Goal: Task Accomplishment & Management: Manage account settings

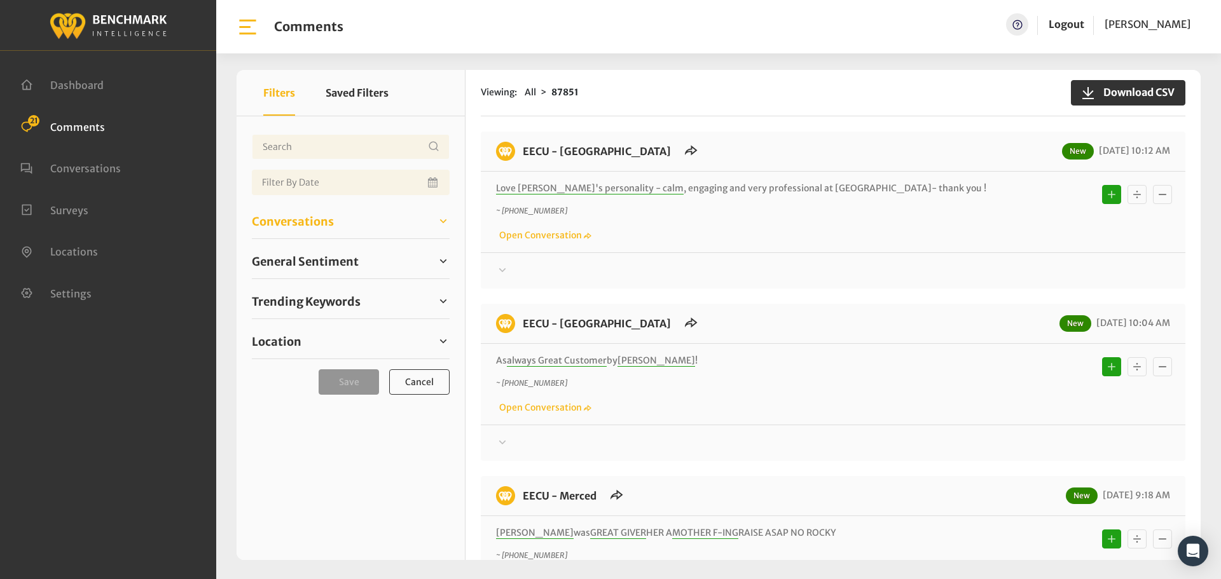
click at [360, 222] on link "Conversations" at bounding box center [351, 221] width 198 height 19
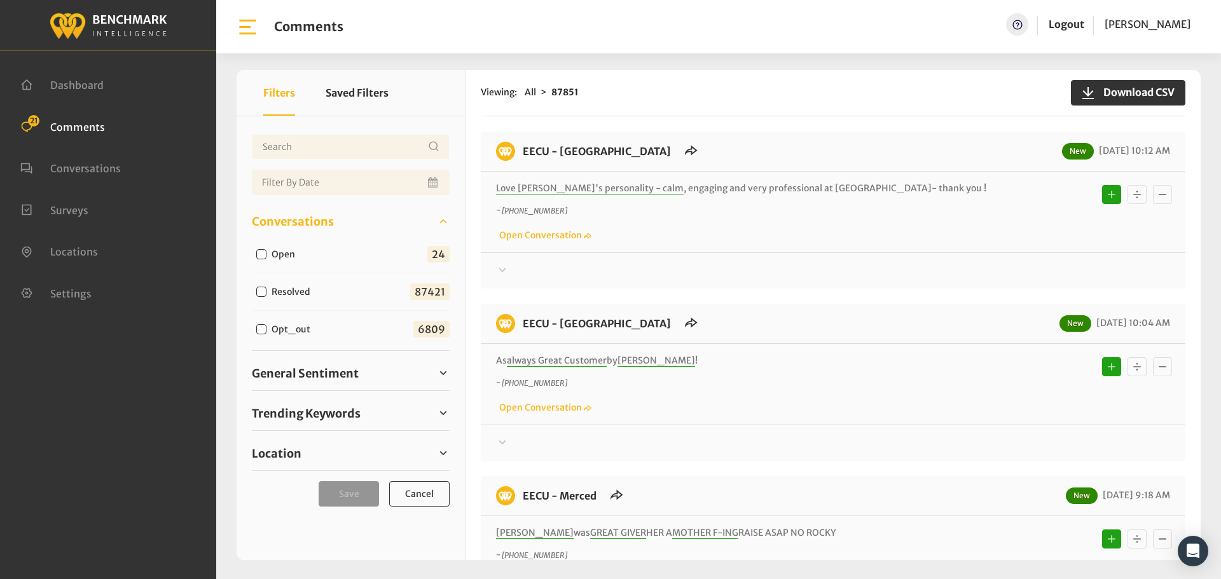
click at [258, 257] on input "Open" at bounding box center [261, 254] width 10 height 10
checkbox input "true"
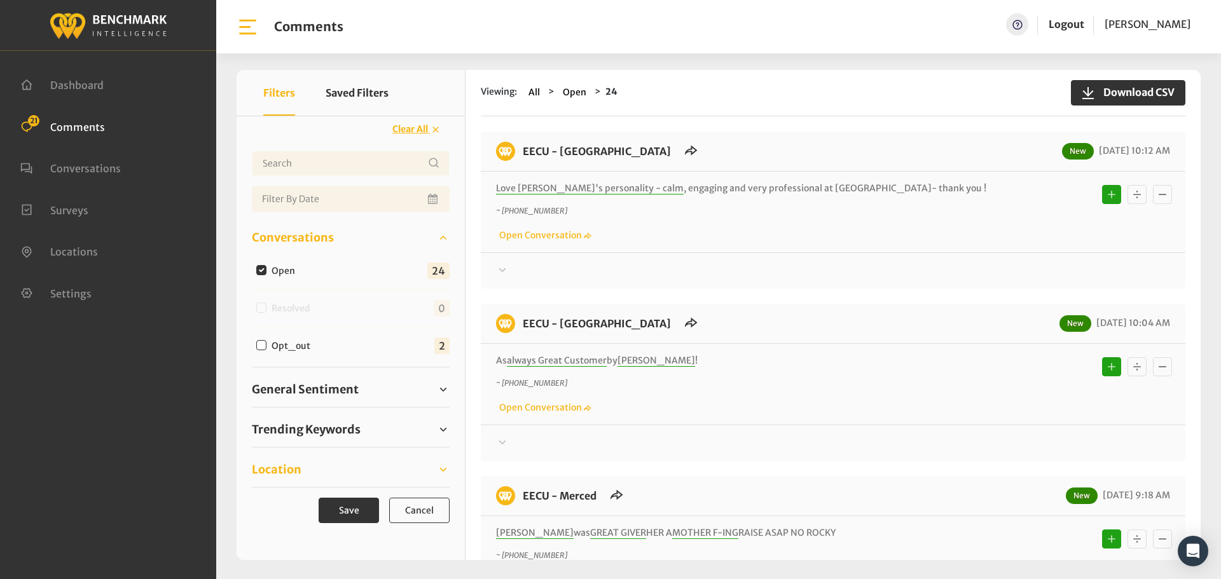
click at [294, 466] on span "Location" at bounding box center [277, 469] width 50 height 17
click at [263, 504] on input "Eecu - [GEOGRAPHIC_DATA]" at bounding box center [261, 502] width 10 height 10
checkbox input "true"
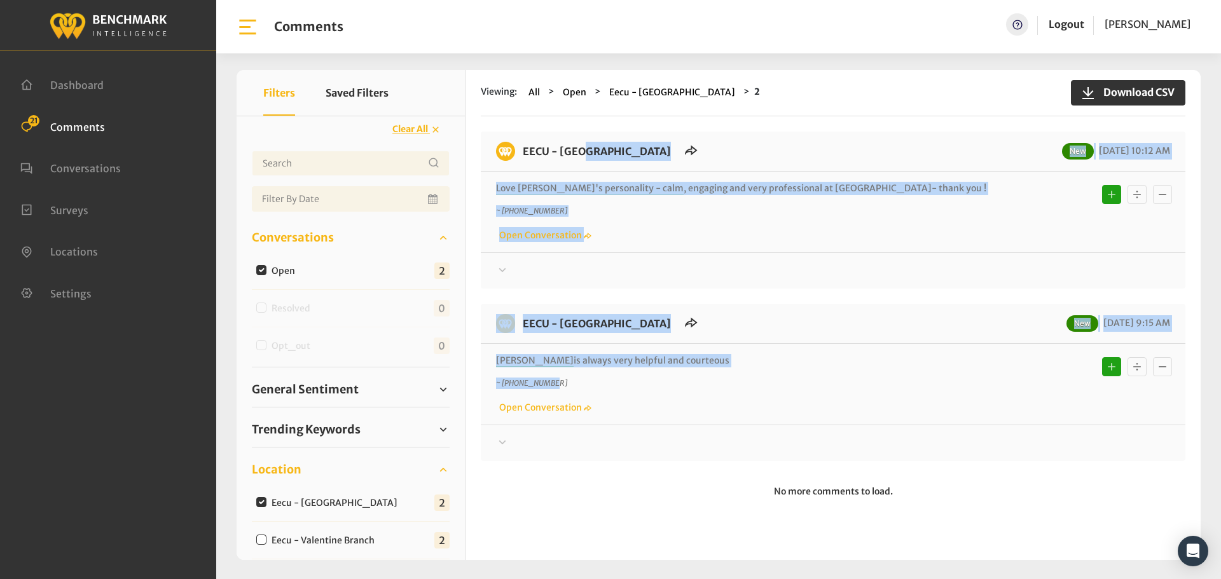
drag, startPoint x: 707, startPoint y: 368, endPoint x: 519, endPoint y: 160, distance: 280.6
click at [519, 160] on div "EECU - [GEOGRAPHIC_DATA] New [DATE] 10:12 AM Love [PERSON_NAME]'s personality -…" at bounding box center [833, 296] width 705 height 329
copy div "EECU - [GEOGRAPHIC_DATA] New [DATE] 10:12 AM Love [PERSON_NAME]'s personality -…"
click at [534, 270] on div at bounding box center [833, 270] width 674 height 15
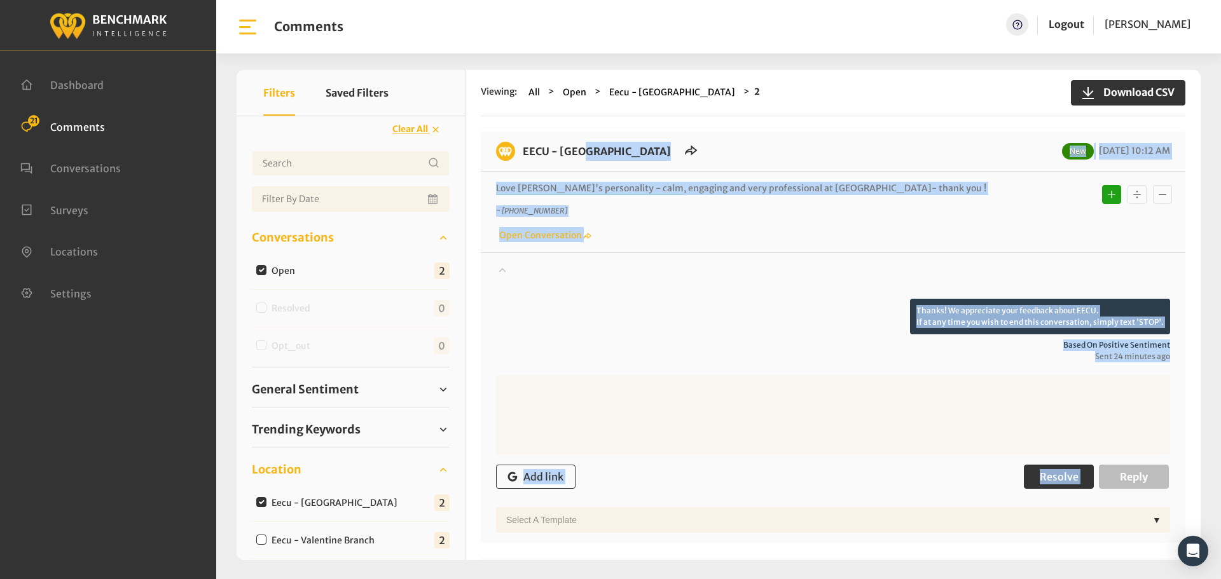
click at [1040, 480] on span "Resolve" at bounding box center [1059, 477] width 39 height 13
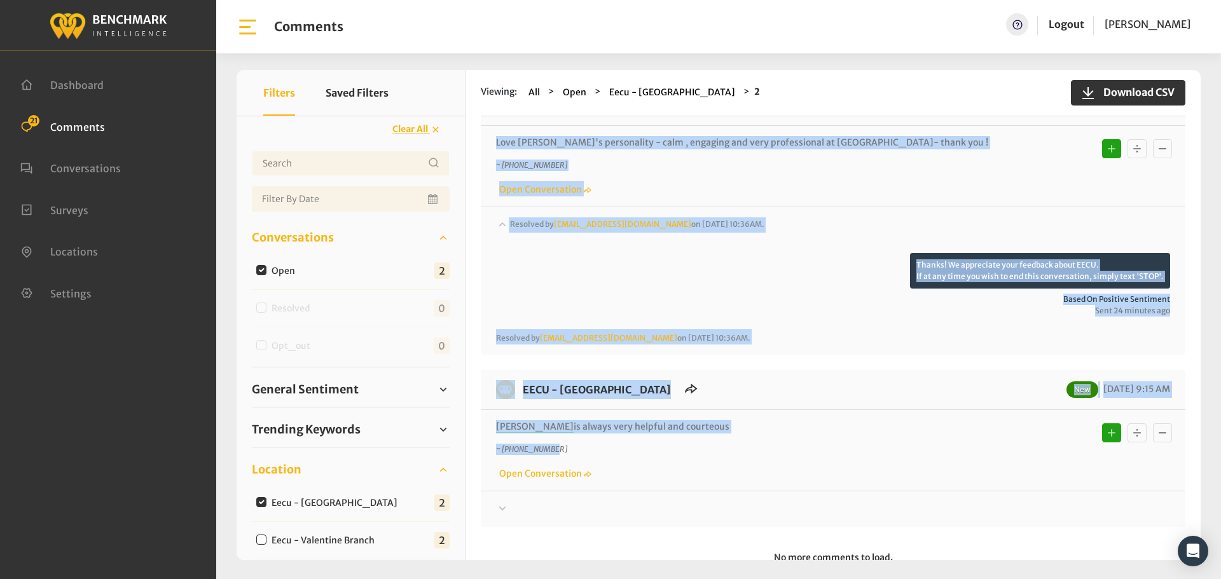
scroll to position [85, 0]
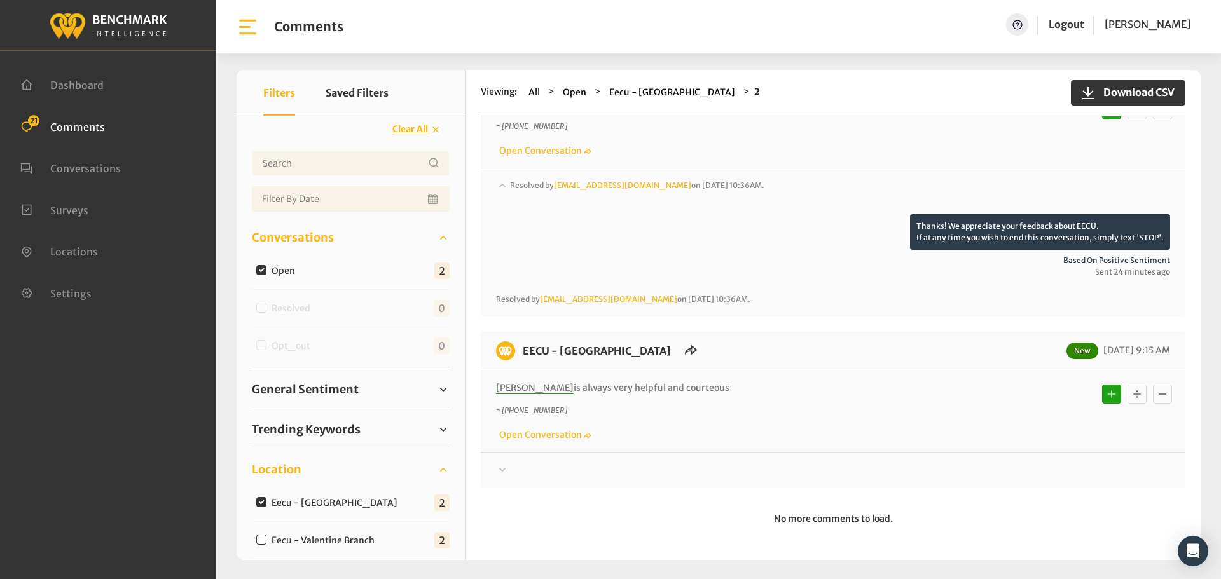
click at [526, 214] on div at bounding box center [833, 197] width 674 height 36
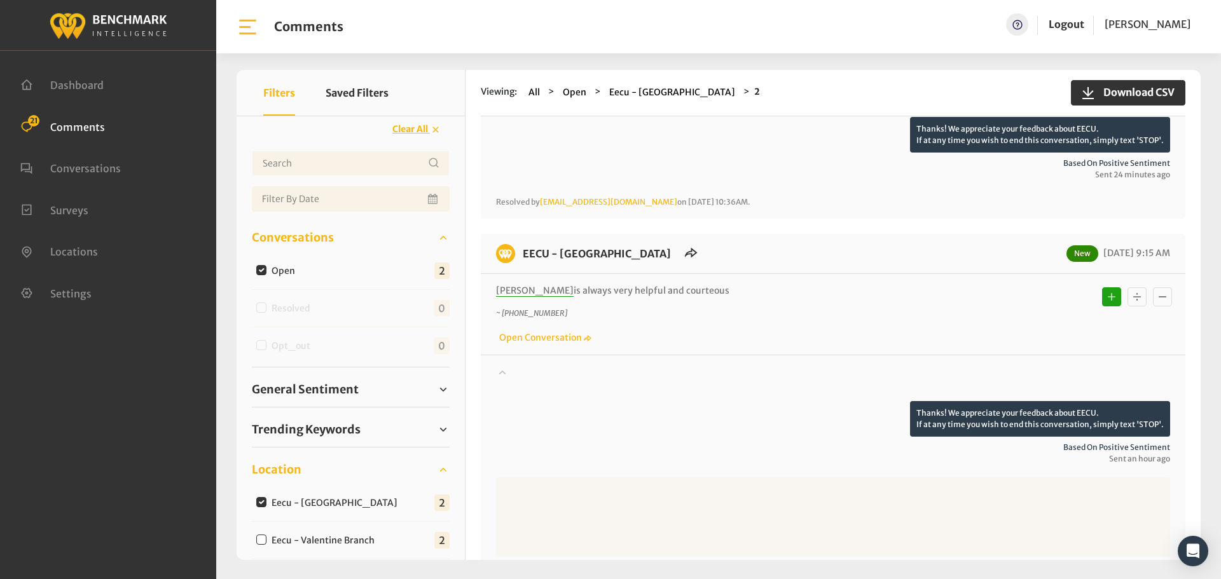
scroll to position [332, 0]
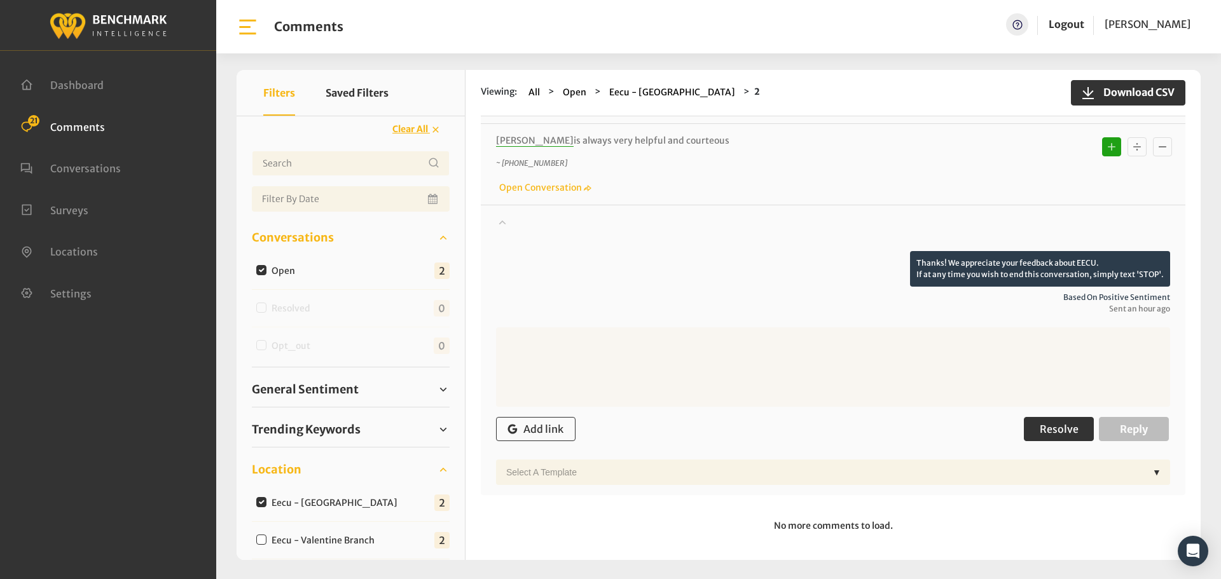
click at [1062, 440] on button "Resolve" at bounding box center [1059, 429] width 70 height 24
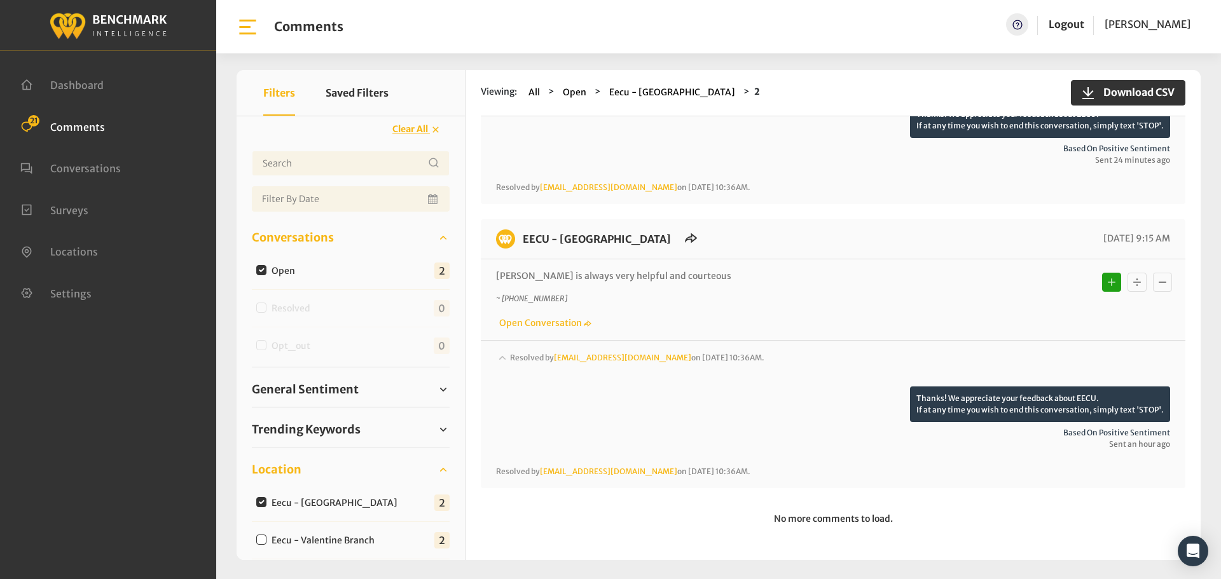
click at [262, 541] on input "Eecu - Valentine Branch" at bounding box center [261, 540] width 10 height 10
checkbox input "true"
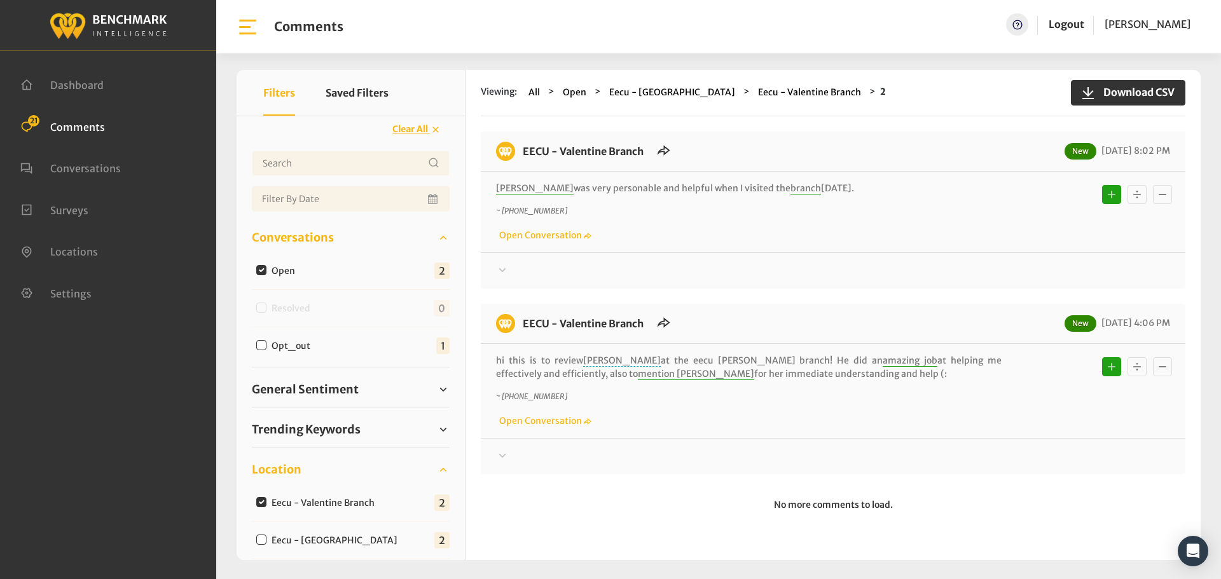
drag, startPoint x: 763, startPoint y: 375, endPoint x: 516, endPoint y: 142, distance: 339.7
click at [516, 142] on div "EECU - Valentine Branch New [DATE] 8:02 PM [PERSON_NAME] was very personable an…" at bounding box center [833, 303] width 705 height 343
copy div "LORE - Ipsumdolo Sitame Con 60/55/3612 4:23 AD Elits doe temp incididunt utl et…"
drag, startPoint x: 532, startPoint y: 258, endPoint x: 518, endPoint y: 265, distance: 15.6
click at [532, 258] on div "Thanks! We appreciate your feedback about EECU. If at any time you wish to end …" at bounding box center [833, 266] width 705 height 26
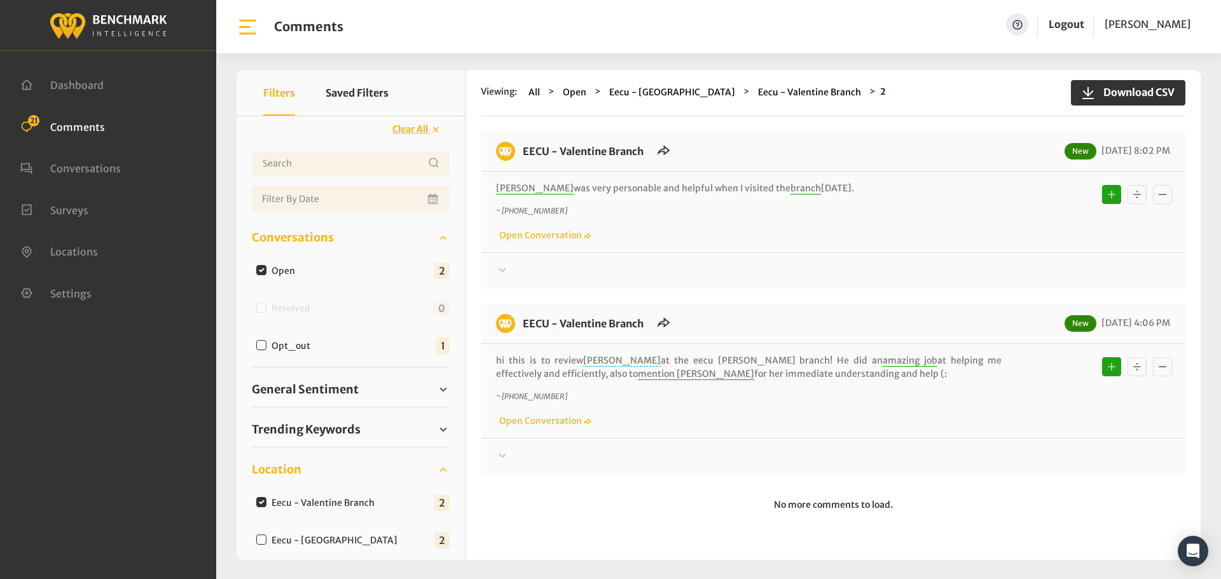
click at [511, 268] on div at bounding box center [833, 270] width 674 height 15
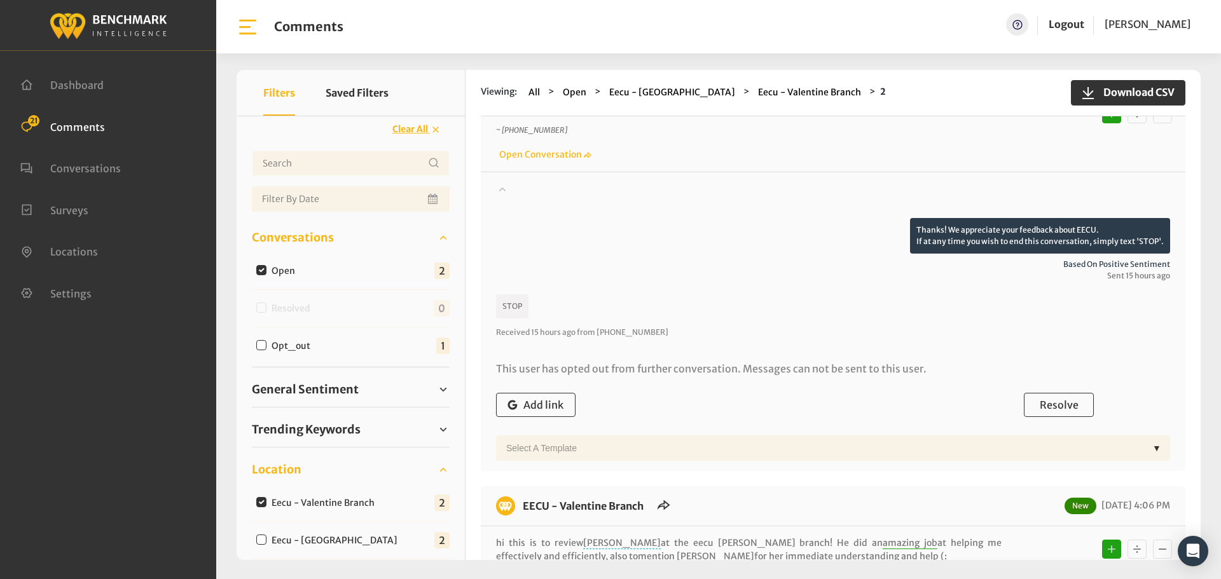
scroll to position [191, 0]
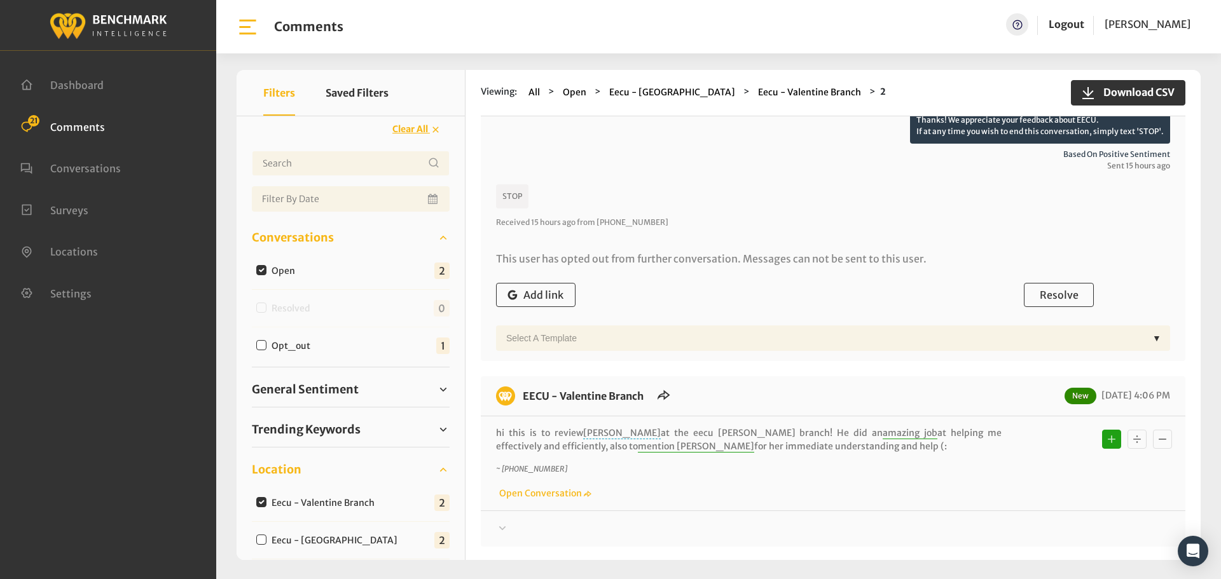
click at [1049, 321] on form "Add link Resolve Reply Select a Template ▼" at bounding box center [833, 314] width 674 height 74
click at [1061, 294] on span "Resolve" at bounding box center [1059, 295] width 39 height 13
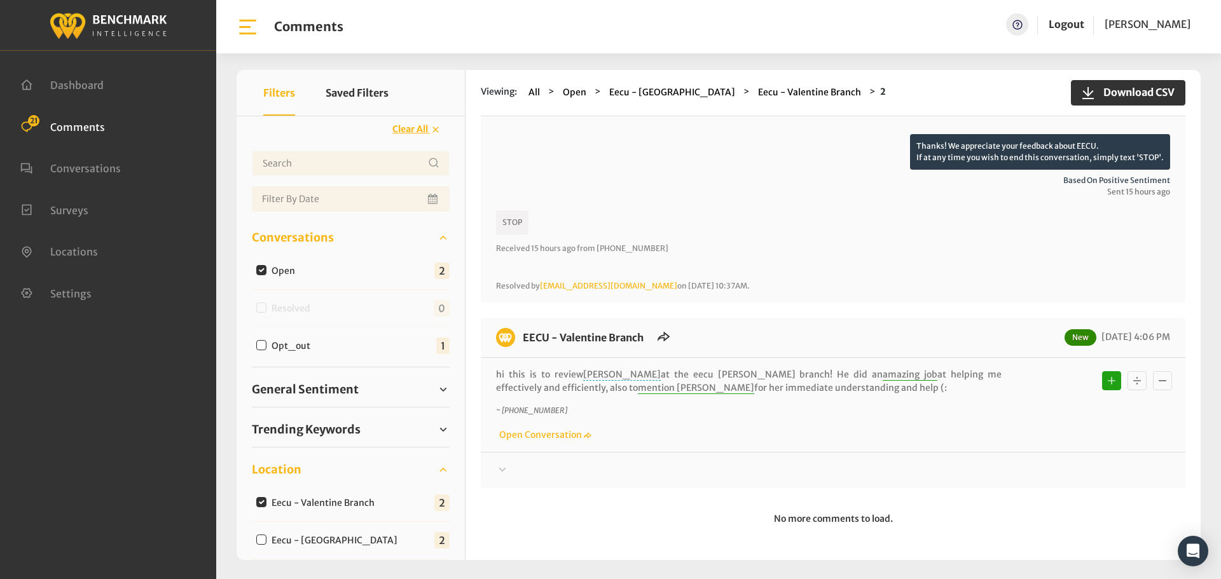
click at [520, 478] on div "EECU - Valentine Branch New [DATE] 4:06 PM hi this is to review [PERSON_NAME] a…" at bounding box center [833, 403] width 705 height 170
click at [522, 134] on div at bounding box center [833, 117] width 674 height 36
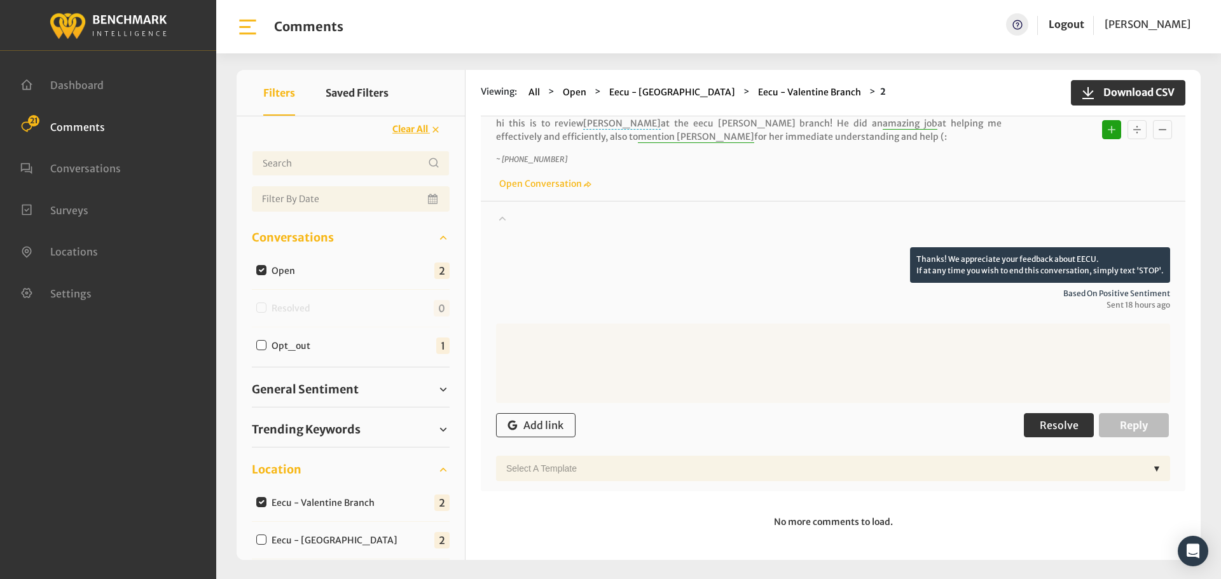
click at [1064, 424] on span "Resolve" at bounding box center [1059, 425] width 39 height 13
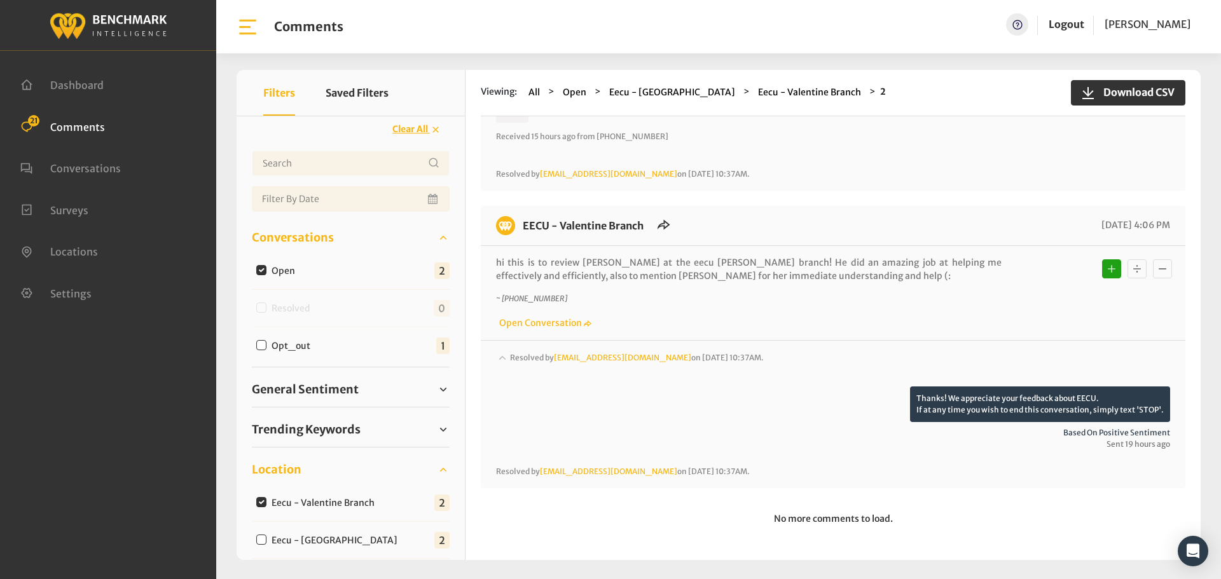
click at [260, 539] on input "Eecu - [GEOGRAPHIC_DATA]" at bounding box center [261, 540] width 10 height 10
checkbox input "true"
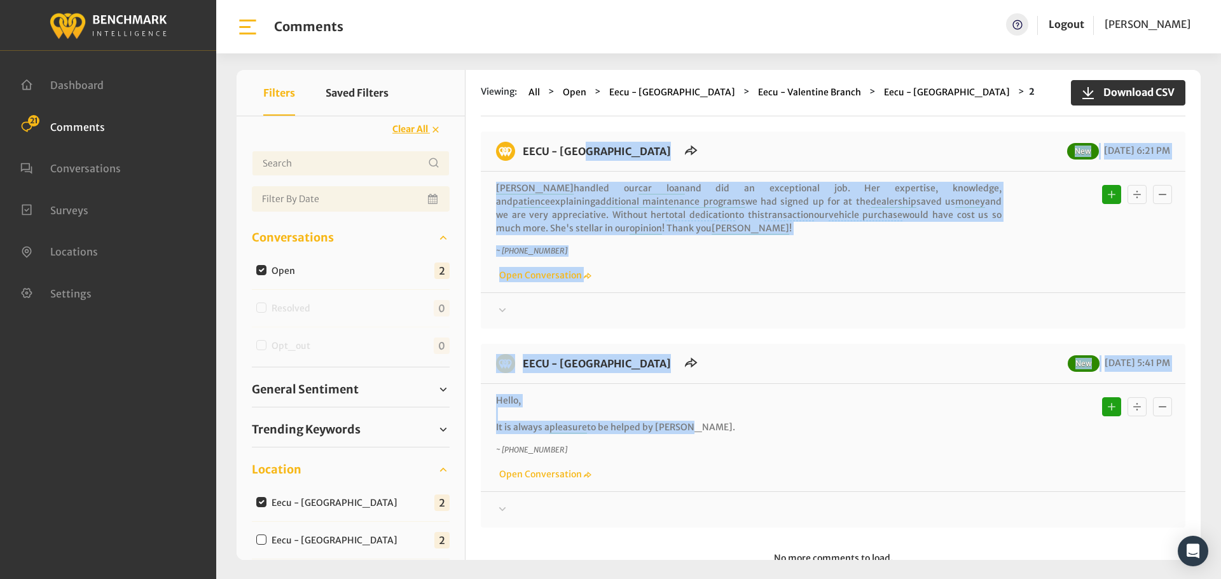
drag, startPoint x: 754, startPoint y: 423, endPoint x: 522, endPoint y: 159, distance: 351.5
click at [522, 159] on div "EECU - [GEOGRAPHIC_DATA] New [DATE] 6:21 PM [PERSON_NAME] handled our car loan …" at bounding box center [833, 330] width 705 height 396
copy div "LORE - Ipsumd Sit Amet Con 90/59/3430 3:71 AD Eli seddoei tem inc utla etd mag …"
click at [555, 314] on div at bounding box center [833, 310] width 674 height 15
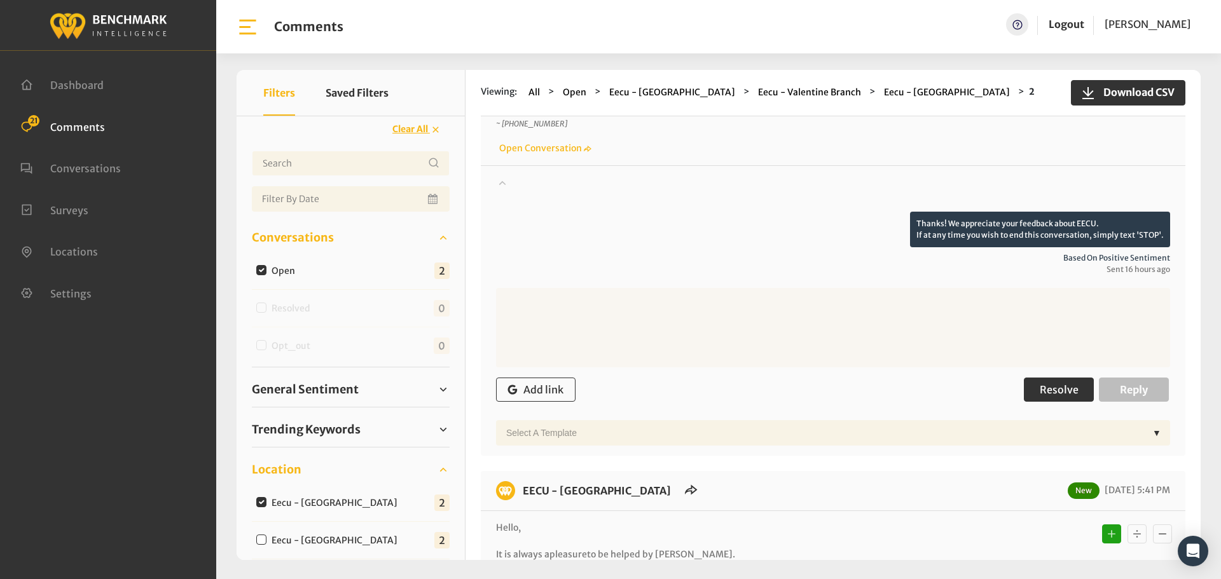
click at [1048, 391] on span "Resolve" at bounding box center [1059, 390] width 39 height 13
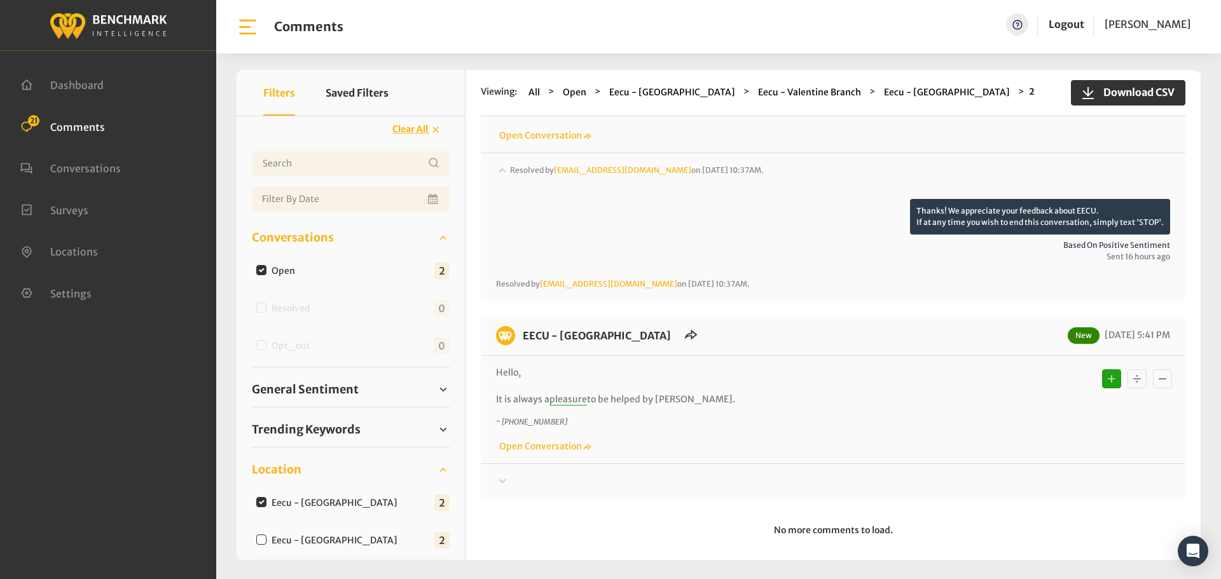
scroll to position [151, 0]
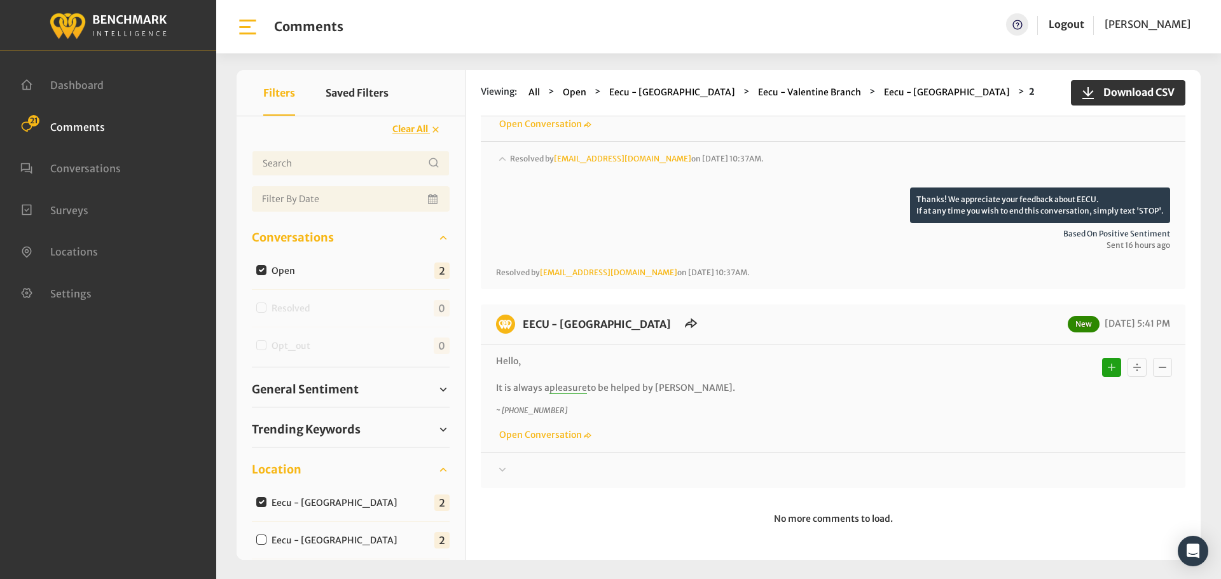
click at [525, 188] on div at bounding box center [833, 170] width 674 height 36
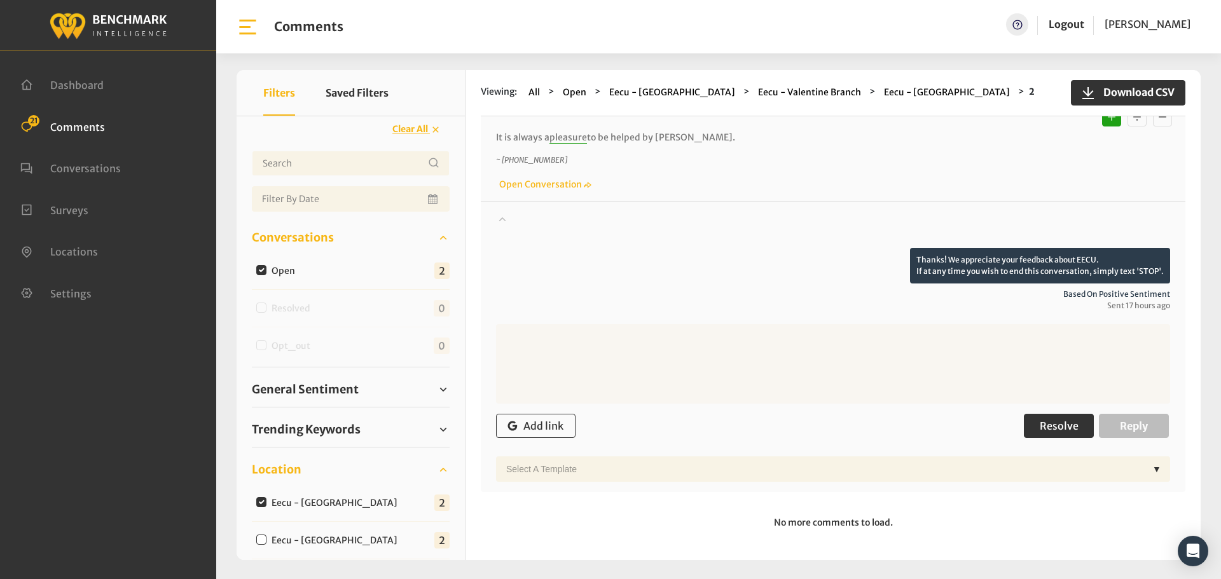
click at [1048, 418] on button "Resolve" at bounding box center [1059, 426] width 70 height 24
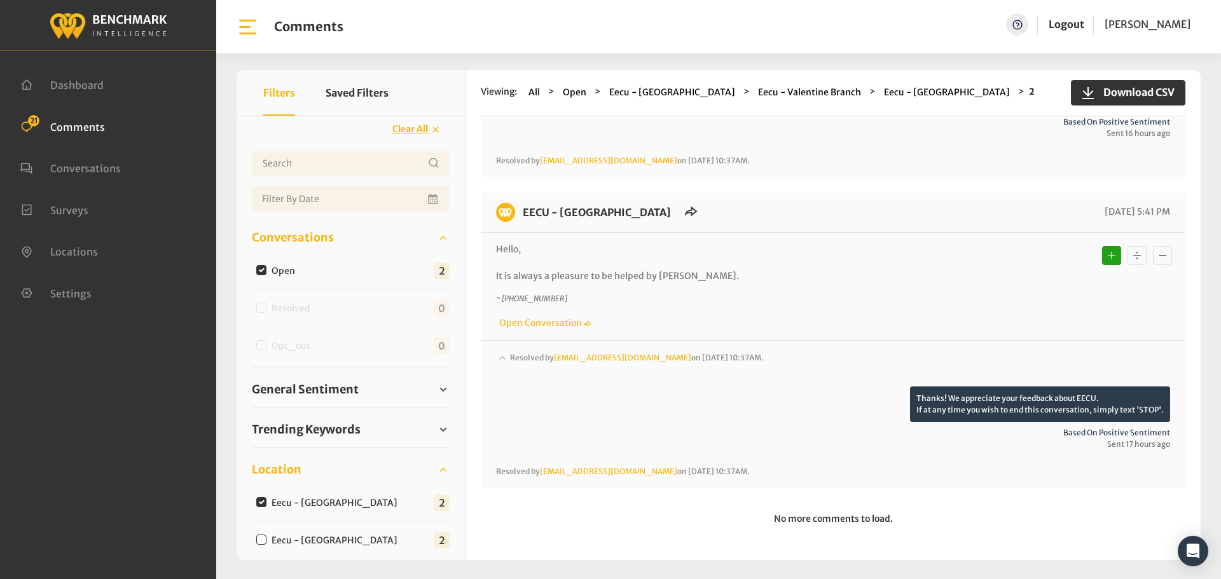
click at [263, 539] on input "Eecu - [GEOGRAPHIC_DATA]" at bounding box center [261, 540] width 10 height 10
checkbox input "true"
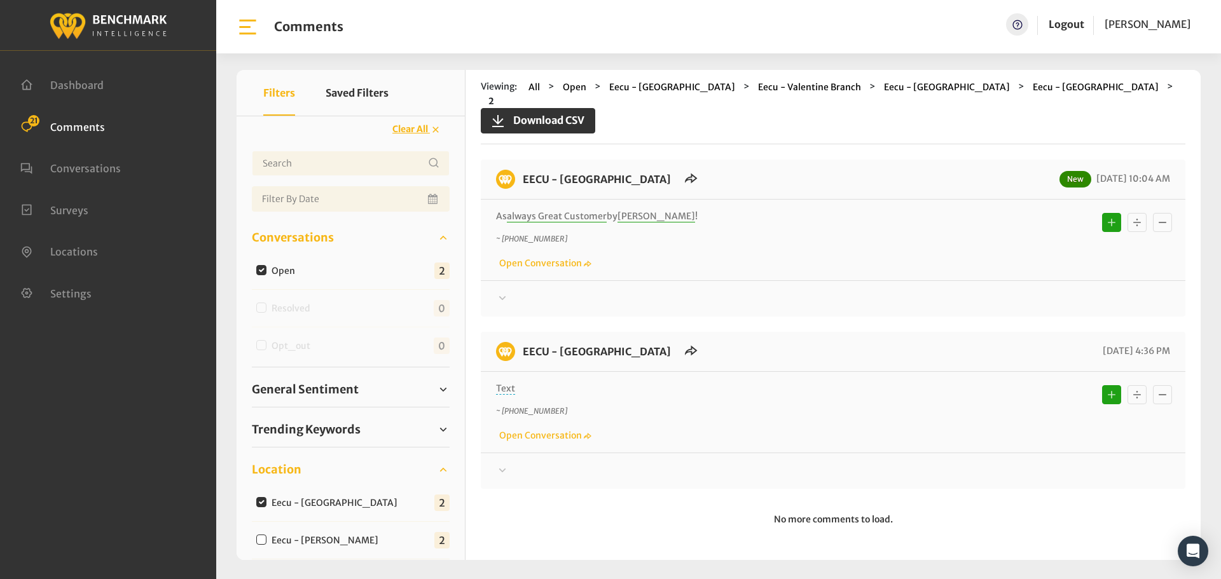
click at [525, 307] on div at bounding box center [833, 298] width 674 height 15
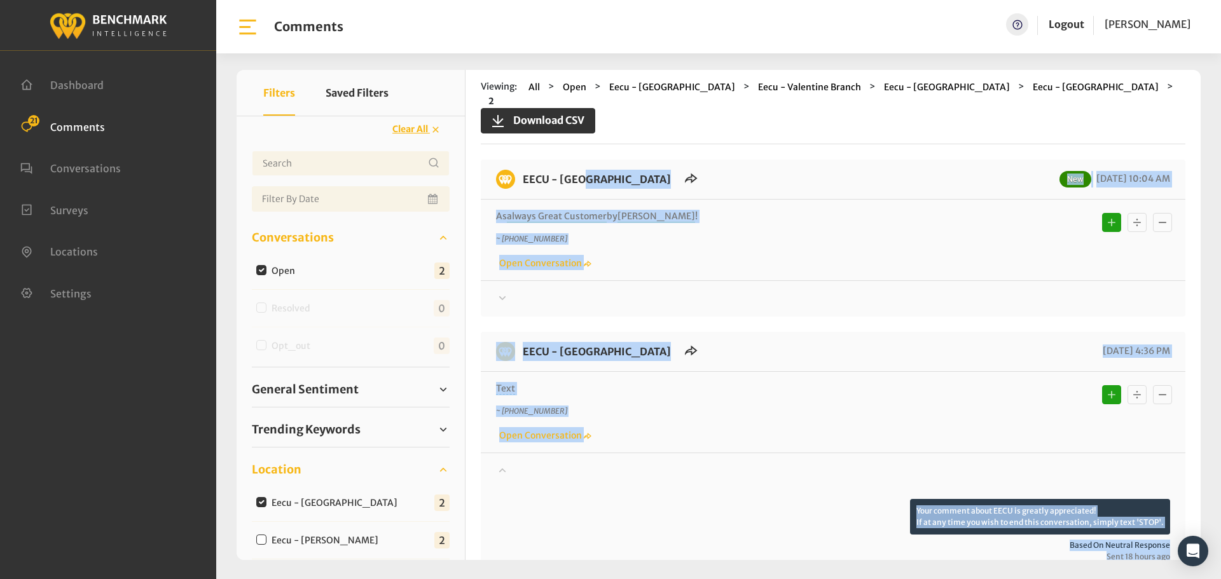
drag, startPoint x: 562, startPoint y: 405, endPoint x: 523, endPoint y: 155, distance: 253.0
click at [523, 160] on div "EECU - [GEOGRAPHIC_DATA] New [DATE] 10:04 AM As always Great Customer by [PERSO…" at bounding box center [833, 491] width 705 height 662
copy div "LORE - Ipsumdo Sit 42/16/5571 22:89 AM Co adipis Elits Doeiusmo te Incidid ! ~ …"
click at [595, 296] on div "EECU - [GEOGRAPHIC_DATA] New [DATE] 10:04 AM As always Great Customer by [PERSO…" at bounding box center [833, 238] width 705 height 157
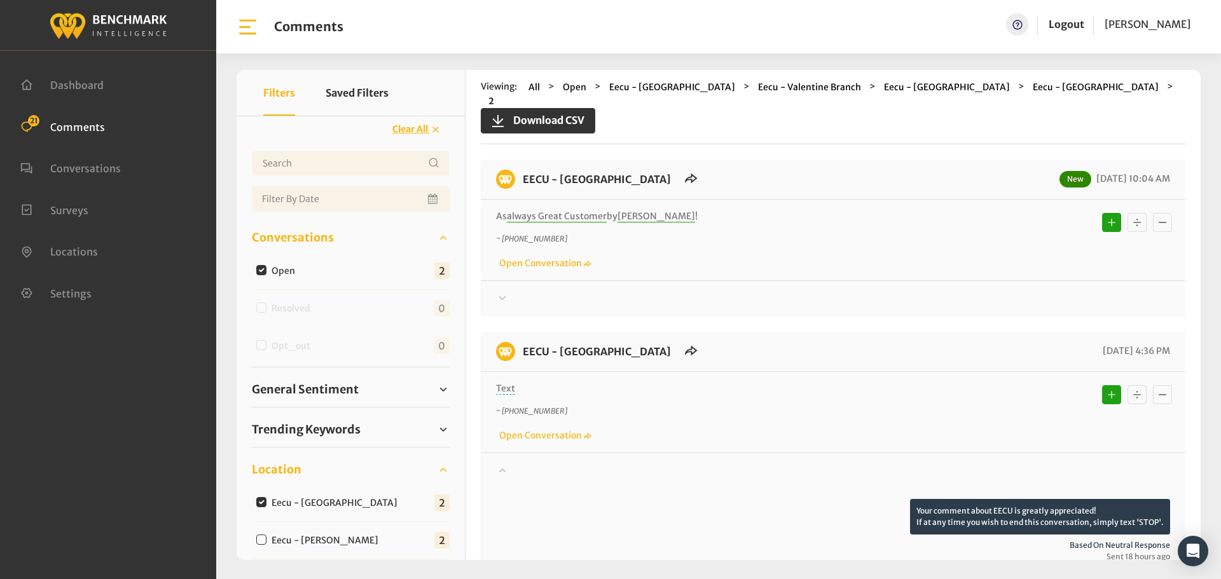
click at [589, 291] on div at bounding box center [833, 298] width 674 height 15
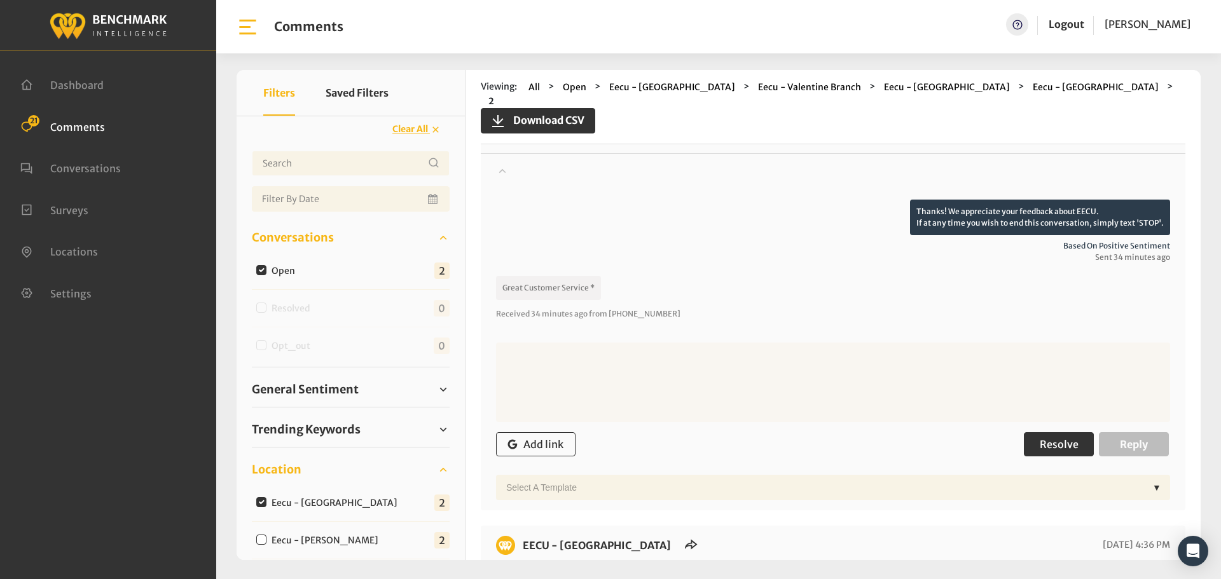
click at [1067, 438] on span "Resolve" at bounding box center [1059, 444] width 39 height 13
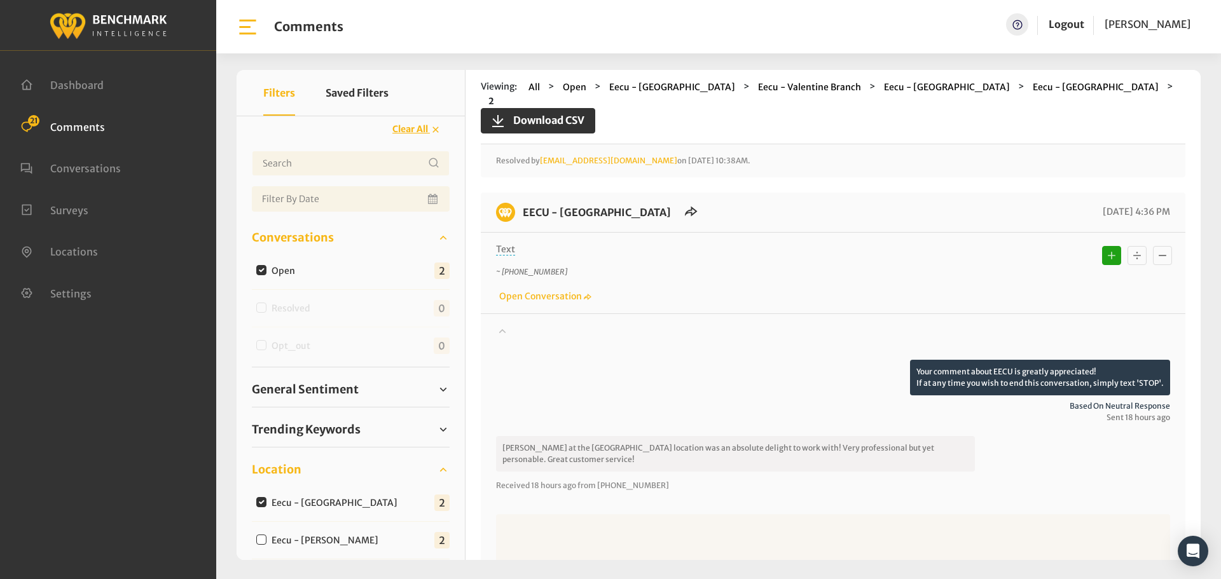
scroll to position [499, 0]
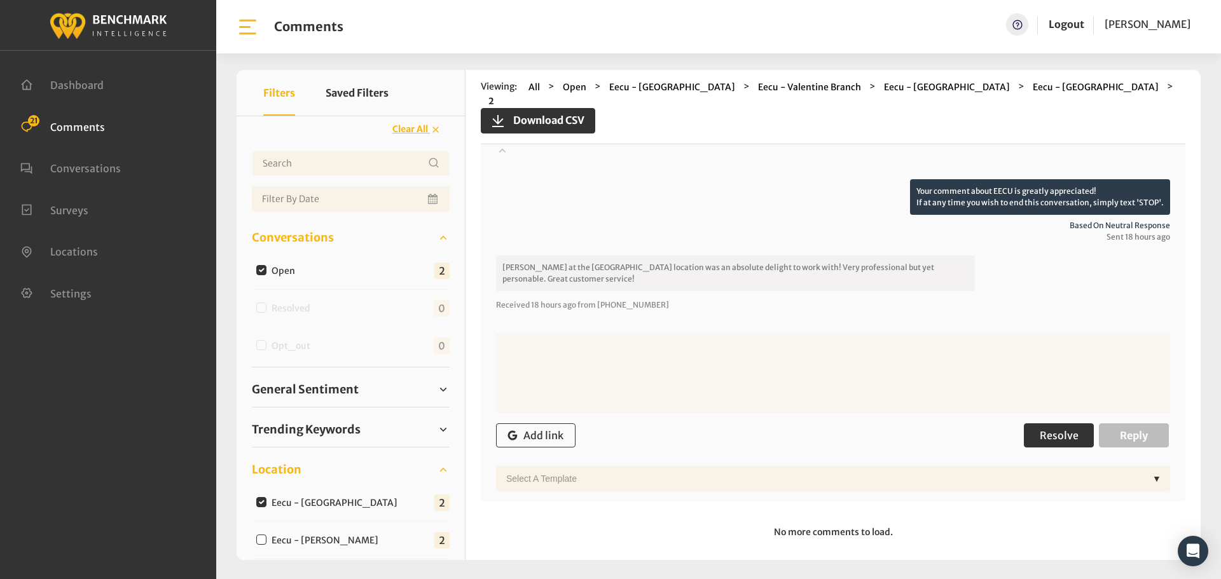
click at [1040, 429] on span "Resolve" at bounding box center [1059, 435] width 39 height 13
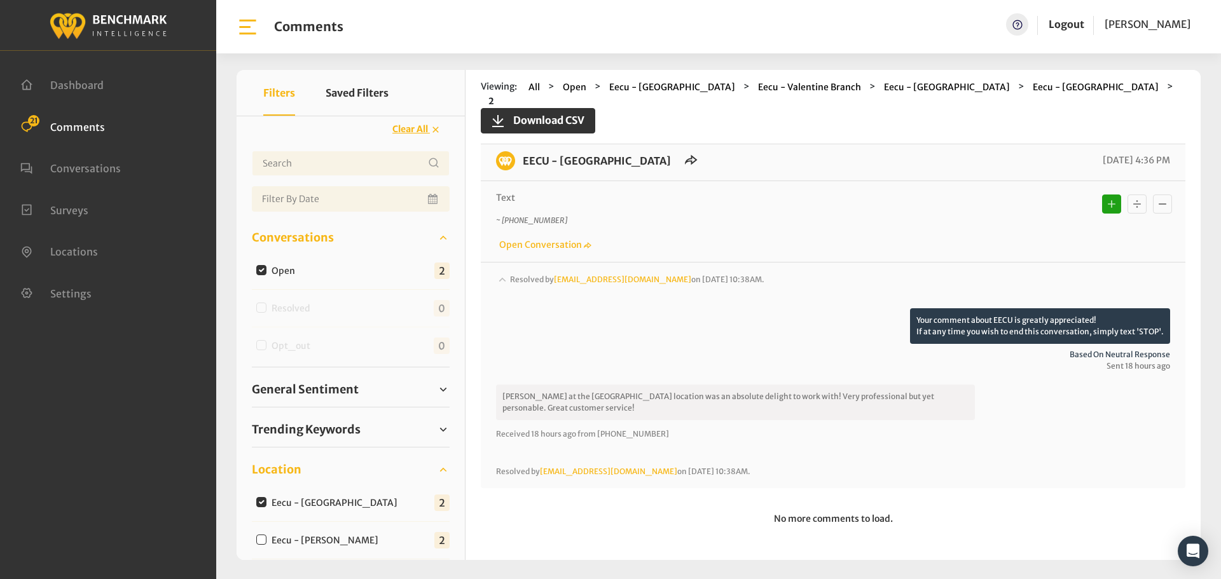
scroll to position [356, 0]
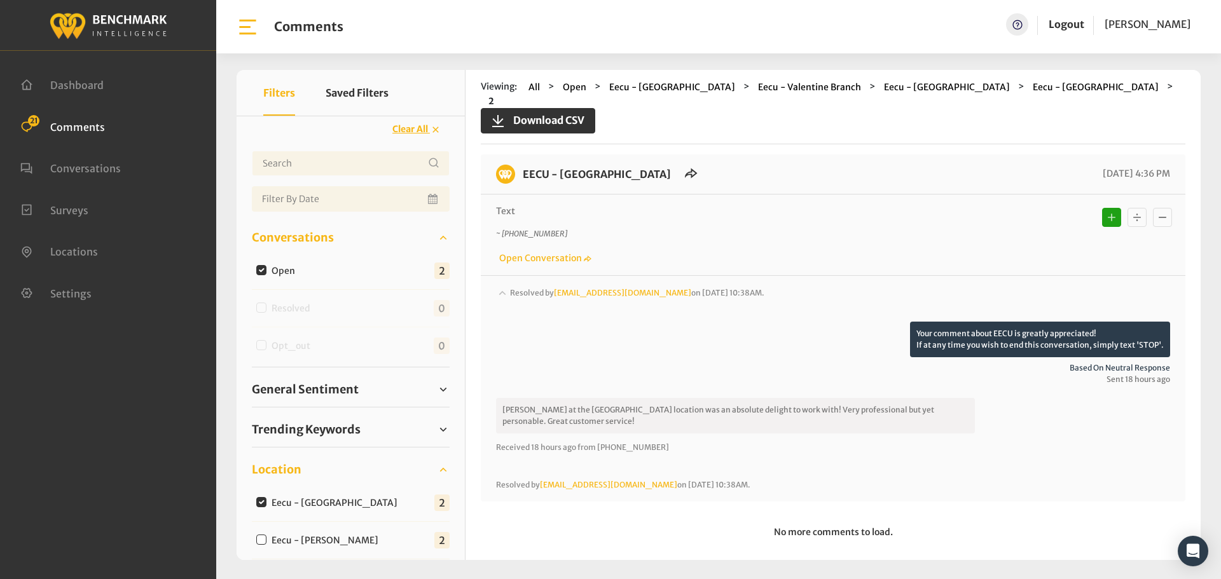
click at [259, 537] on input "Eecu - [PERSON_NAME]" at bounding box center [261, 540] width 10 height 10
checkbox input "true"
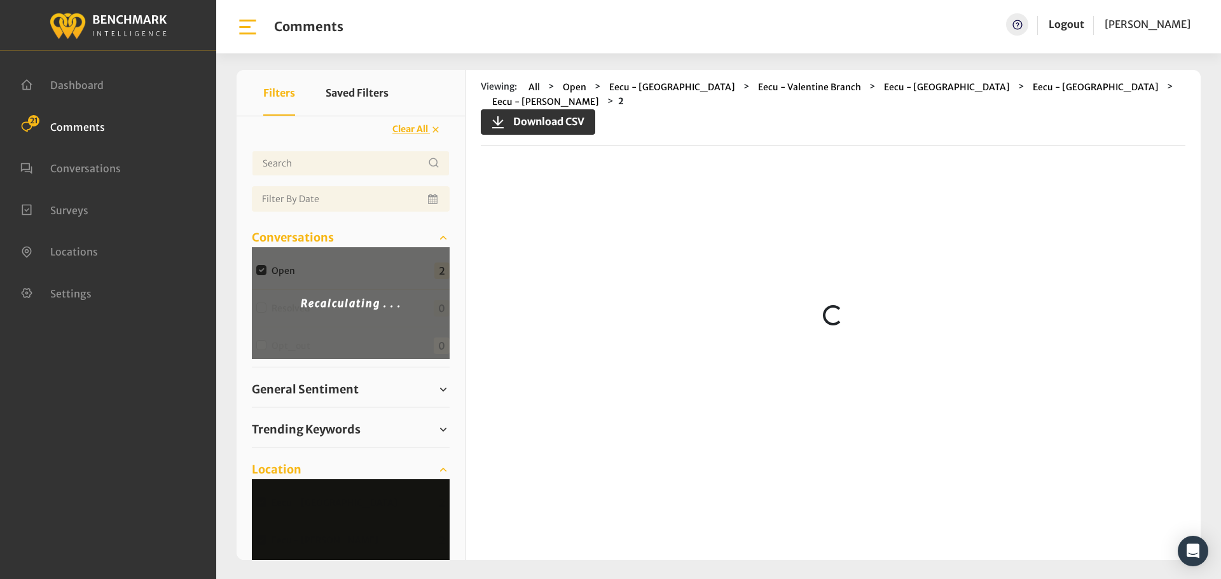
scroll to position [0, 0]
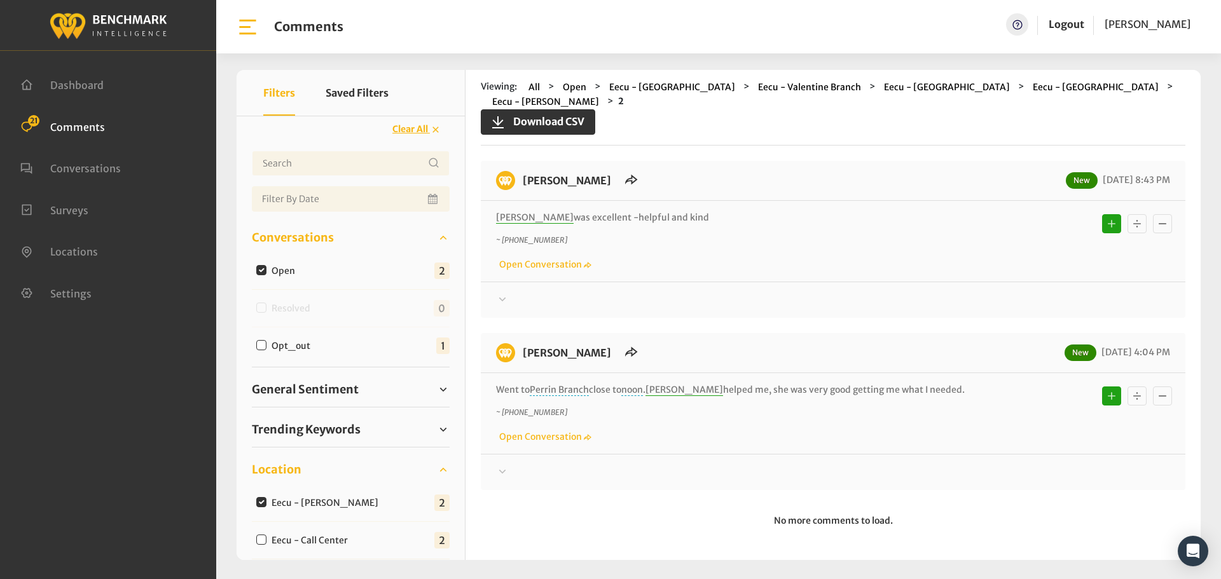
drag, startPoint x: 973, startPoint y: 381, endPoint x: 520, endPoint y: 162, distance: 503.0
click at [520, 162] on div "[PERSON_NAME] New [DATE] 8:43 PM [PERSON_NAME] was excellent -helpful and kind …" at bounding box center [833, 325] width 705 height 329
copy div "[PERSON_NAME] New [DATE] 8:43 PM [PERSON_NAME] was excellent -helpful and kind …"
click at [519, 293] on div at bounding box center [833, 300] width 674 height 15
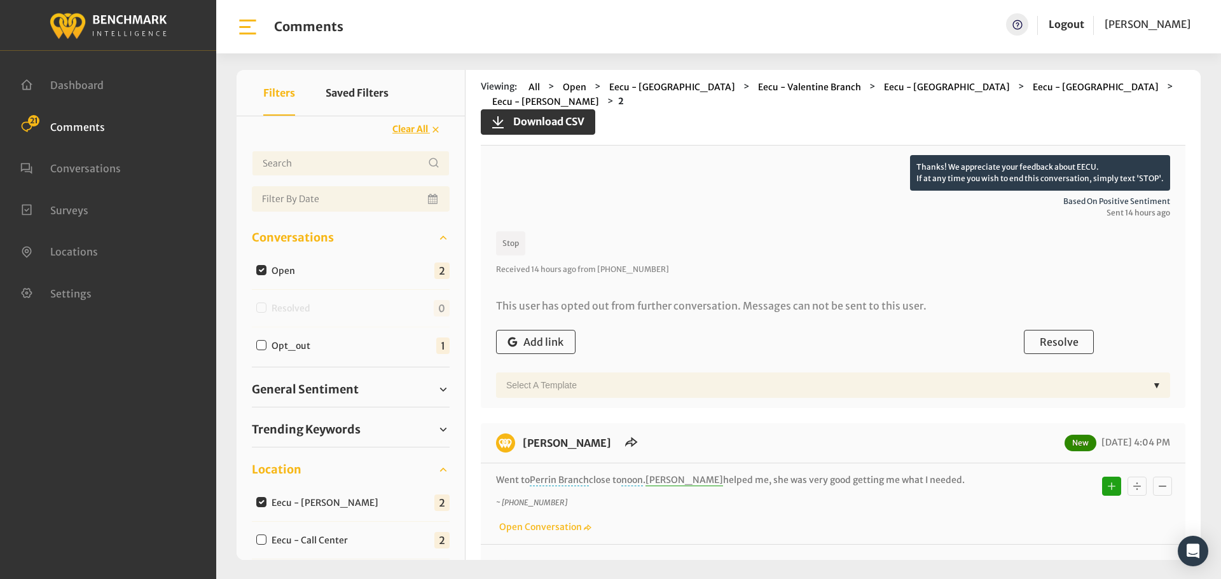
scroll to position [191, 0]
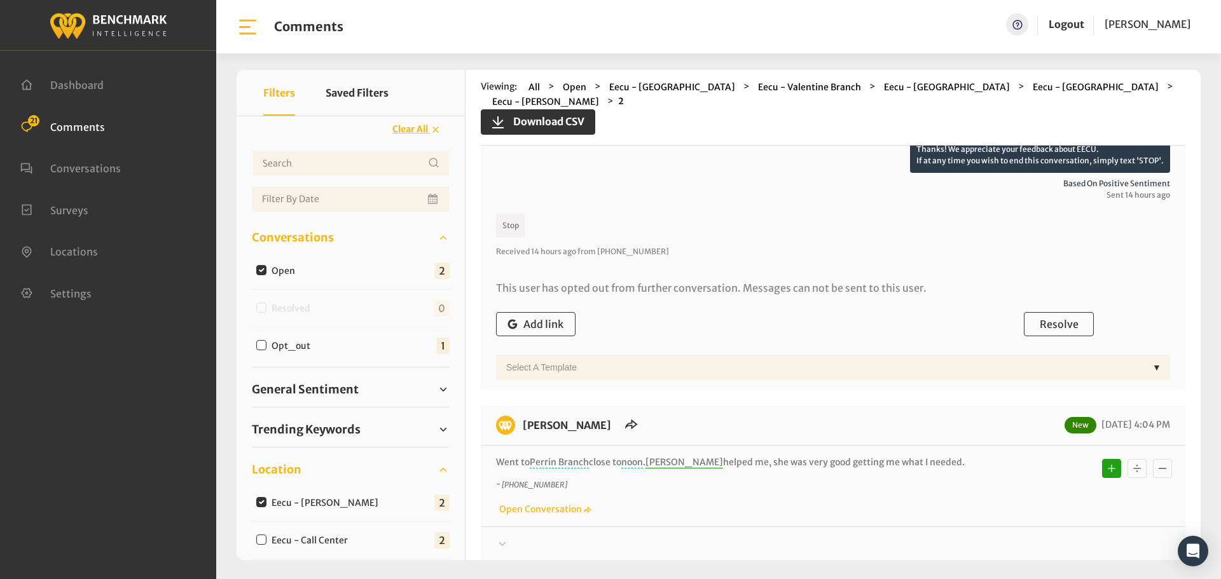
click at [1076, 306] on div "Add link Resolve Reply" at bounding box center [833, 325] width 674 height 38
click at [1072, 318] on span "Resolve" at bounding box center [1059, 324] width 39 height 13
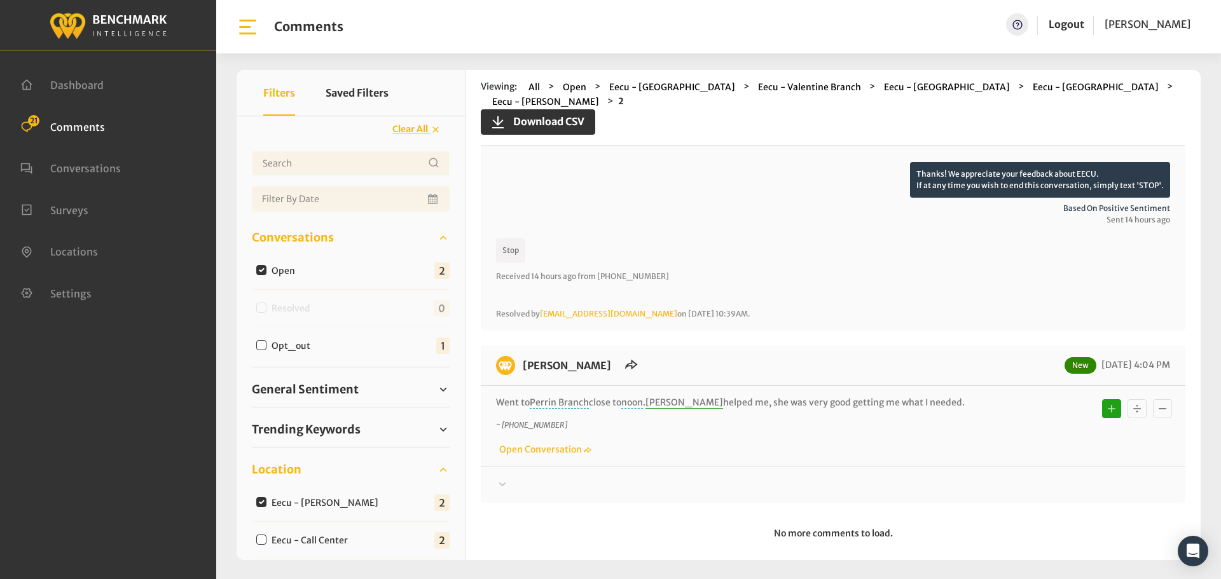
click at [500, 141] on icon at bounding box center [502, 132] width 13 height 15
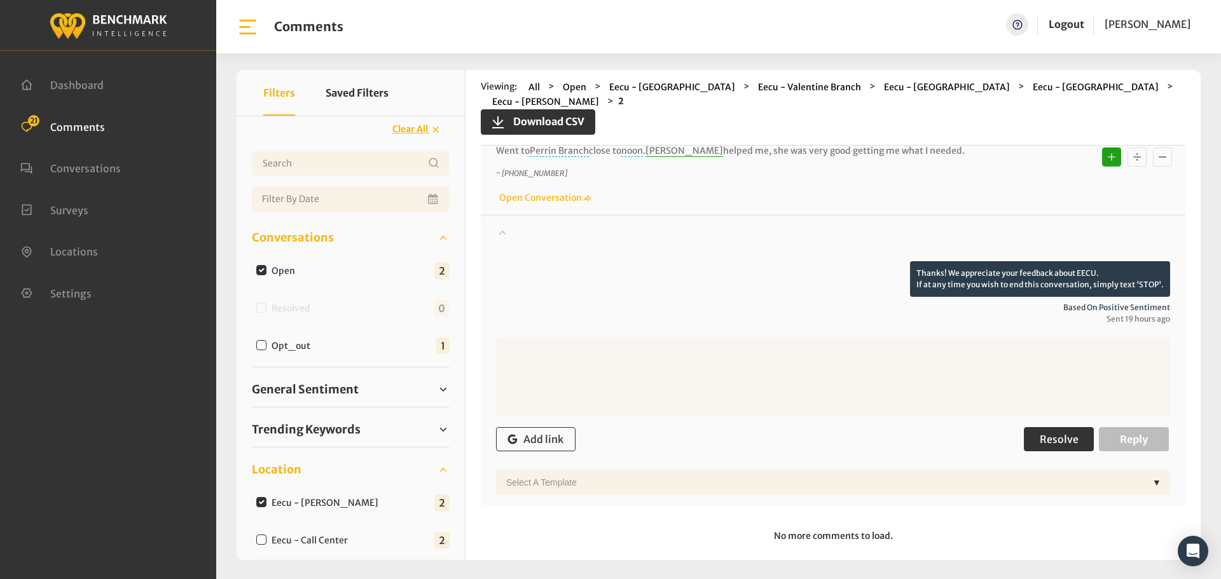
click at [1067, 433] on span "Resolve" at bounding box center [1059, 439] width 39 height 13
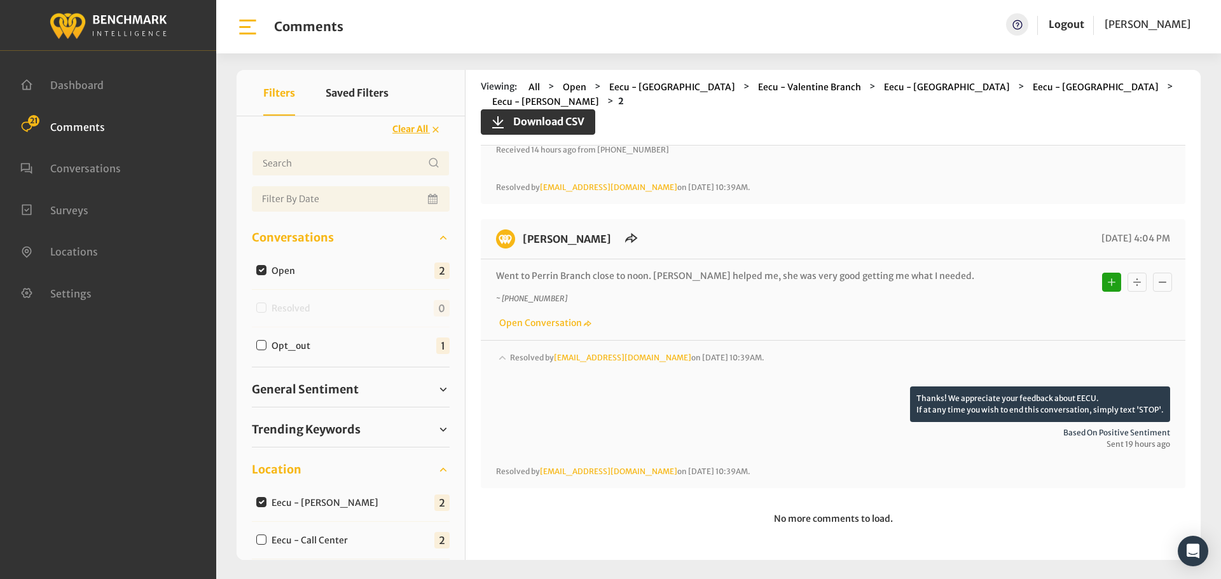
scroll to position [278, 0]
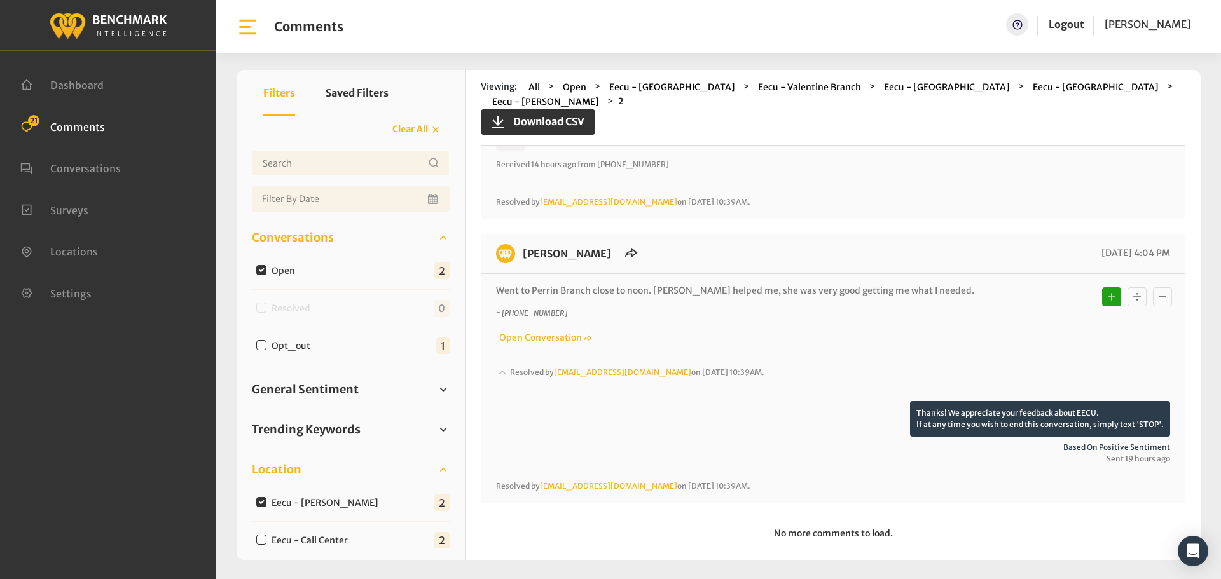
click at [263, 541] on input "Eecu - Call Center" at bounding box center [261, 540] width 10 height 10
checkbox input "true"
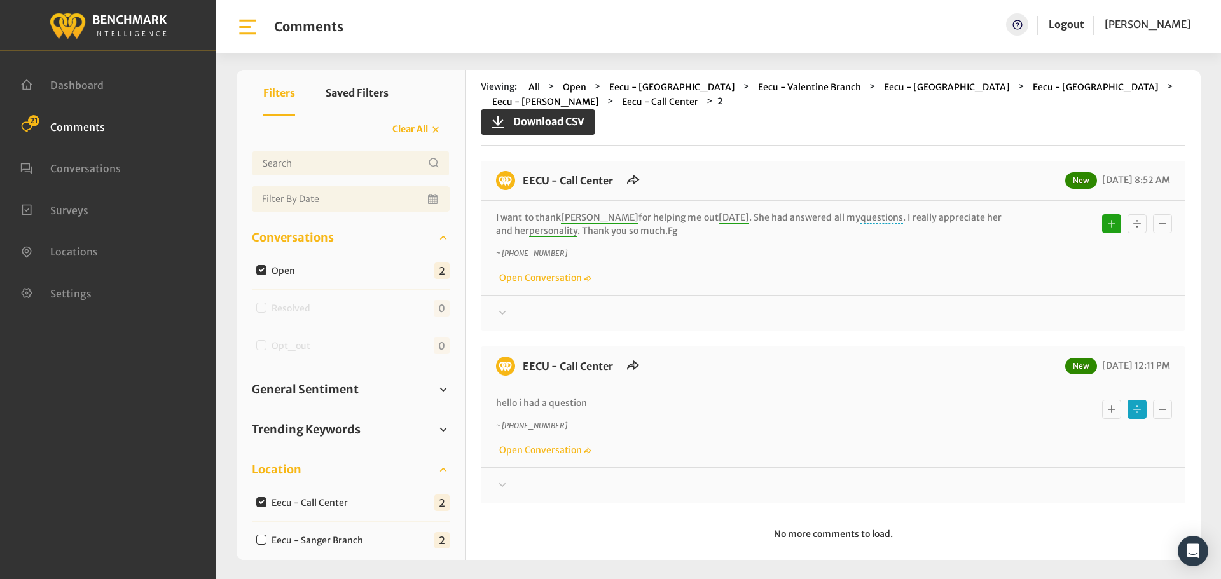
click at [517, 321] on div at bounding box center [833, 313] width 674 height 15
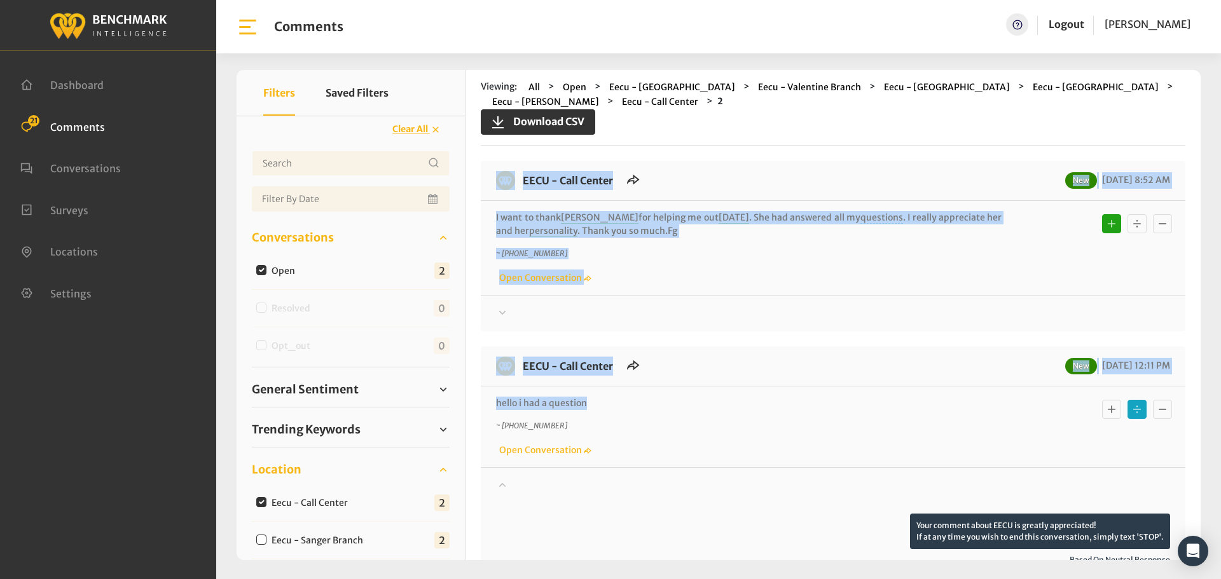
drag, startPoint x: 606, startPoint y: 401, endPoint x: 494, endPoint y: 188, distance: 241.0
click at [494, 188] on div "EECU - Call Center New [DATE] 8:52 AM I want to thank [PERSON_NAME] for helping…" at bounding box center [833, 459] width 705 height 597
copy div "EECU - Call Center New [DATE] 8:52 AM I want to thank [PERSON_NAME] for helping…"
click at [543, 310] on div at bounding box center [833, 313] width 674 height 15
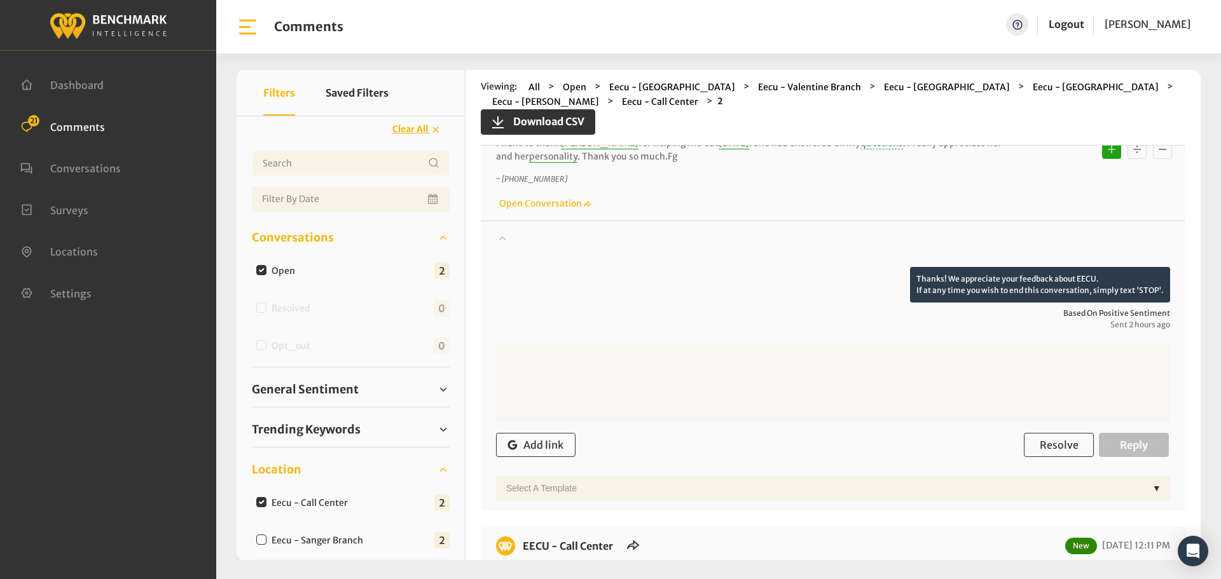
scroll to position [191, 0]
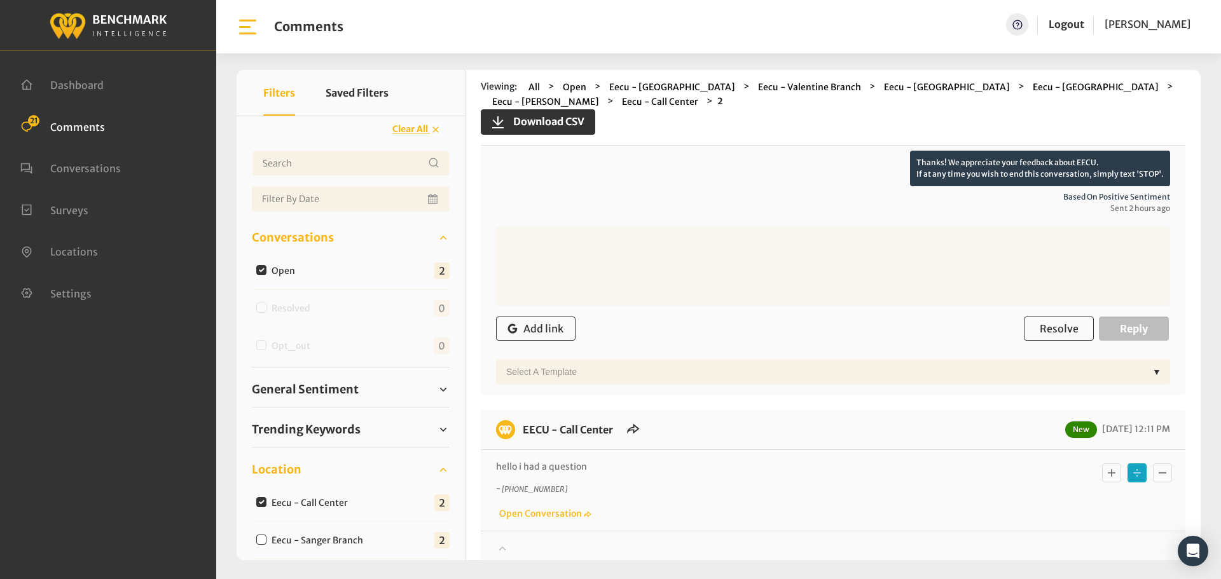
click at [1056, 307] on form "Add link Resolve Reply Select a Template ▼" at bounding box center [833, 306] width 674 height 158
click at [1049, 327] on span "Resolve" at bounding box center [1059, 328] width 39 height 13
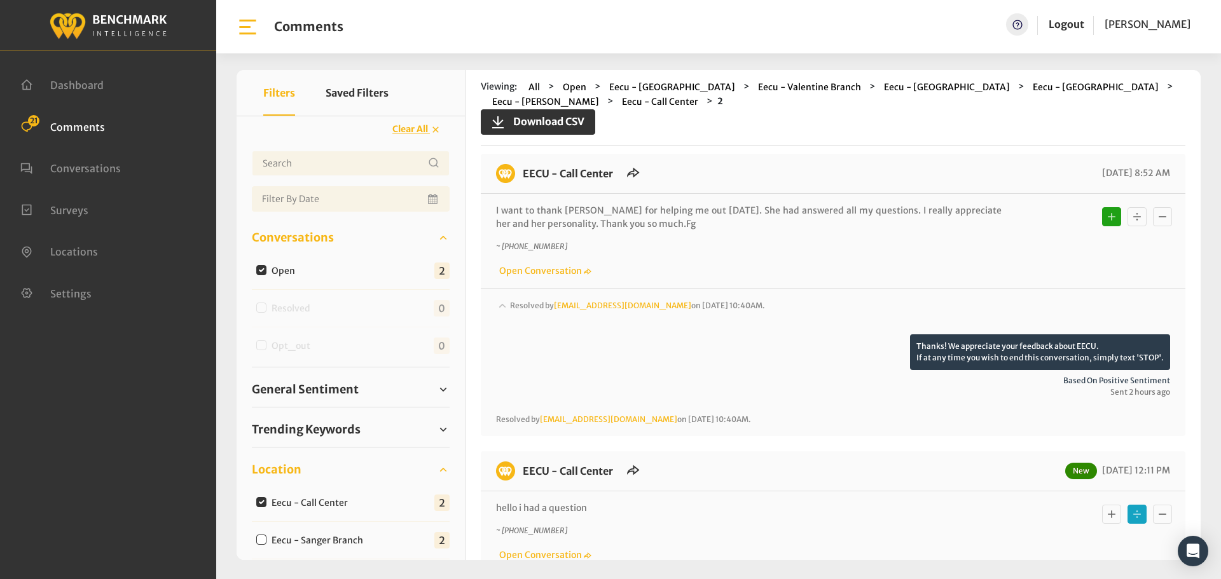
scroll to position [0, 0]
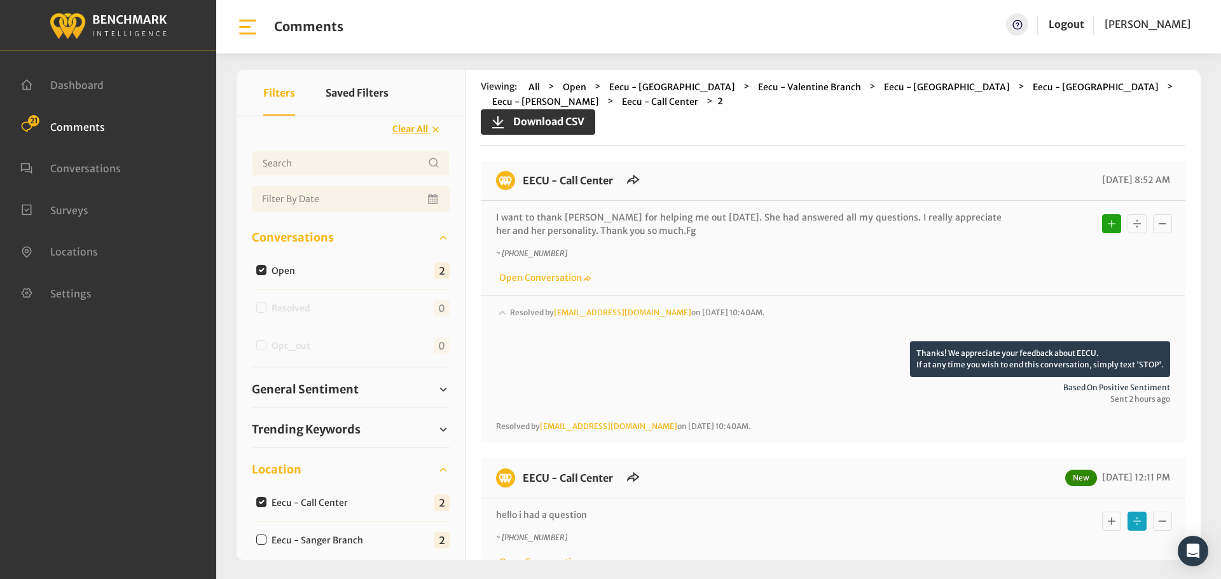
click at [260, 539] on input "Eecu - Sanger Branch" at bounding box center [261, 540] width 10 height 10
checkbox input "true"
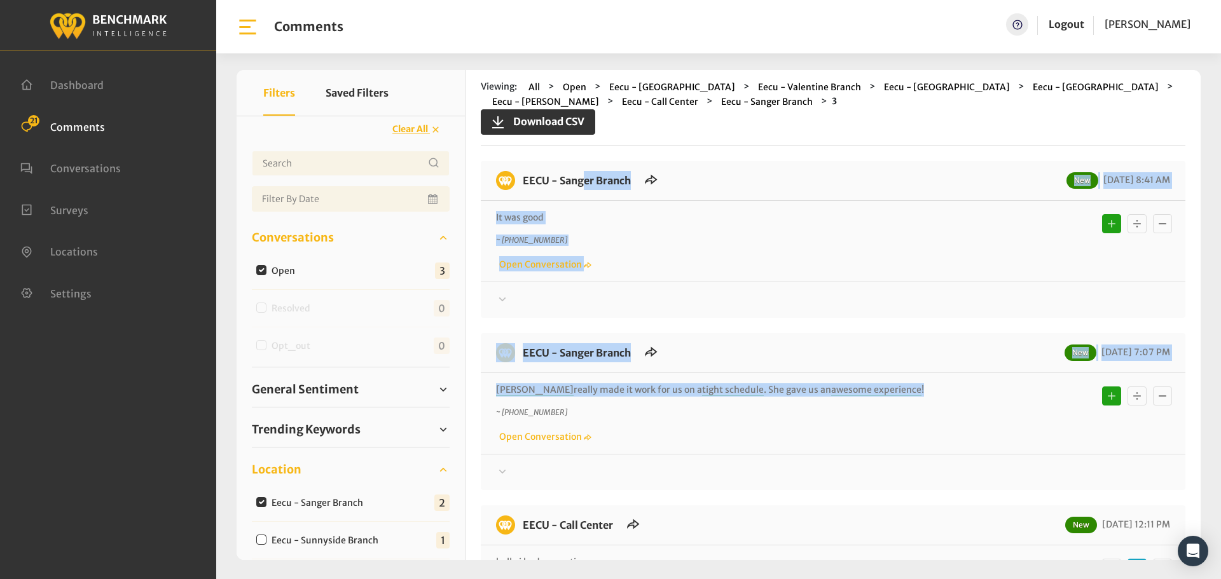
drag, startPoint x: 918, startPoint y: 391, endPoint x: 521, endPoint y: 173, distance: 452.6
click at [521, 173] on div "EECU - Sanger Branch New [DATE] 8:41 AM It was good ~ [PHONE_NUMBER] Open Conve…" at bounding box center [833, 412] width 705 height 502
copy div "EECU - Sanger Branch New [DATE] 8:41 AM It was good ~ [PHONE_NUMBER] Open Conve…"
click at [548, 306] on div at bounding box center [833, 300] width 674 height 15
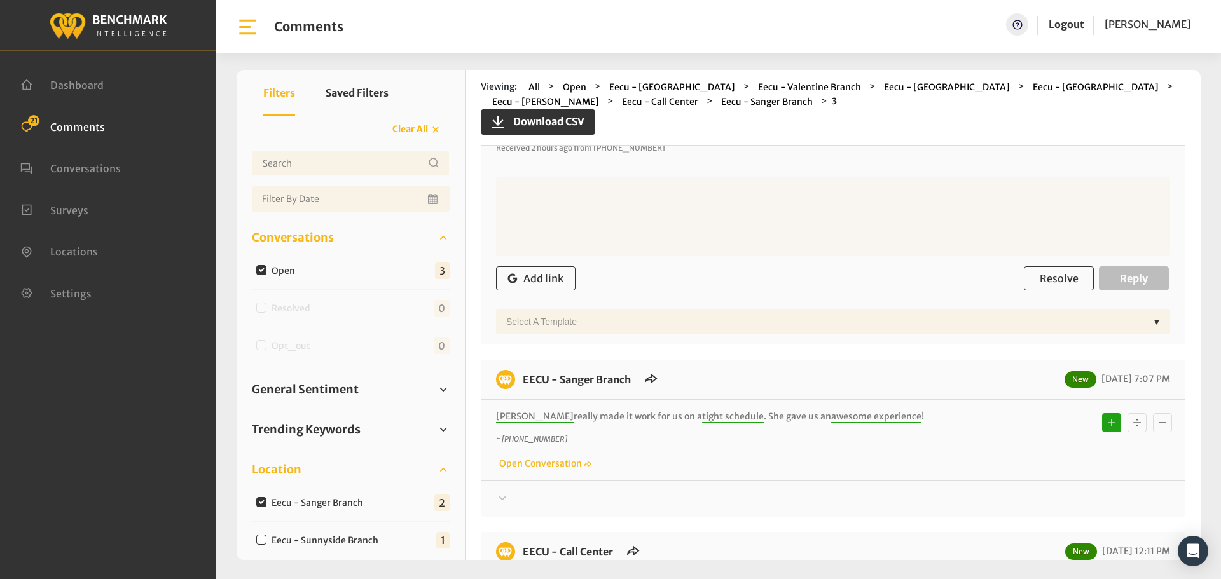
scroll to position [445, 0]
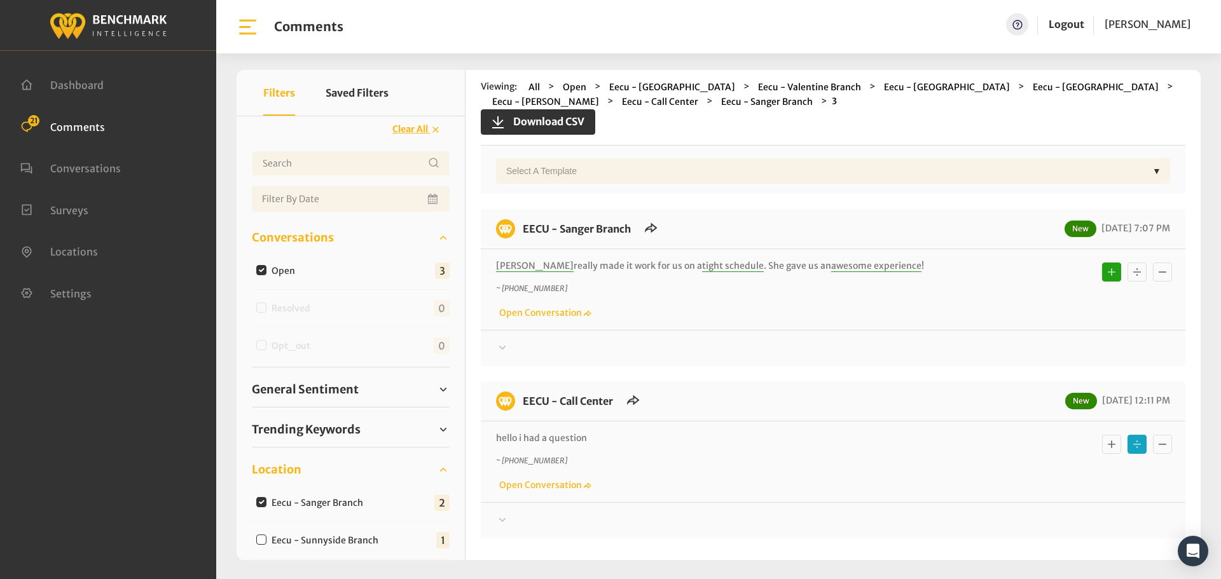
click at [752, 284] on p "~ [PHONE_NUMBER]" at bounding box center [749, 288] width 506 height 11
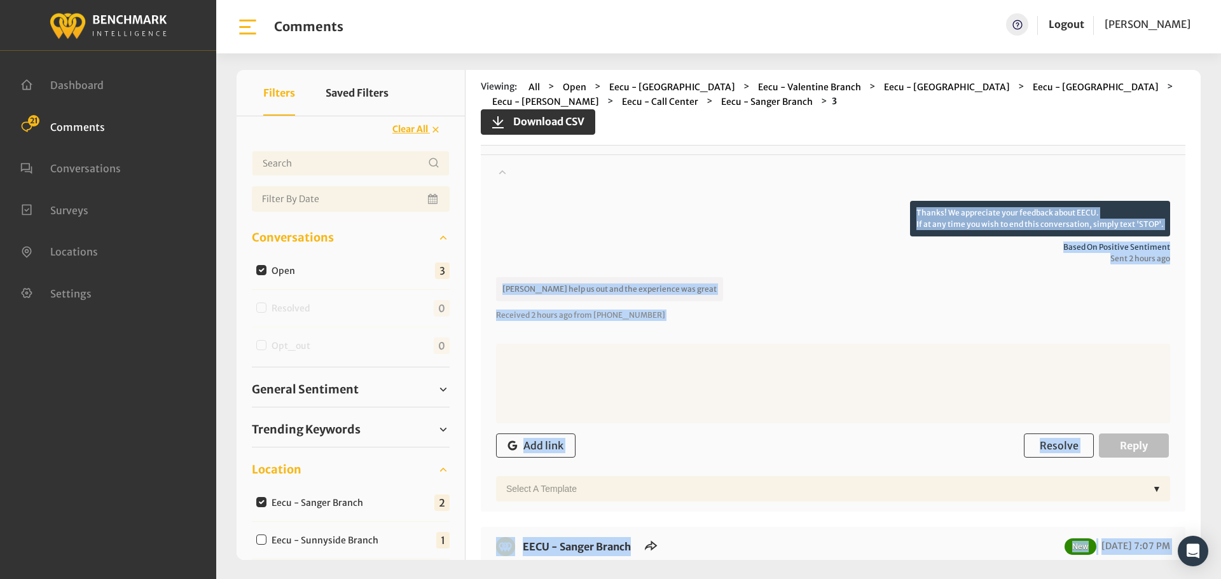
scroll to position [0, 0]
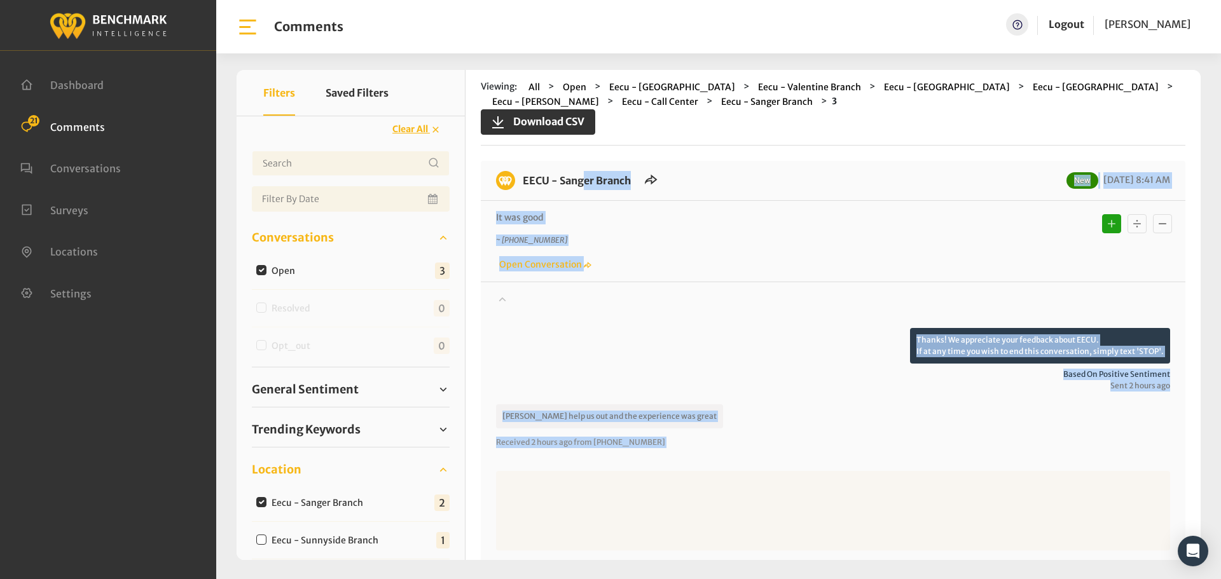
drag, startPoint x: 890, startPoint y: 270, endPoint x: 519, endPoint y: 173, distance: 384.0
click at [519, 173] on div "EECU - Sanger Branch New [DATE] 8:41 AM It was good ~ [PHONE_NUMBER] Open Conve…" at bounding box center [833, 572] width 705 height 823
copy div "EECU - Sanger Branch New [DATE] 8:41 AM It was good ~ [PHONE_NUMBER] Open Conve…"
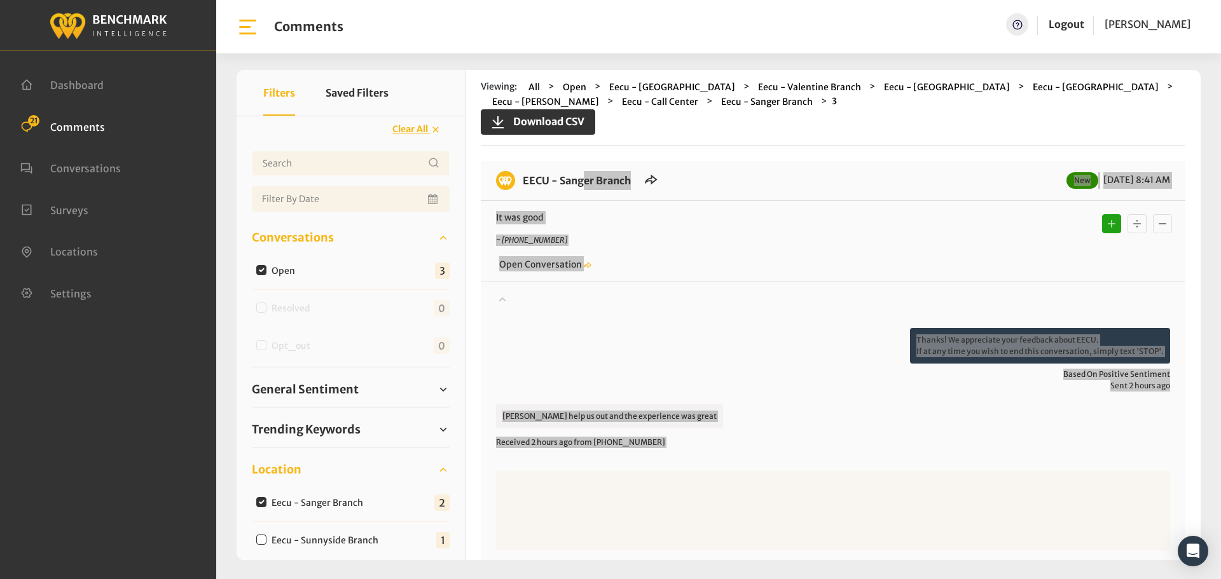
scroll to position [191, 0]
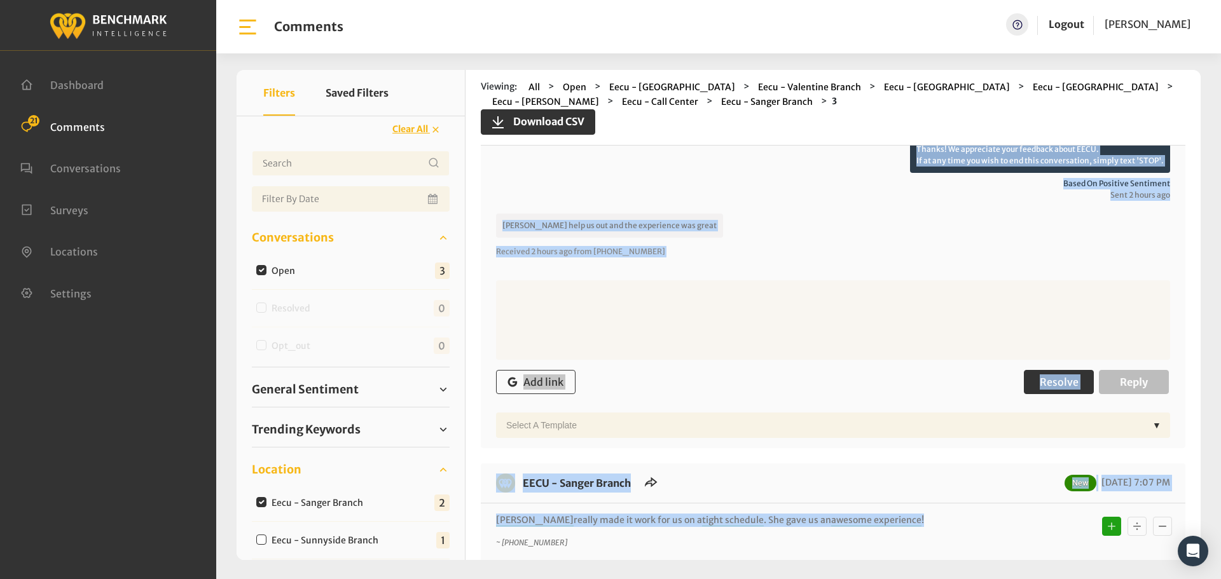
click at [1051, 385] on span "Resolve" at bounding box center [1059, 382] width 39 height 13
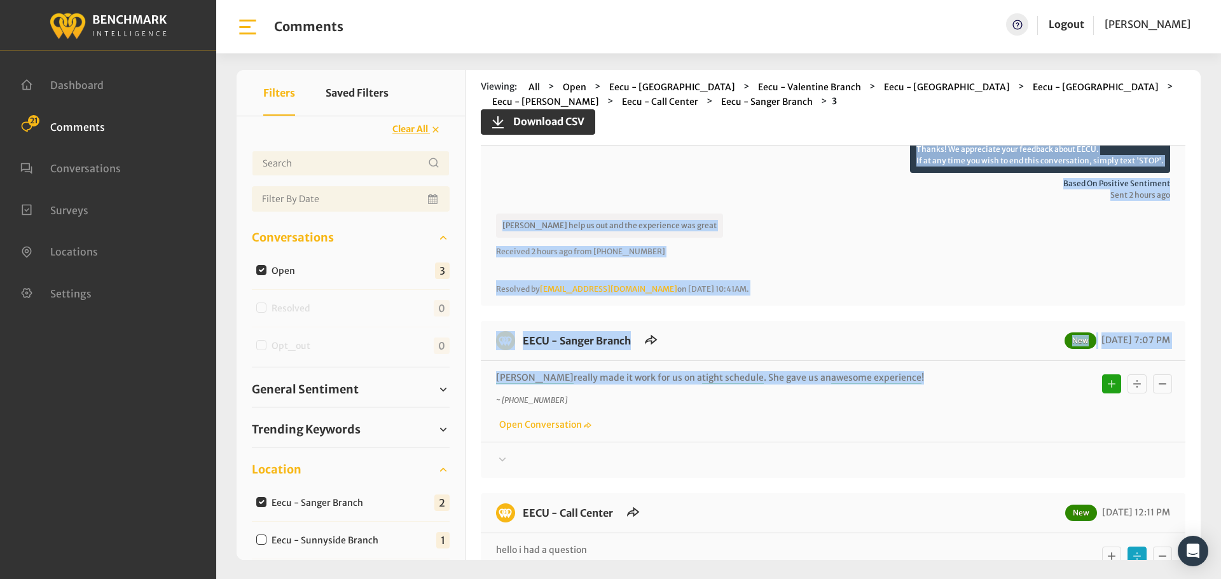
scroll to position [254, 0]
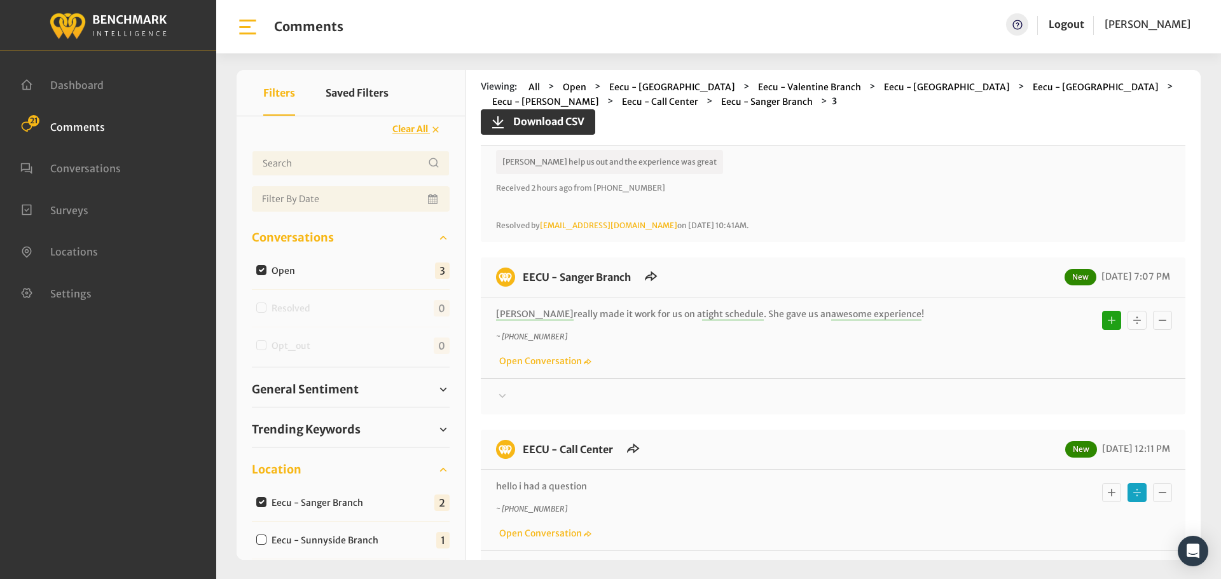
click at [538, 74] on div at bounding box center [833, 56] width 674 height 36
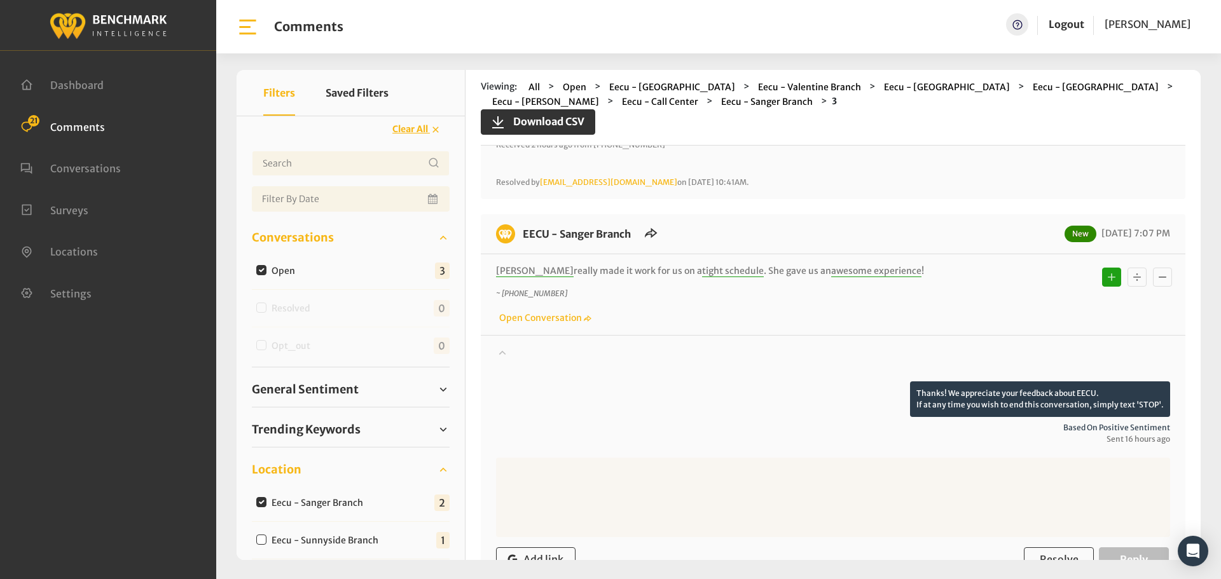
scroll to position [382, 0]
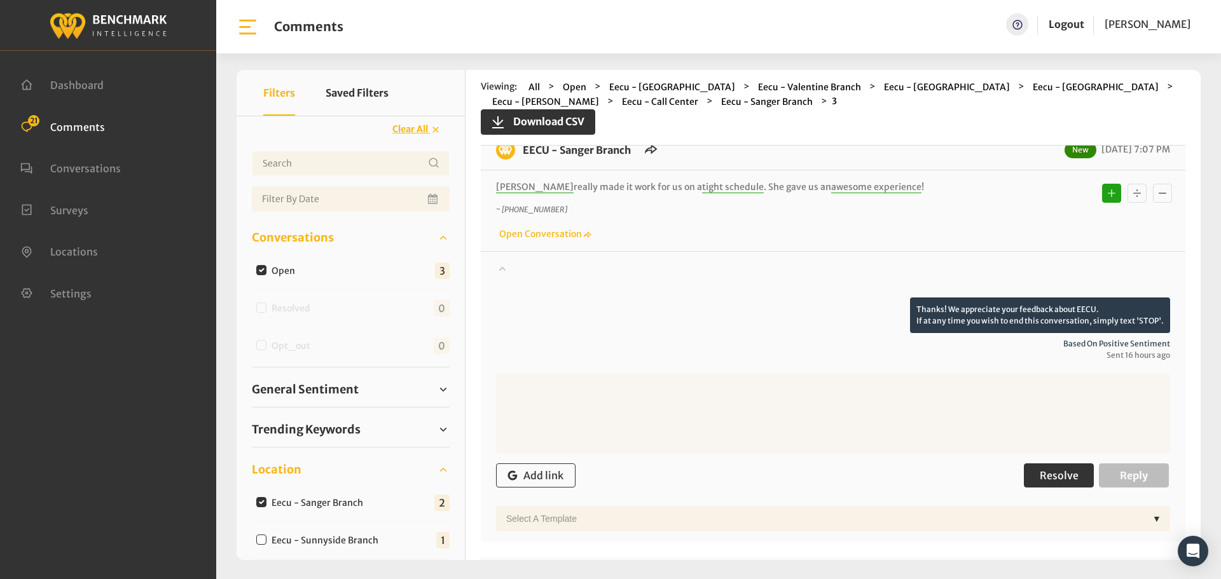
click at [1042, 476] on span "Resolve" at bounding box center [1059, 475] width 39 height 13
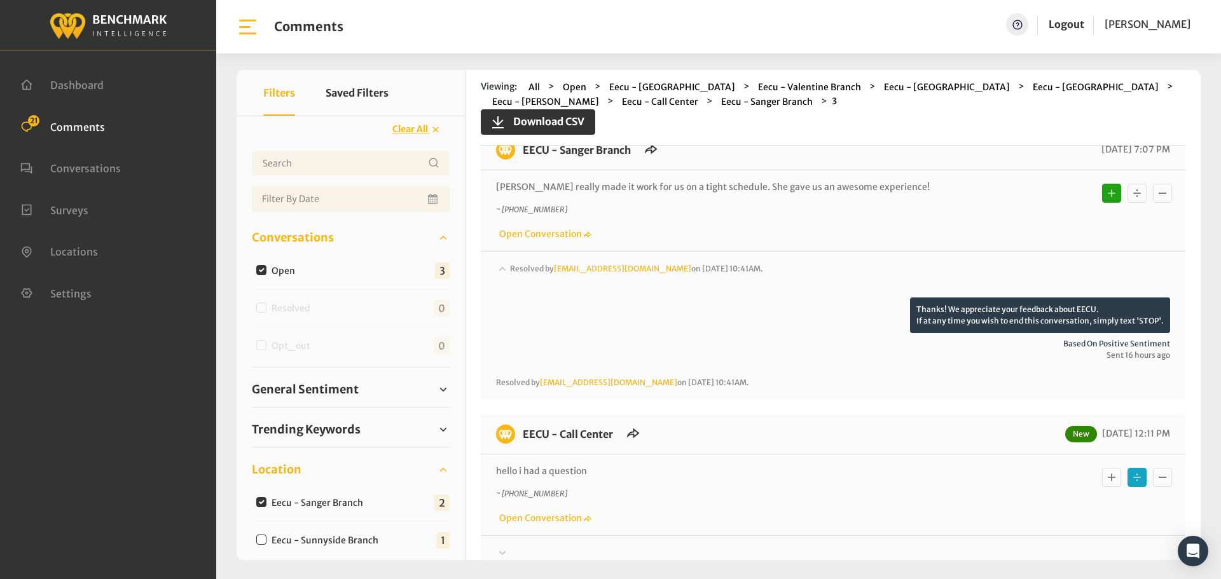
click at [260, 503] on input "Eecu - Sanger Branch" at bounding box center [261, 502] width 10 height 10
checkbox input "false"
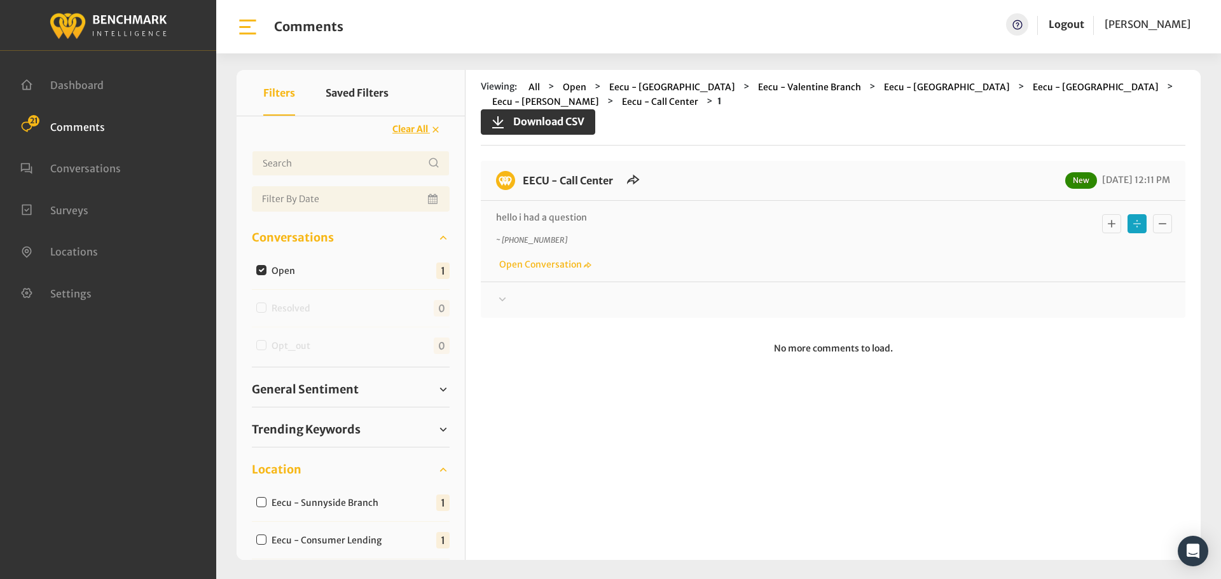
click at [254, 502] on div "Eecu - Sunnyside Branch" at bounding box center [320, 502] width 137 height 15
click at [261, 503] on input "Eecu - Sunnyside Branch" at bounding box center [261, 502] width 10 height 10
checkbox input "true"
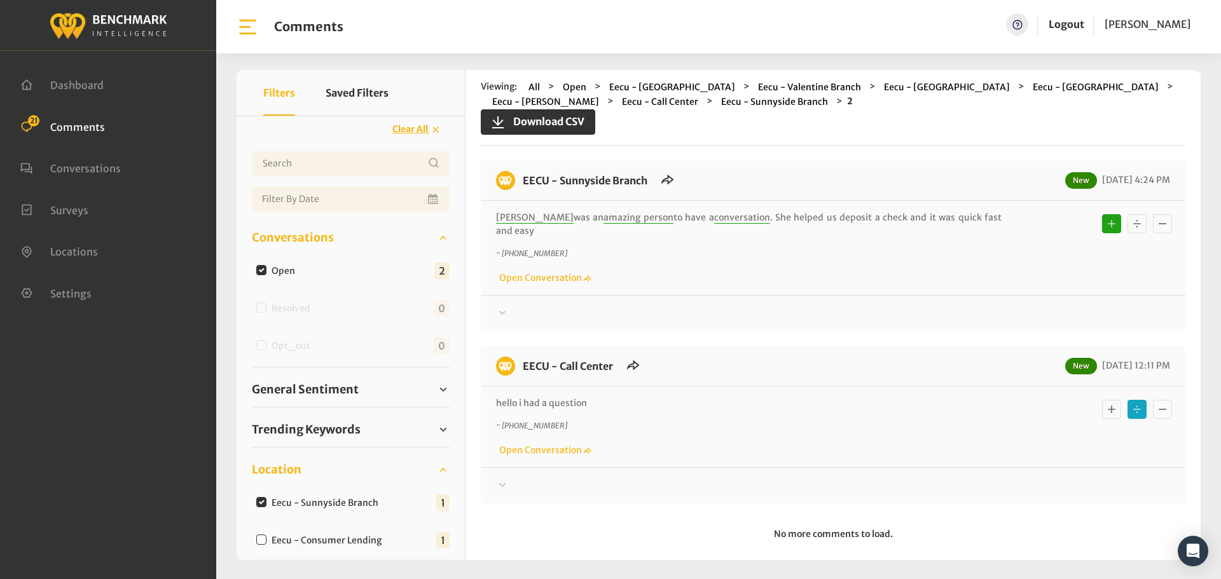
click at [539, 306] on div at bounding box center [833, 313] width 674 height 15
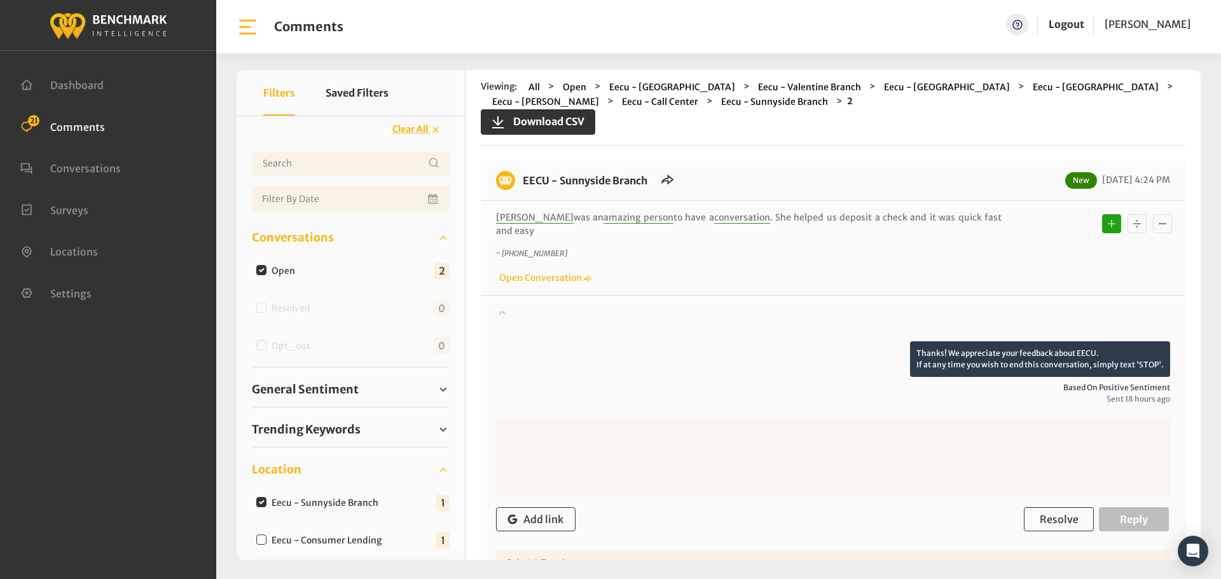
click at [539, 306] on div at bounding box center [833, 324] width 674 height 36
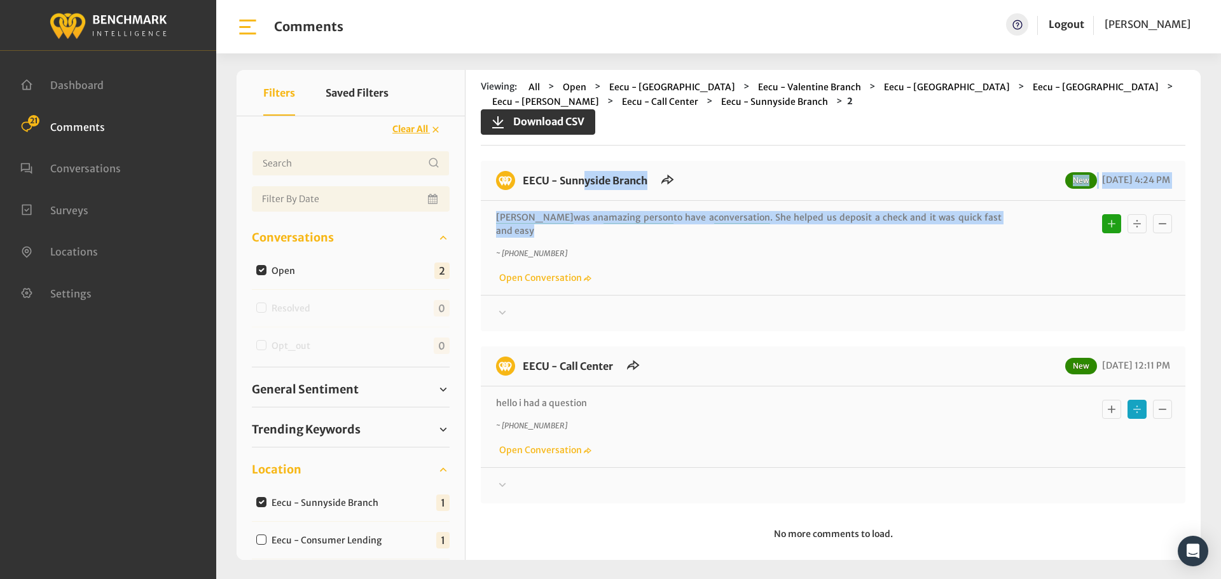
drag, startPoint x: 1008, startPoint y: 218, endPoint x: 521, endPoint y: 188, distance: 487.5
click at [521, 188] on div "EECU - Sunnyside Branch New [DATE] 4:24 PM [PERSON_NAME] was an amazing person …" at bounding box center [833, 246] width 705 height 170
copy div "EECU - Sunnyside Branch New [DATE] 4:24 PM [PERSON_NAME] was an amazing person …"
click at [545, 307] on div at bounding box center [833, 313] width 674 height 15
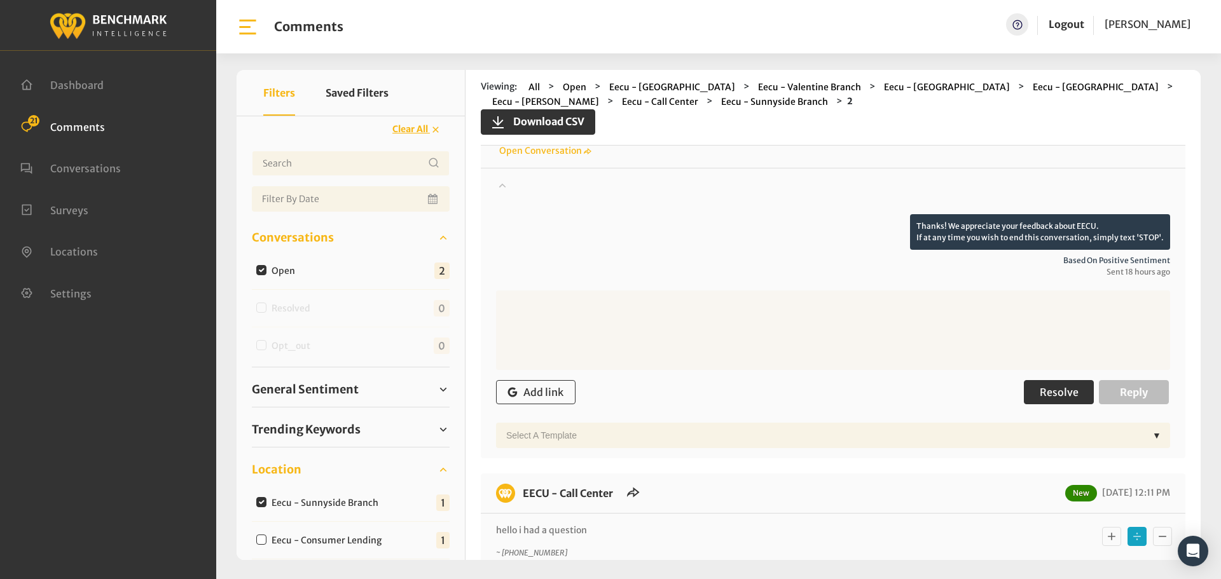
click at [1048, 386] on span "Resolve" at bounding box center [1059, 392] width 39 height 13
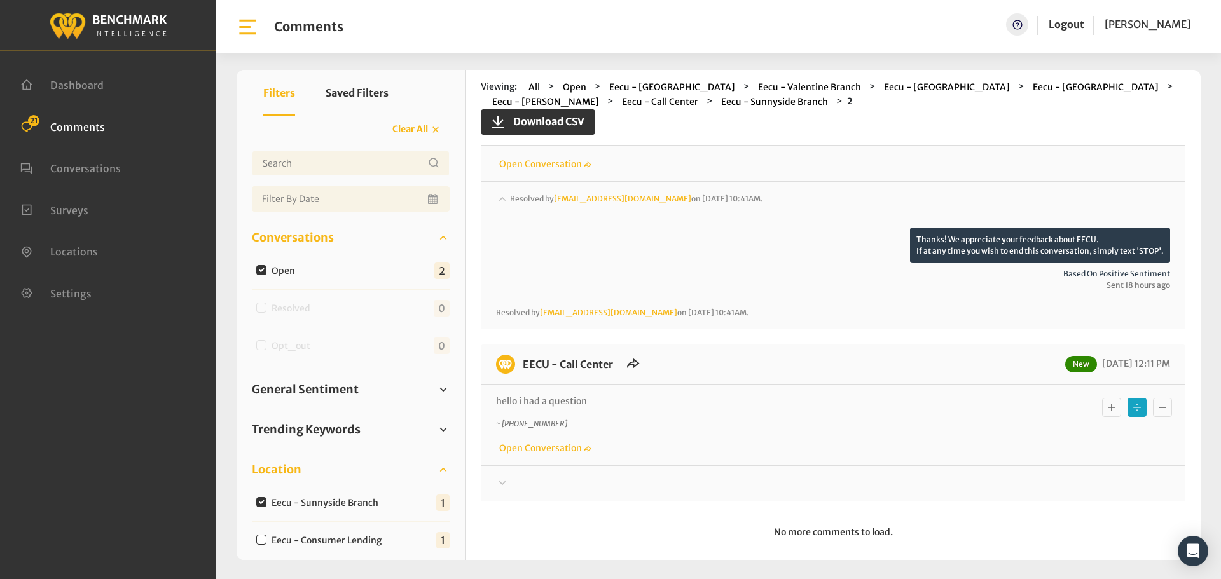
click at [264, 501] on input "Eecu - Sunnyside Branch" at bounding box center [261, 502] width 10 height 10
checkbox input "false"
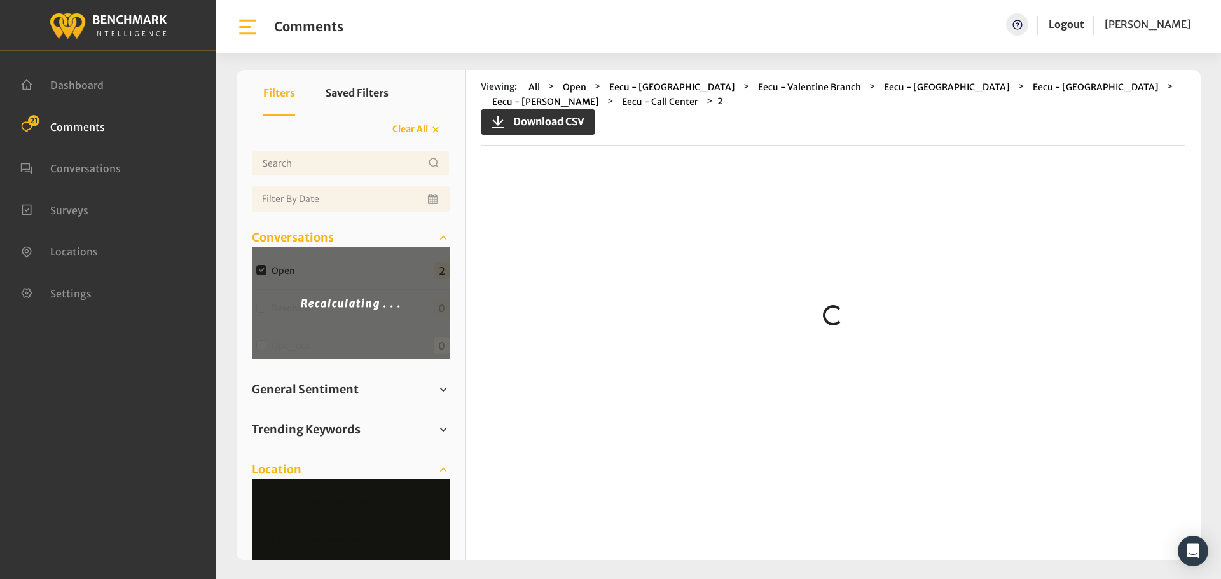
scroll to position [0, 0]
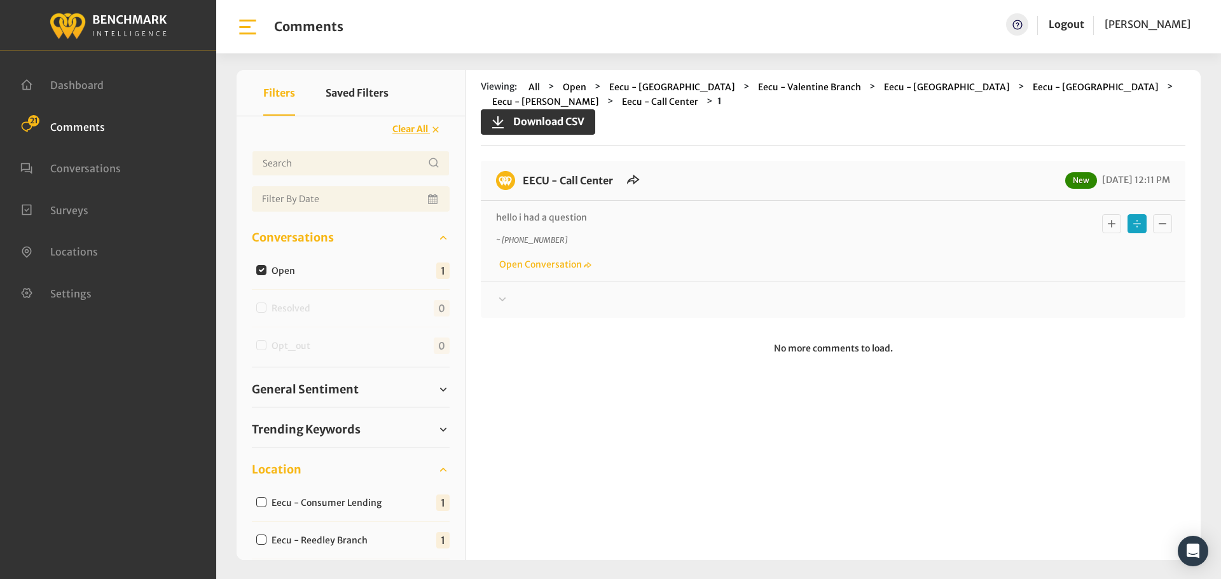
click at [264, 501] on input "Eecu - Consumer Lending" at bounding box center [261, 502] width 10 height 10
checkbox input "true"
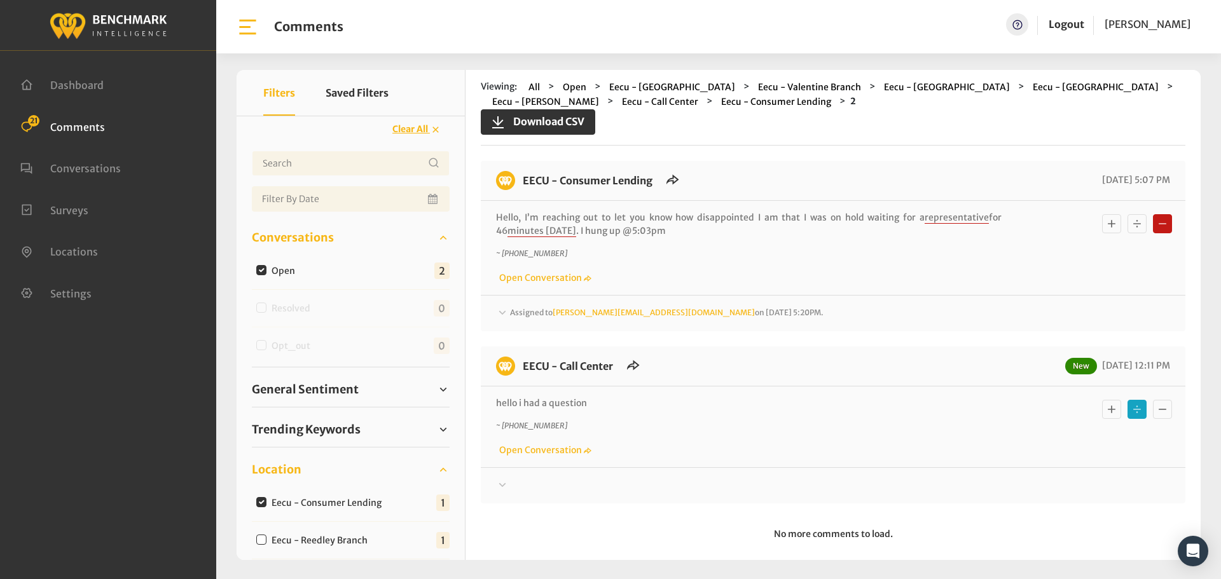
click at [263, 504] on input "Eecu - Consumer Lending" at bounding box center [261, 502] width 10 height 10
checkbox input "false"
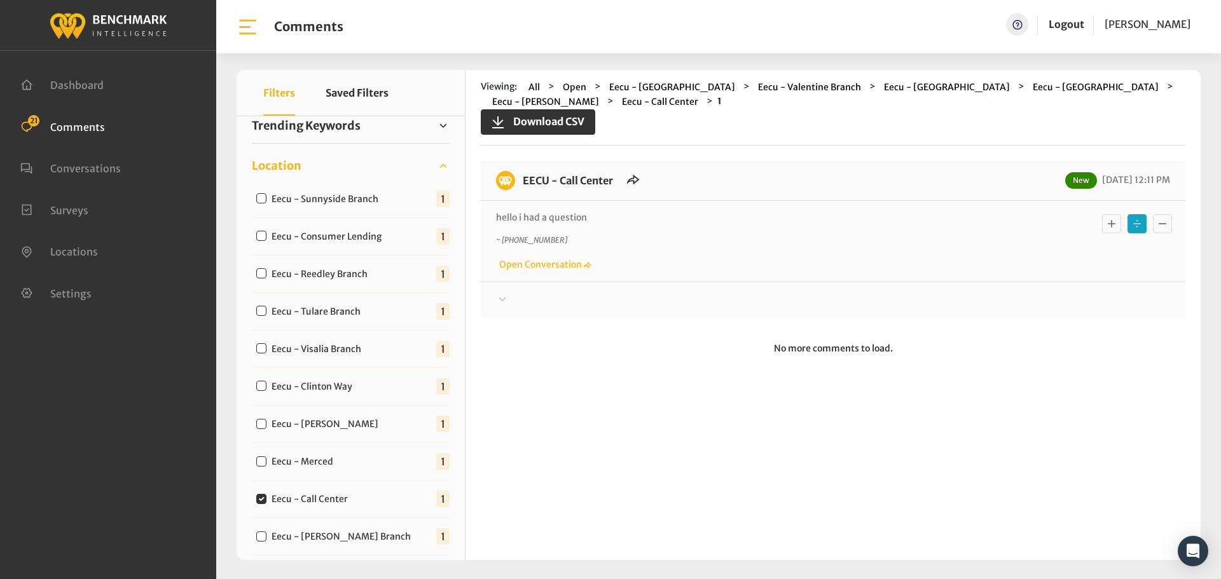
scroll to position [318, 0]
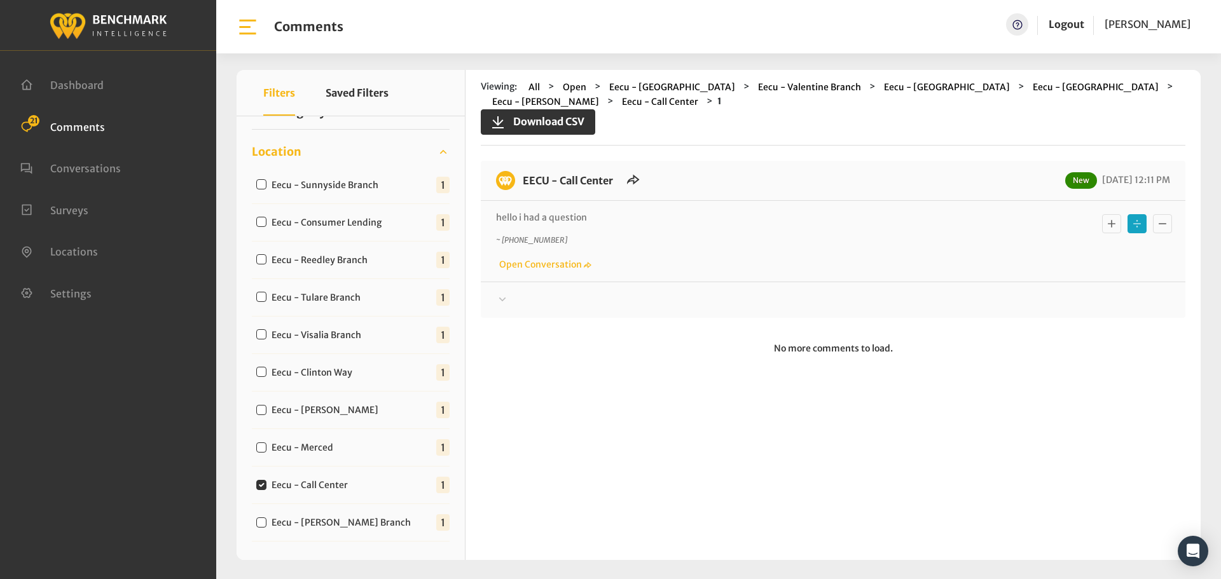
click at [261, 486] on input "Eecu - Call Center" at bounding box center [261, 485] width 10 height 10
checkbox input "false"
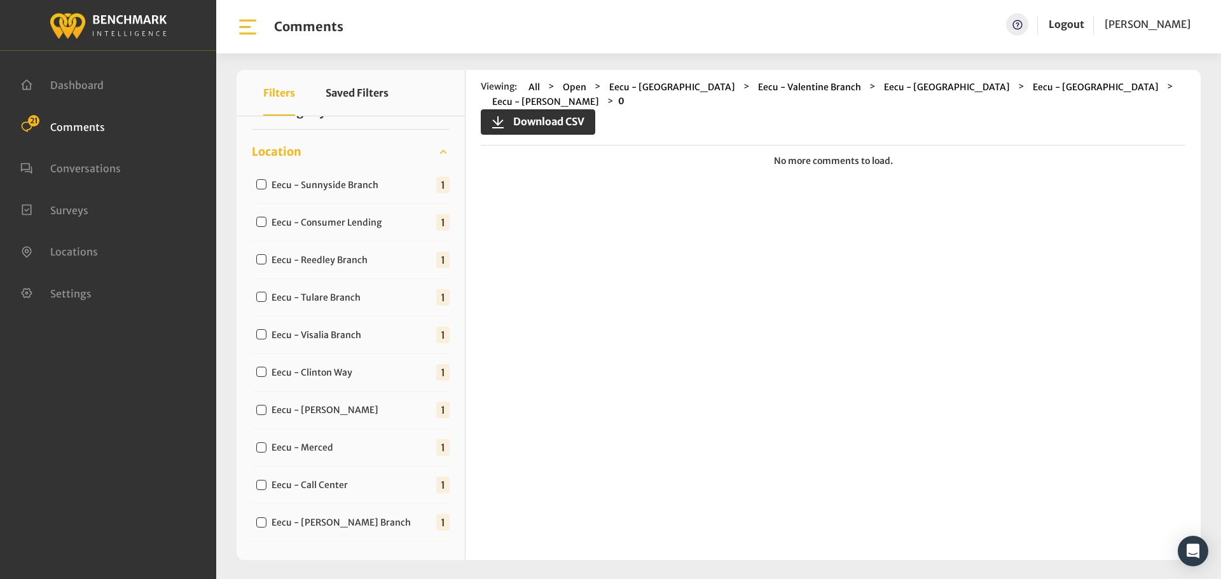
click at [262, 225] on input "Eecu - Consumer Lending" at bounding box center [261, 222] width 10 height 10
checkbox input "true"
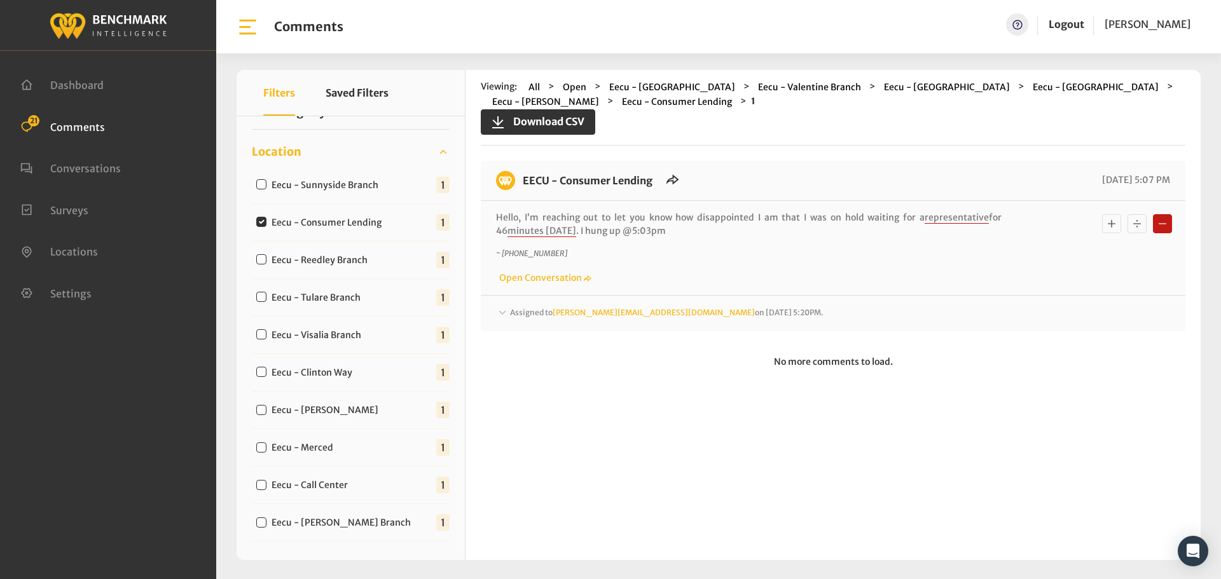
click at [262, 225] on input "Eecu - Consumer Lending" at bounding box center [261, 222] width 10 height 10
checkbox input "false"
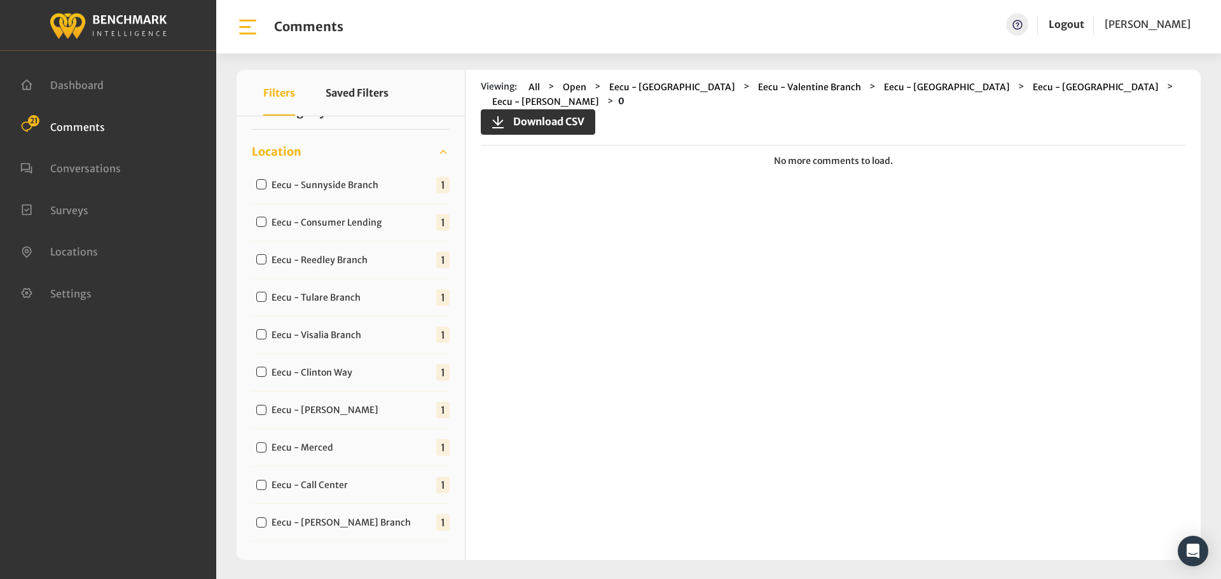
click at [260, 261] on input "Eecu - Reedley Branch" at bounding box center [261, 259] width 10 height 10
checkbox input "true"
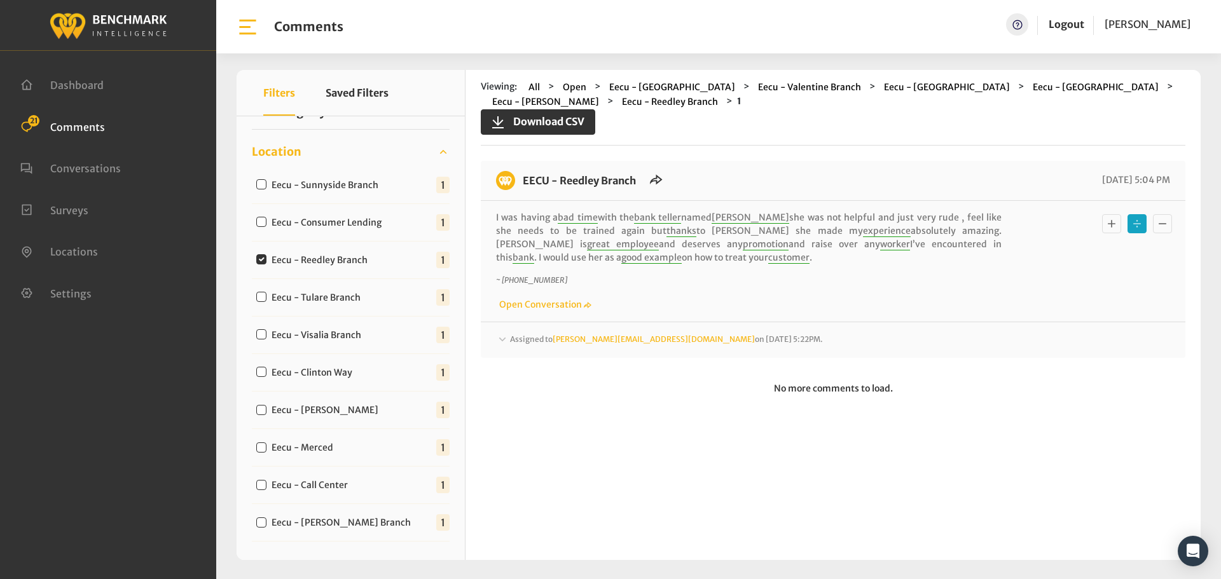
click at [541, 342] on span "Assigned to [PERSON_NAME][EMAIL_ADDRESS][DOMAIN_NAME] on [DATE] 5:22PM." at bounding box center [666, 340] width 313 height 10
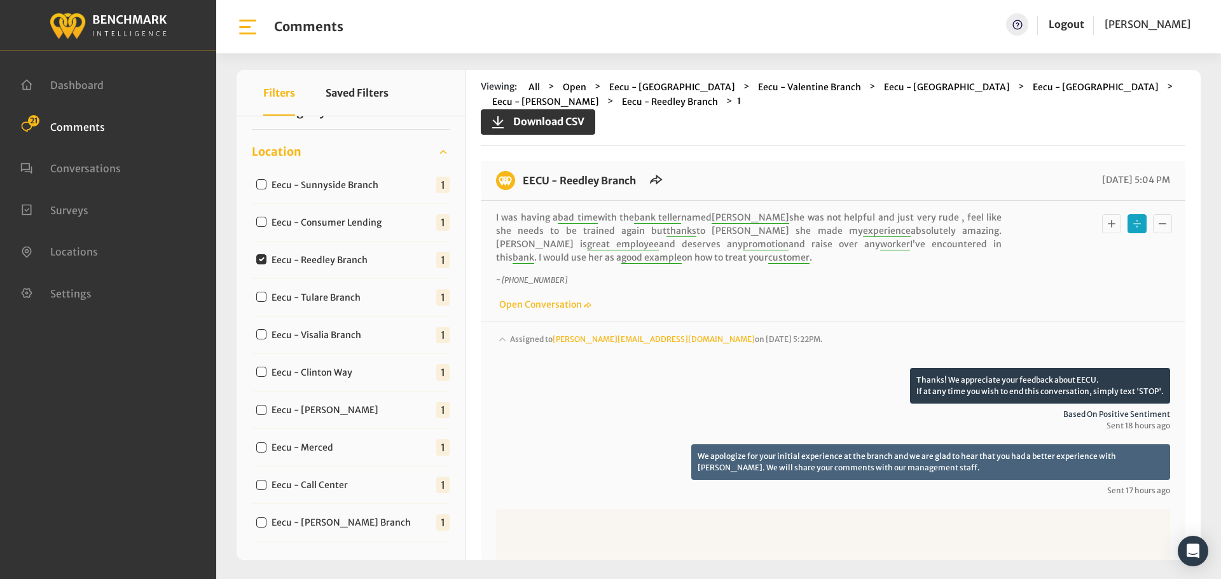
click at [541, 342] on span "Assigned to [PERSON_NAME][EMAIL_ADDRESS][DOMAIN_NAME] on [DATE] 5:22PM." at bounding box center [666, 340] width 313 height 10
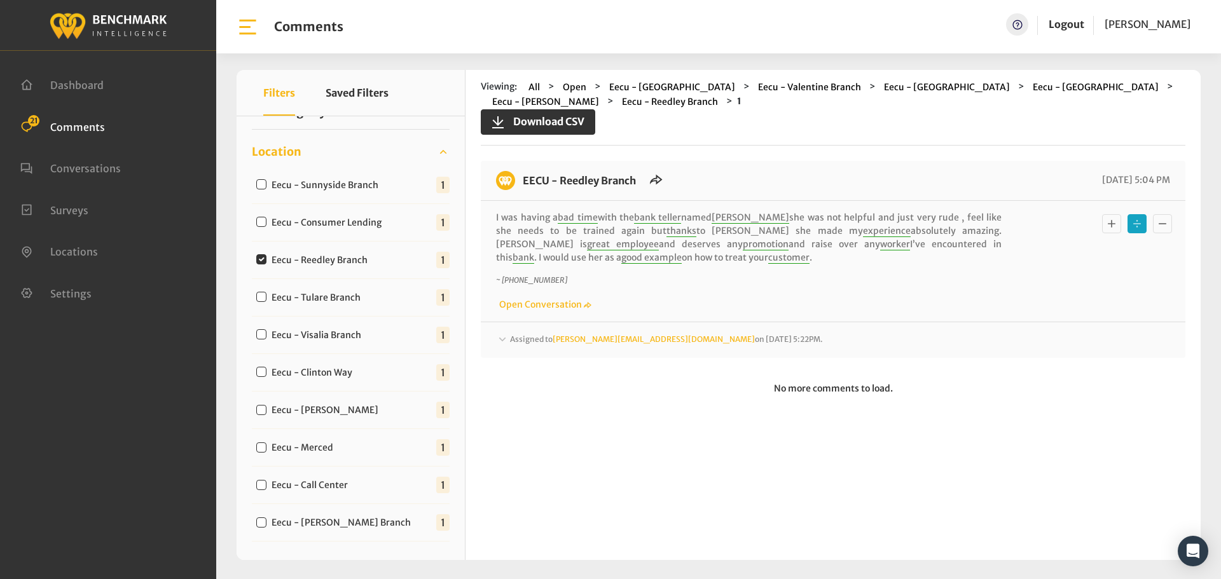
click at [525, 338] on span "Assigned to [PERSON_NAME][EMAIL_ADDRESS][DOMAIN_NAME] on [DATE] 5:22PM." at bounding box center [666, 340] width 313 height 10
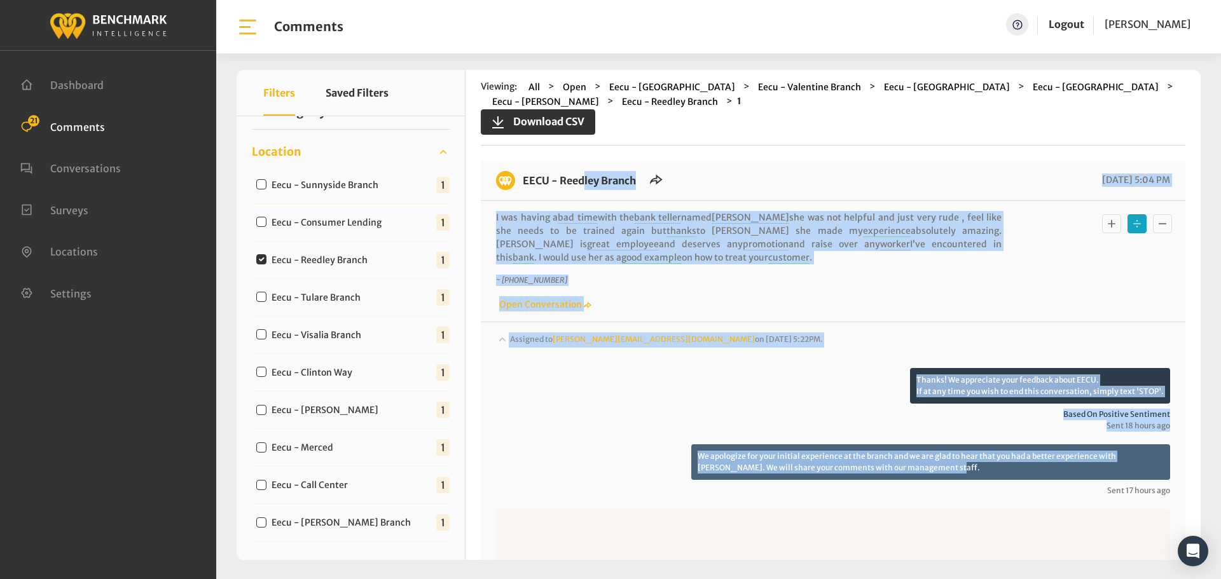
drag, startPoint x: 927, startPoint y: 474, endPoint x: 523, endPoint y: 184, distance: 496.7
click at [523, 184] on div "EECU - Reedley Branch [DATE] 5:04 PM I was having a bad time with the bank tell…" at bounding box center [833, 419] width 705 height 516
copy div "EECU - Reedley Branch [DATE] 5:04 PM I was having a bad time with the bank tell…"
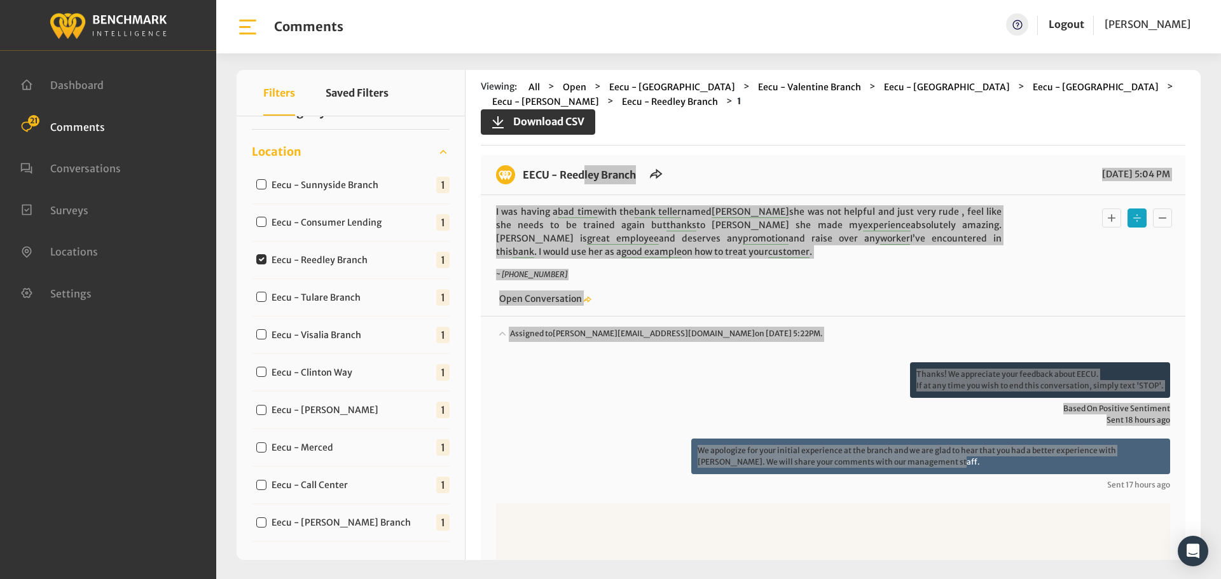
scroll to position [0, 0]
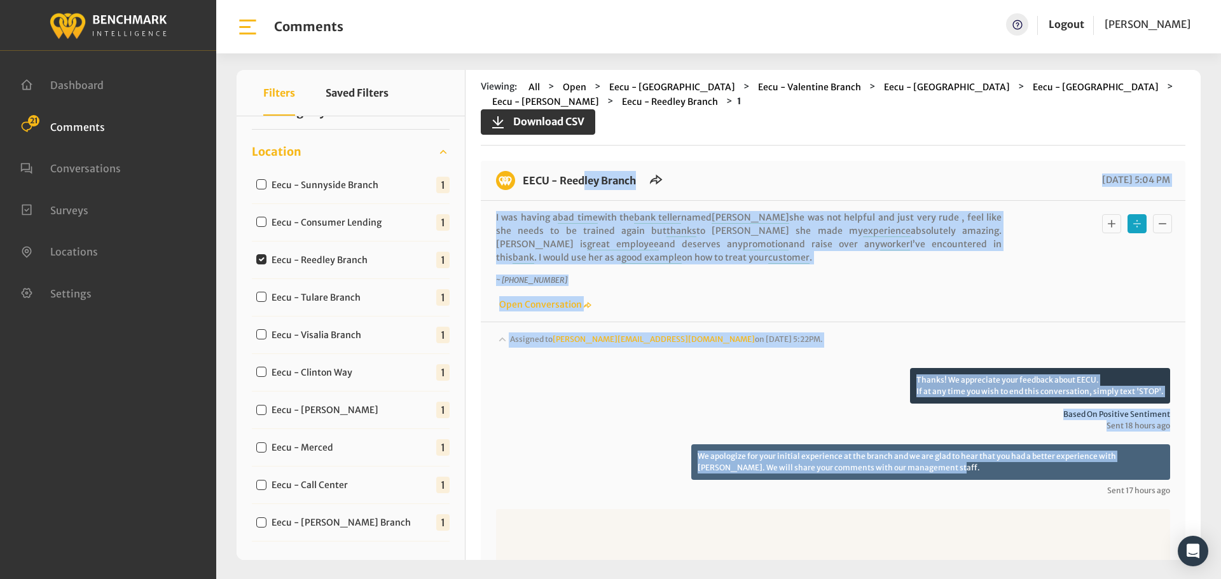
click at [262, 256] on input "Eecu - Reedley Branch" at bounding box center [261, 259] width 10 height 10
checkbox input "false"
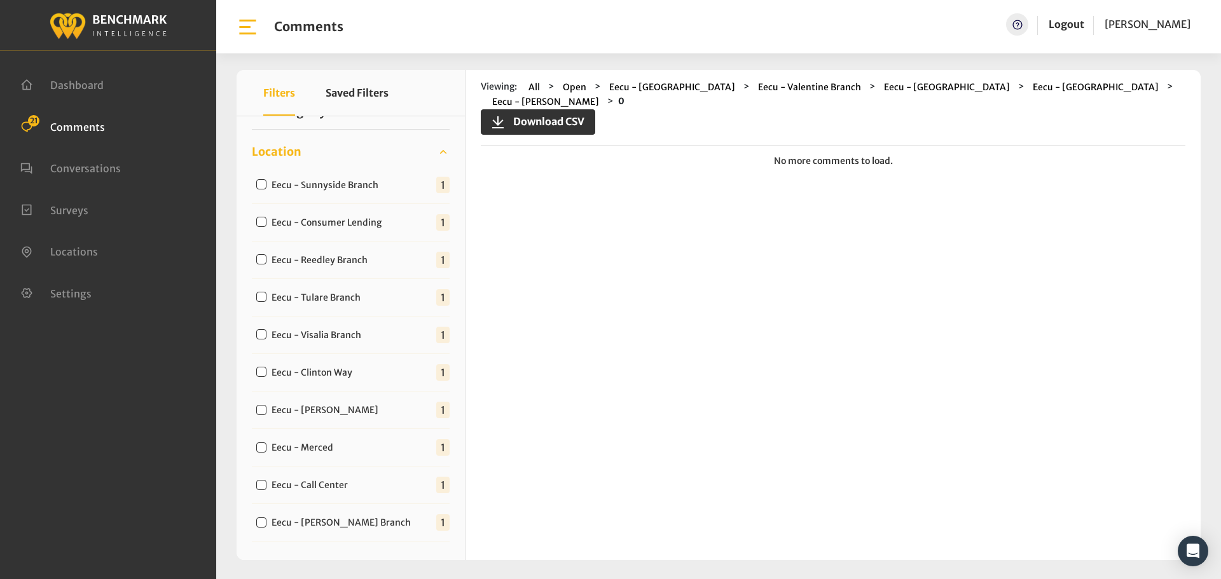
click at [260, 292] on input "Eecu - Tulare Branch" at bounding box center [261, 297] width 10 height 10
checkbox input "true"
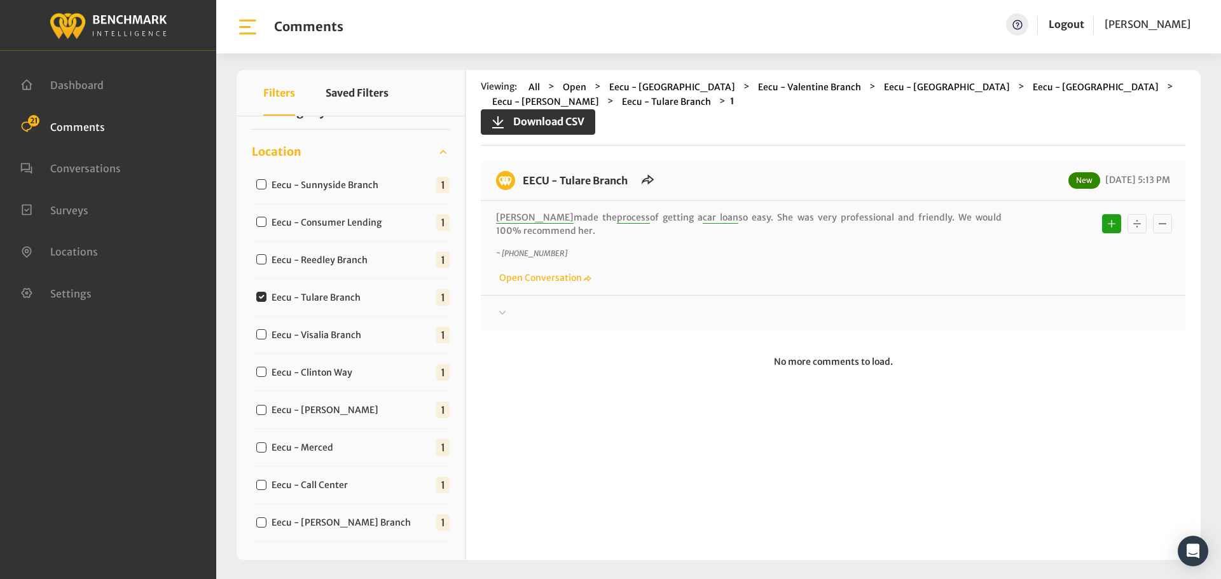
click at [502, 319] on icon at bounding box center [502, 312] width 13 height 15
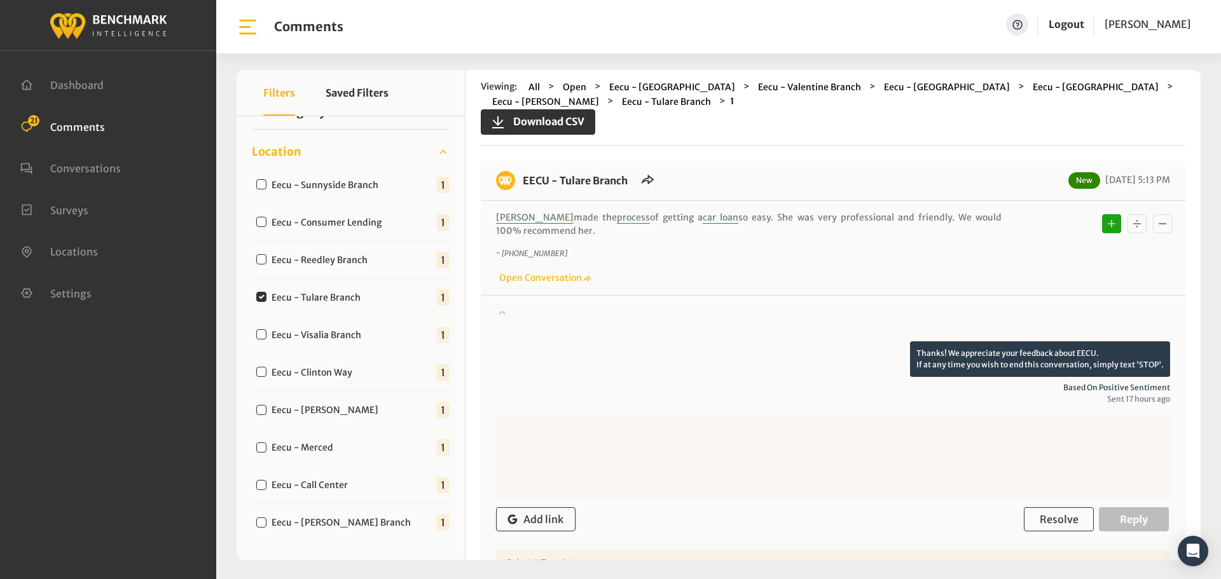
drag, startPoint x: 571, startPoint y: 228, endPoint x: 522, endPoint y: 174, distance: 72.5
click at [522, 174] on div "EECU - Tulare Branch New [DATE] 5:13 PM [PERSON_NAME] made the process of getti…" at bounding box center [833, 373] width 705 height 425
click at [1055, 520] on span "Resolve" at bounding box center [1059, 519] width 39 height 13
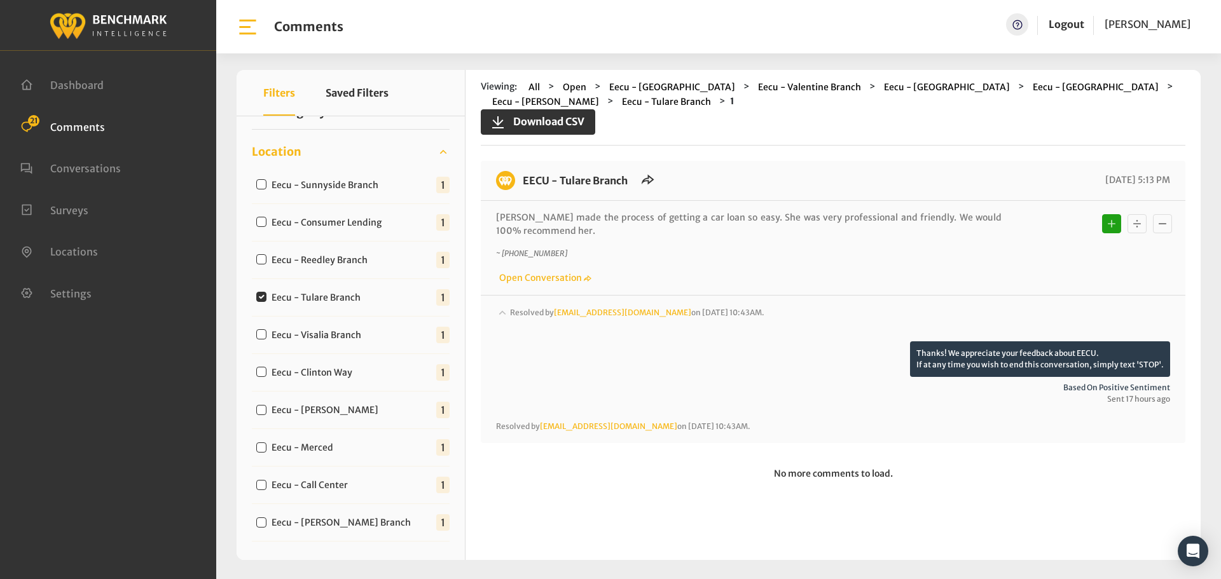
click at [258, 333] on input "Eecu - Visalia Branch" at bounding box center [261, 334] width 10 height 10
checkbox input "true"
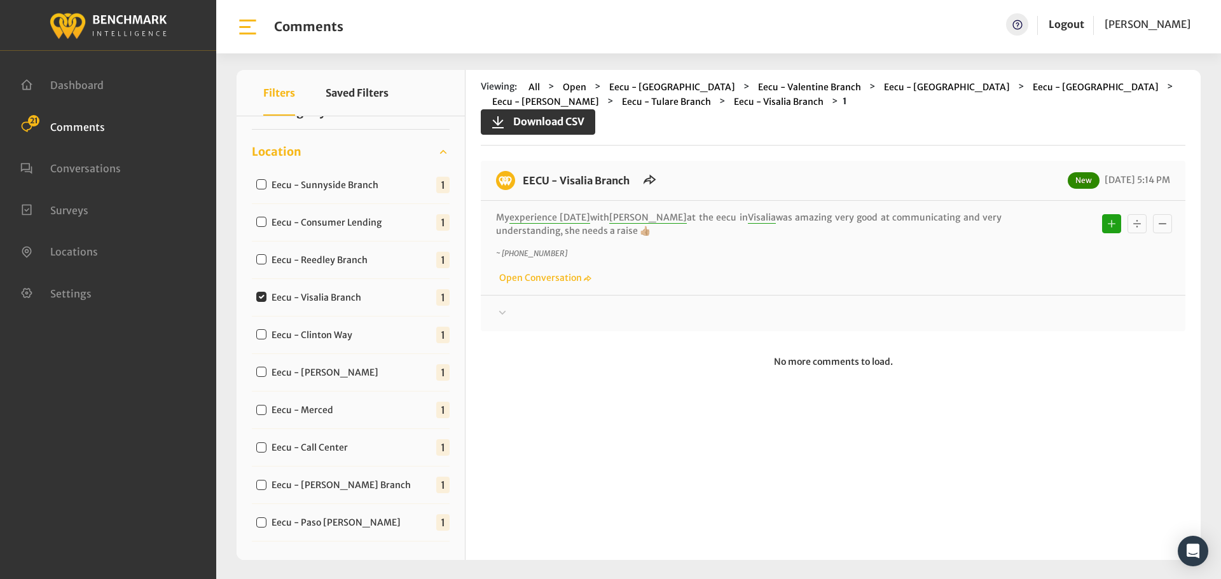
click at [518, 308] on div at bounding box center [833, 313] width 674 height 15
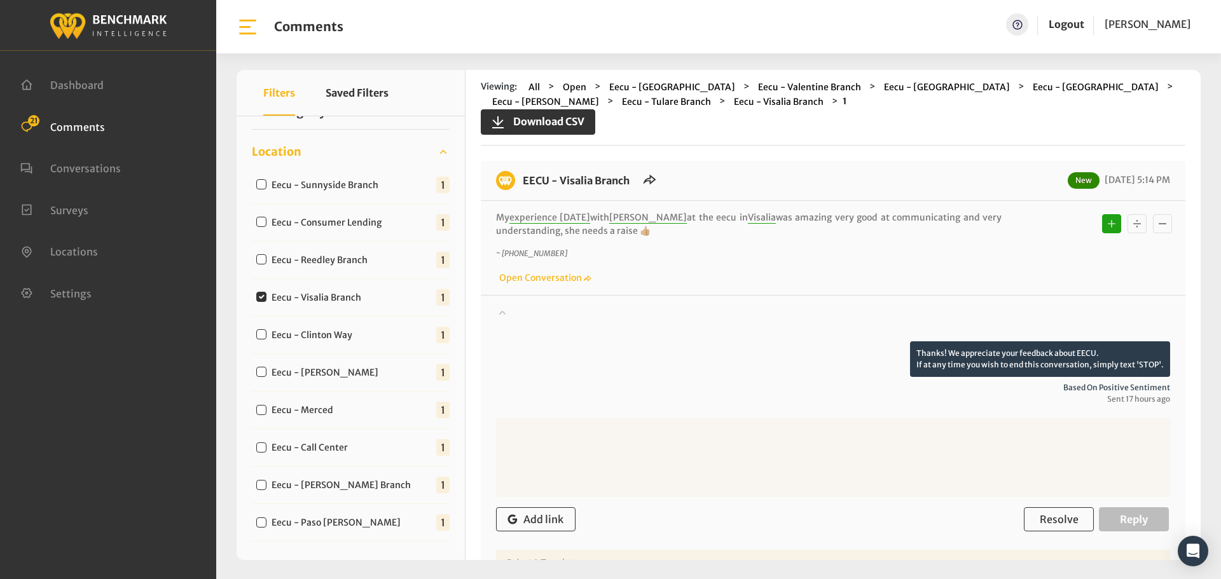
click at [518, 308] on div at bounding box center [833, 324] width 674 height 36
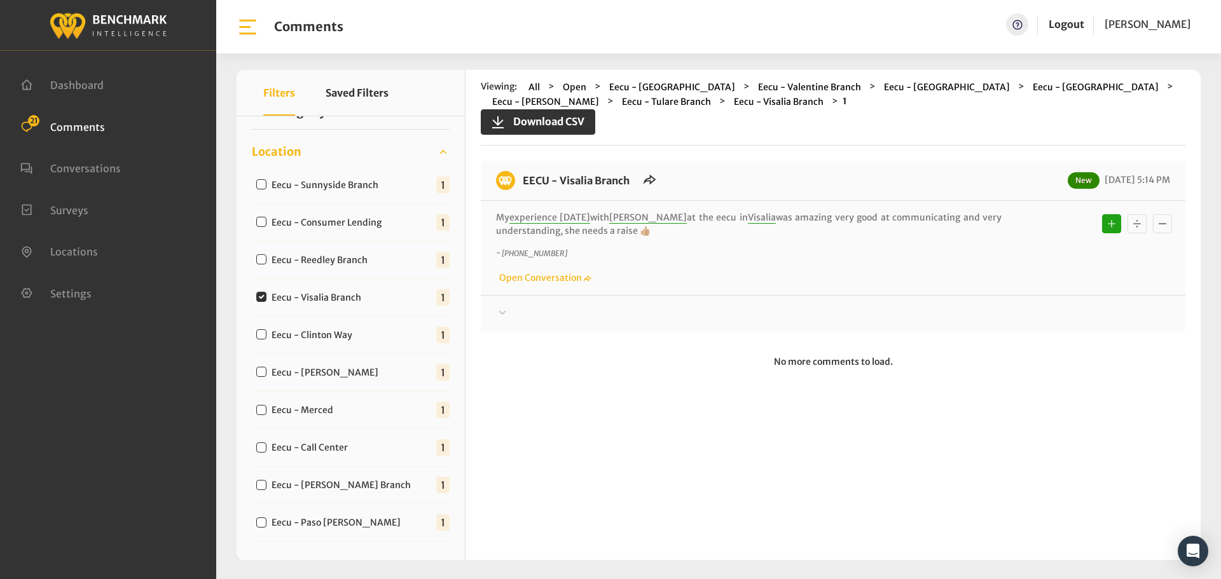
drag, startPoint x: 684, startPoint y: 233, endPoint x: 519, endPoint y: 176, distance: 174.2
click at [519, 176] on div "EECU - Visalia Branch New [DATE] 5:14 PM My experience [DATE] with [PERSON_NAME…" at bounding box center [833, 246] width 705 height 170
click at [567, 317] on div at bounding box center [833, 313] width 674 height 15
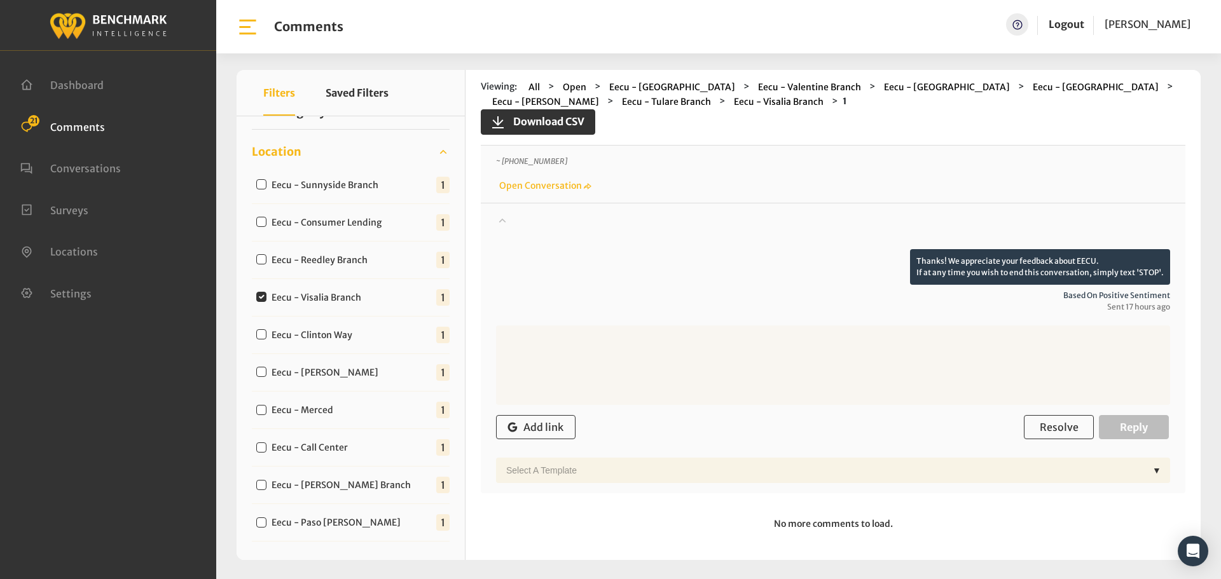
scroll to position [94, 0]
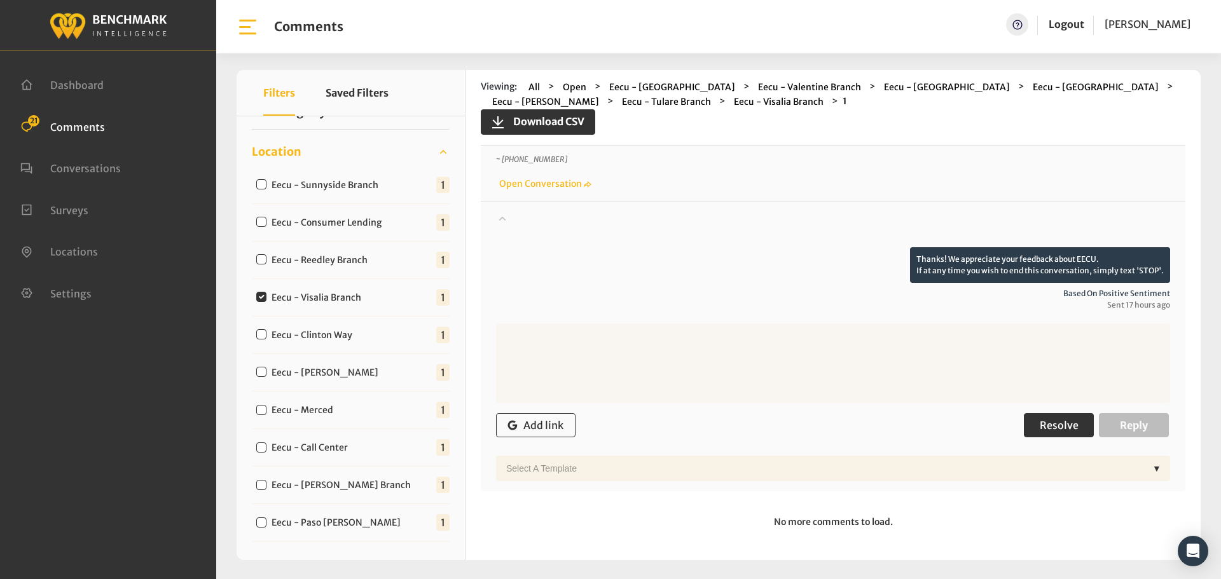
click at [1031, 415] on button "Resolve" at bounding box center [1059, 425] width 70 height 24
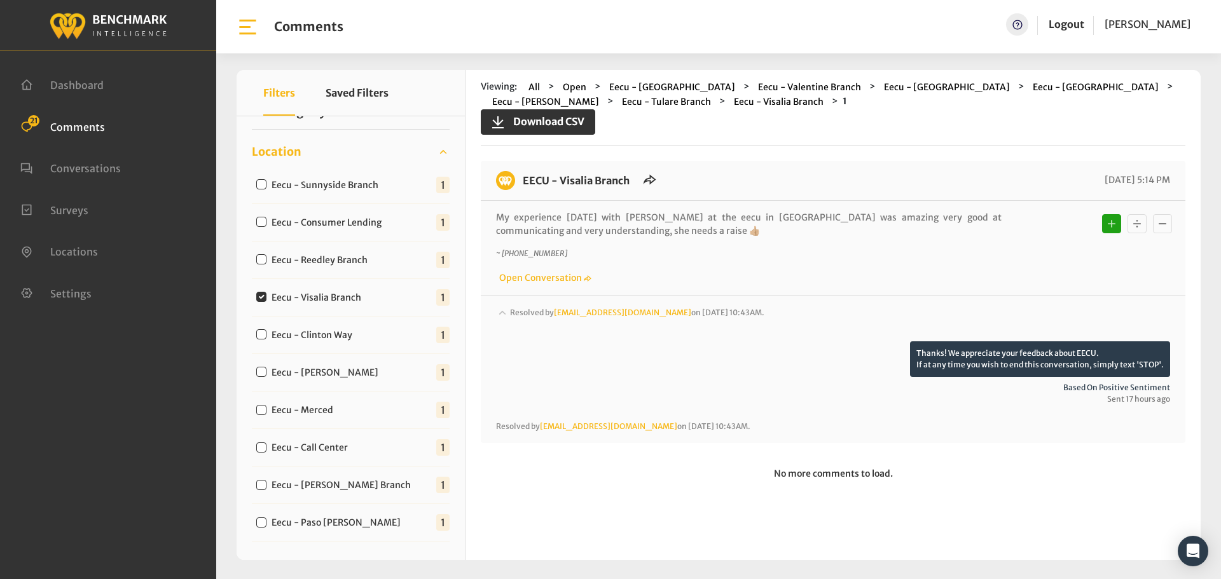
click at [261, 335] on input "Eecu - Clinton Way" at bounding box center [261, 334] width 10 height 10
checkbox input "true"
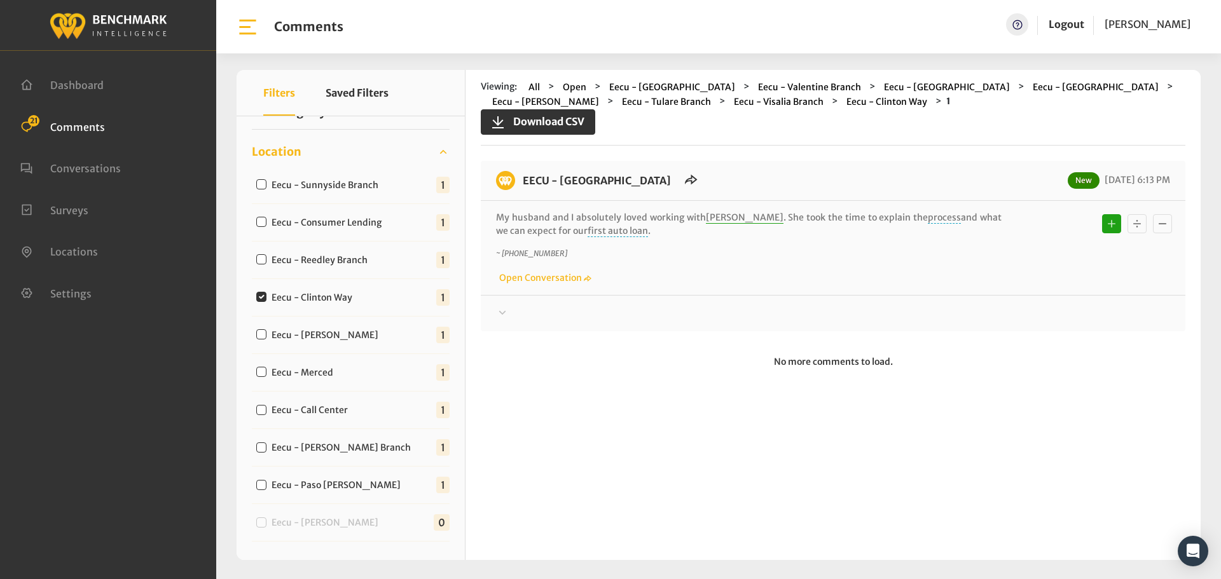
click at [509, 309] on div at bounding box center [833, 313] width 674 height 15
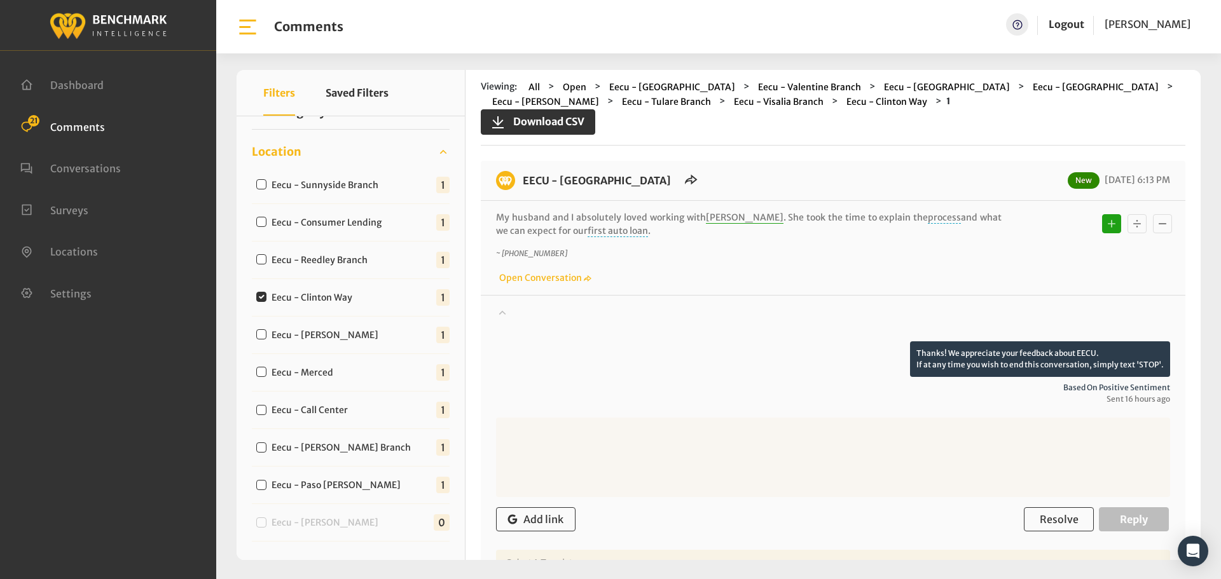
click at [509, 309] on div at bounding box center [833, 324] width 674 height 36
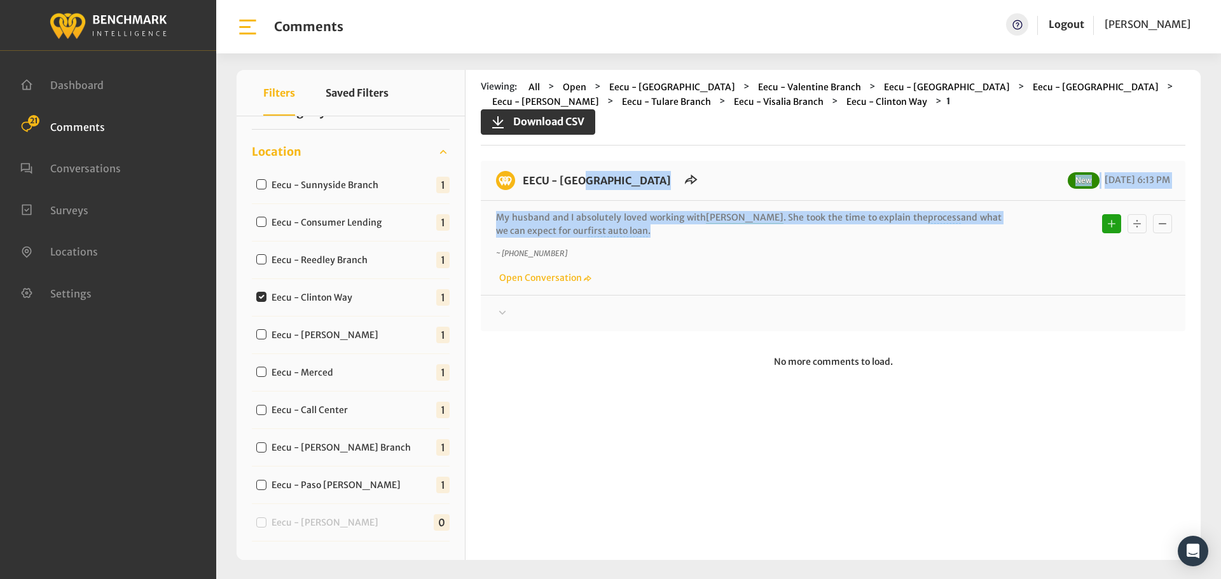
drag, startPoint x: 647, startPoint y: 225, endPoint x: 521, endPoint y: 184, distance: 132.6
click at [521, 184] on div "EECU - [GEOGRAPHIC_DATA] New [DATE] 6:13 PM My husband and I absolutely loved w…" at bounding box center [833, 246] width 705 height 170
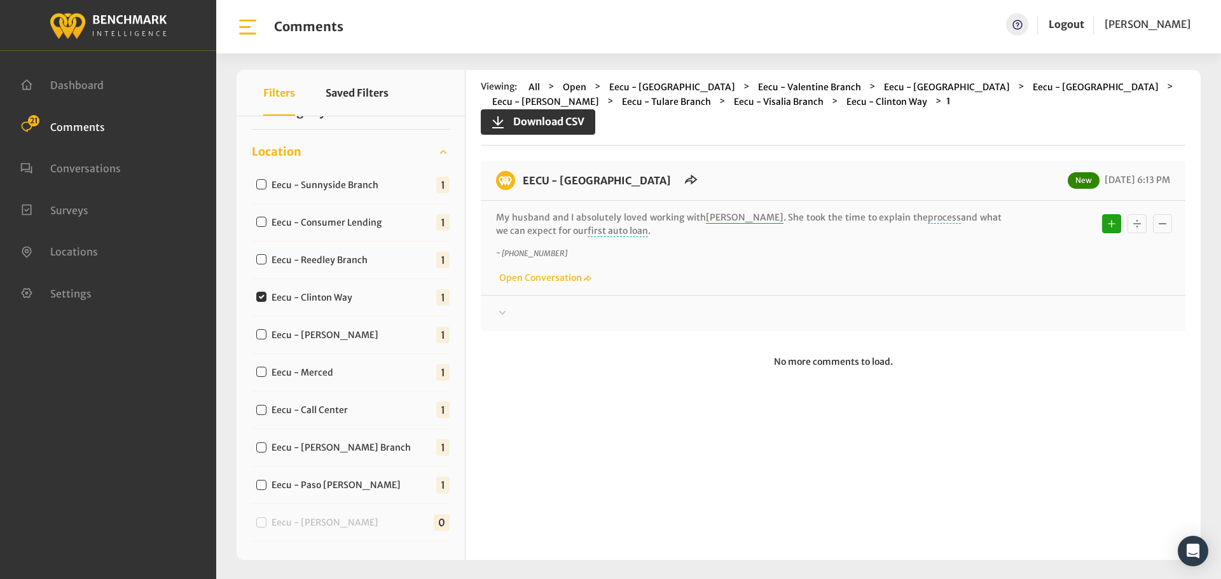
click at [537, 314] on div at bounding box center [833, 313] width 674 height 15
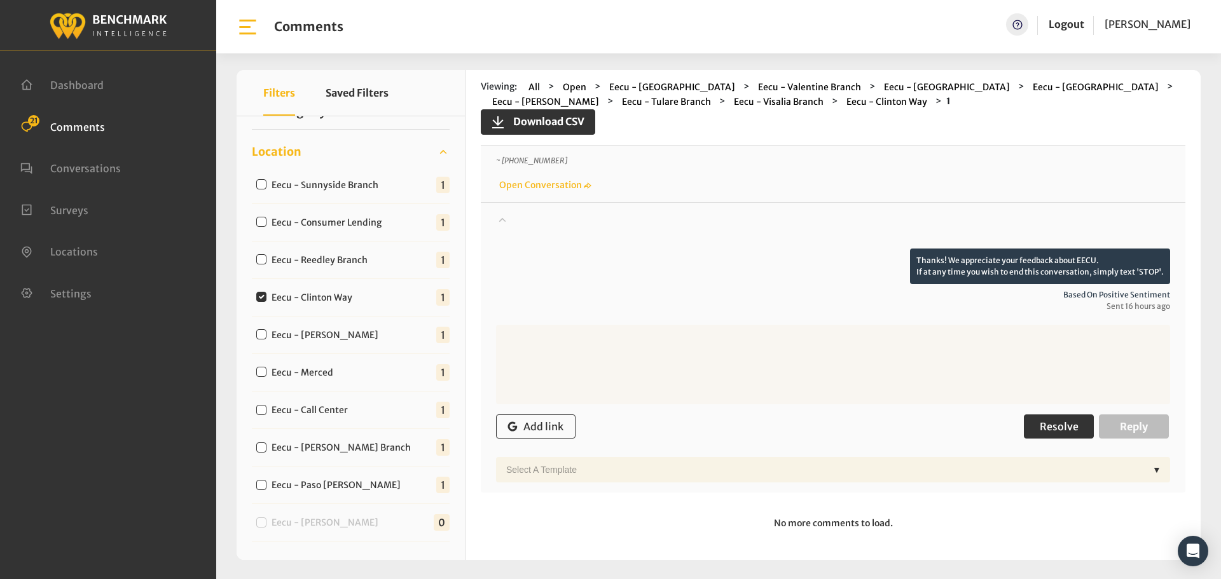
scroll to position [95, 0]
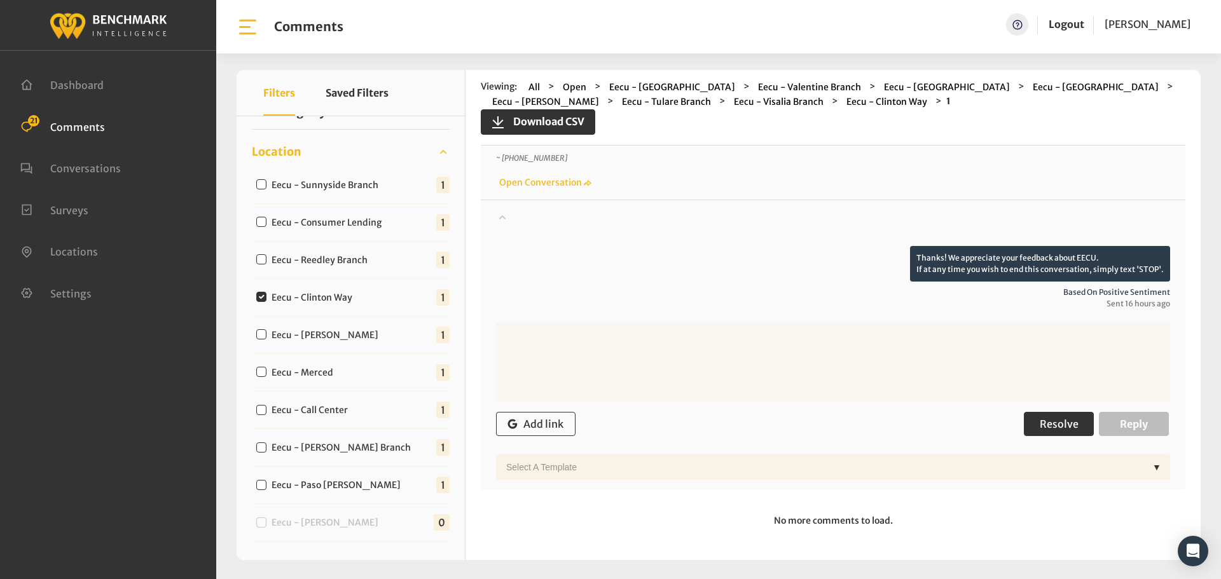
click at [1045, 423] on span "Resolve" at bounding box center [1059, 424] width 39 height 13
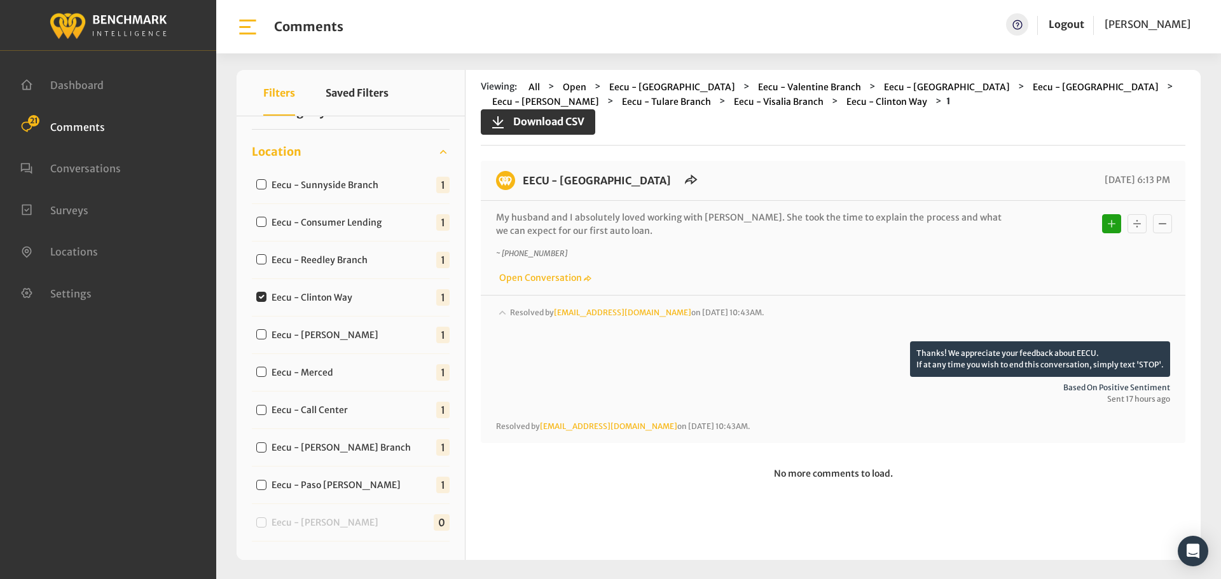
click at [263, 336] on input "Eecu - [PERSON_NAME]" at bounding box center [261, 334] width 10 height 10
checkbox input "true"
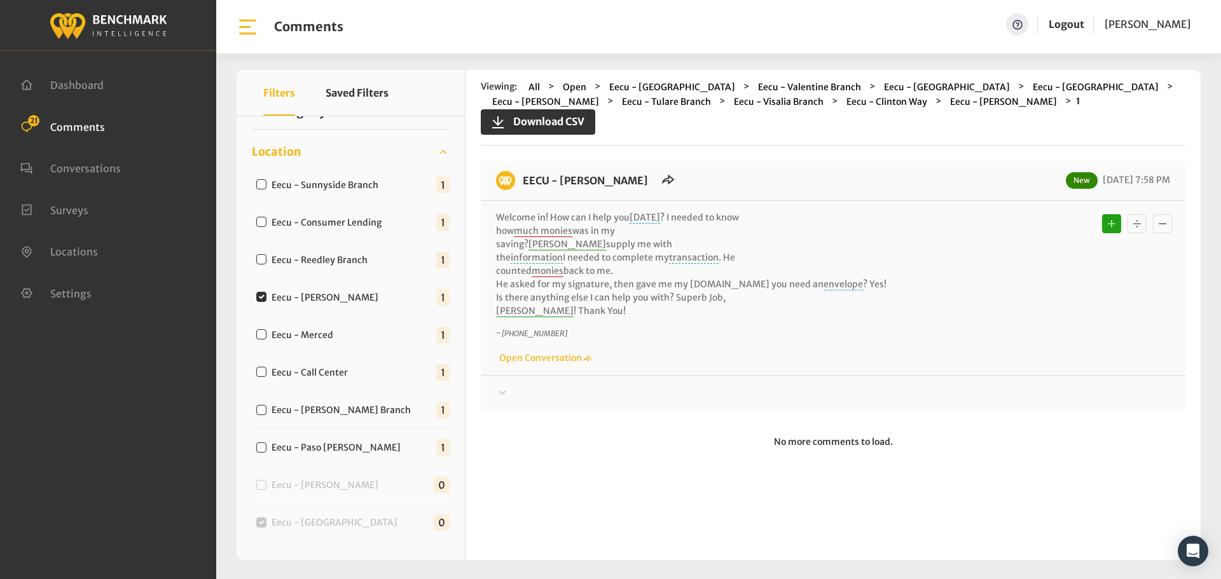
click at [544, 389] on div at bounding box center [833, 393] width 674 height 15
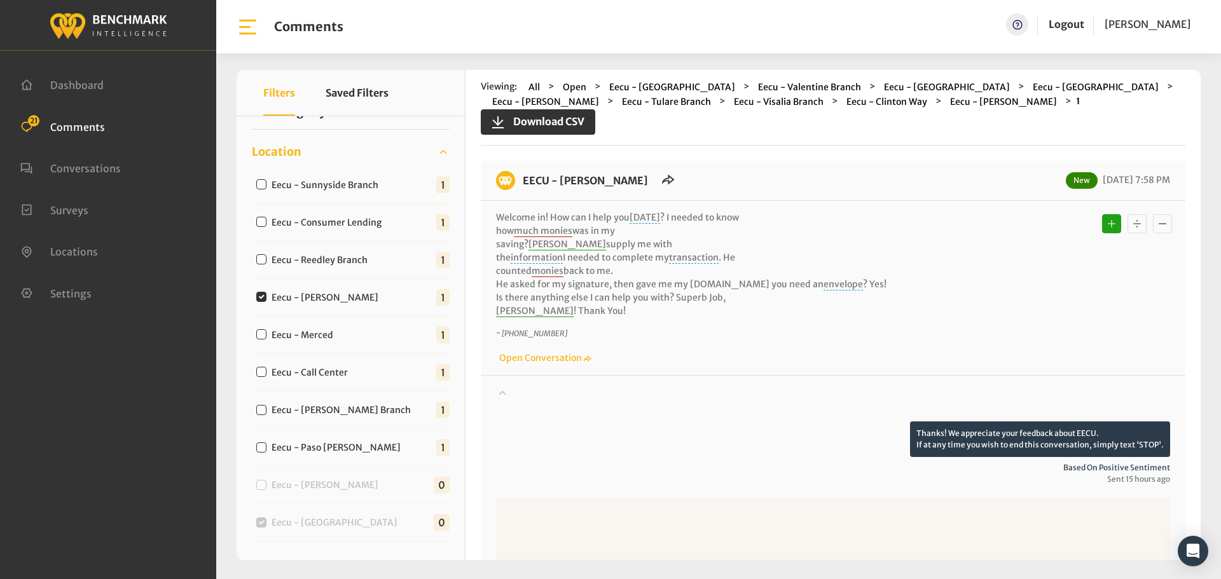
click at [538, 393] on div at bounding box center [833, 404] width 674 height 36
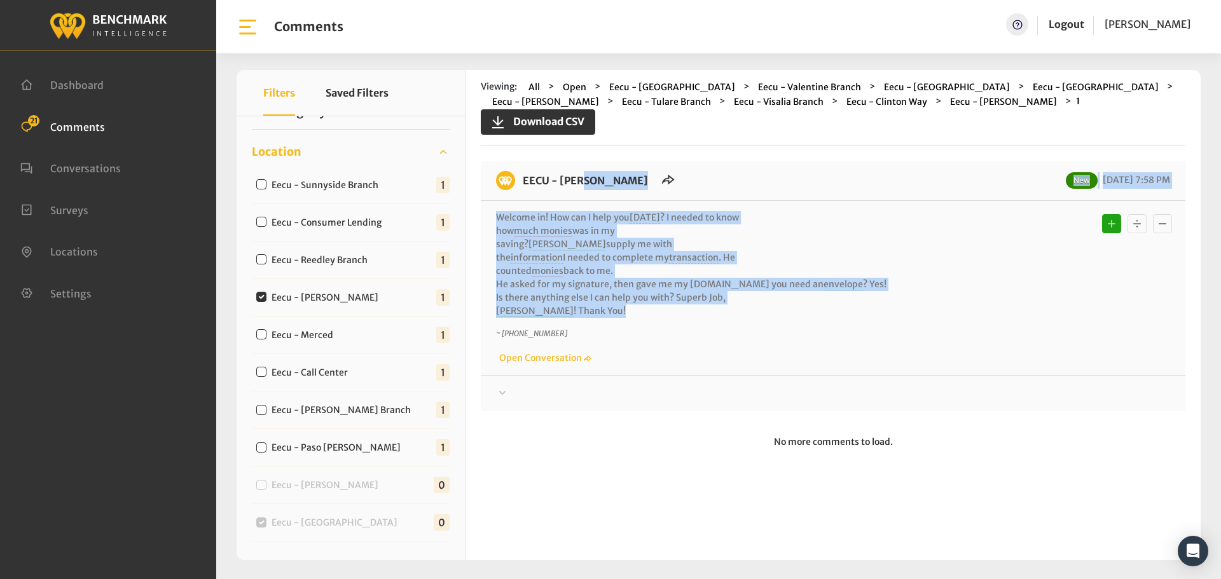
drag, startPoint x: 599, startPoint y: 309, endPoint x: 521, endPoint y: 174, distance: 155.6
click at [521, 174] on div "EECU - [PERSON_NAME] New [DATE] 7:58 PM Welcome in! How can I help you [DATE] ?…" at bounding box center [833, 286] width 705 height 251
click at [523, 392] on div at bounding box center [833, 393] width 674 height 15
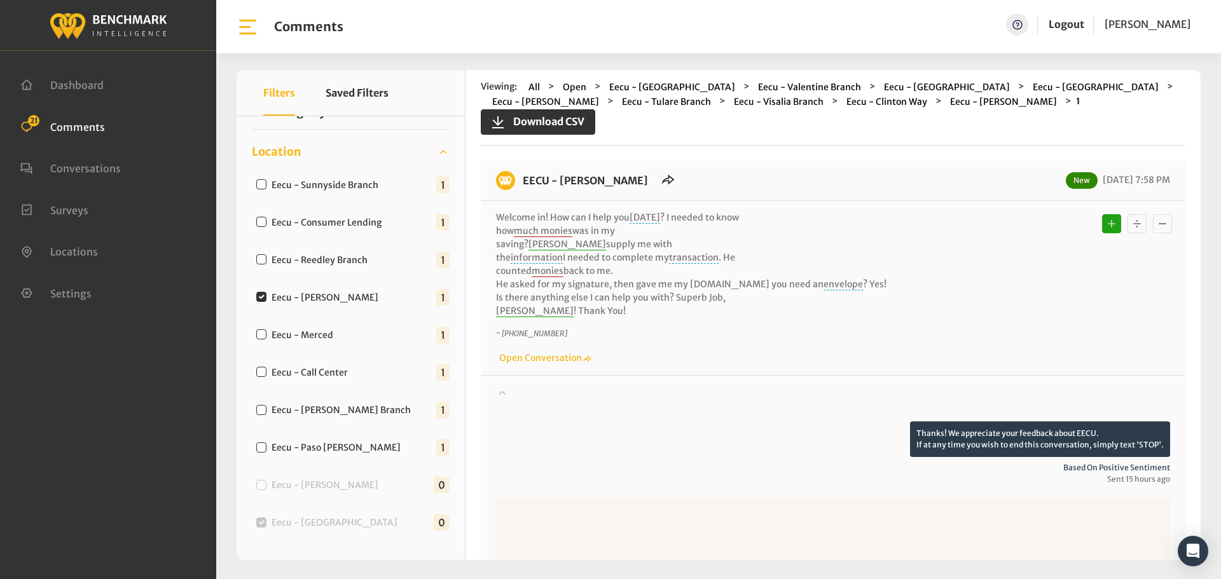
scroll to position [177, 0]
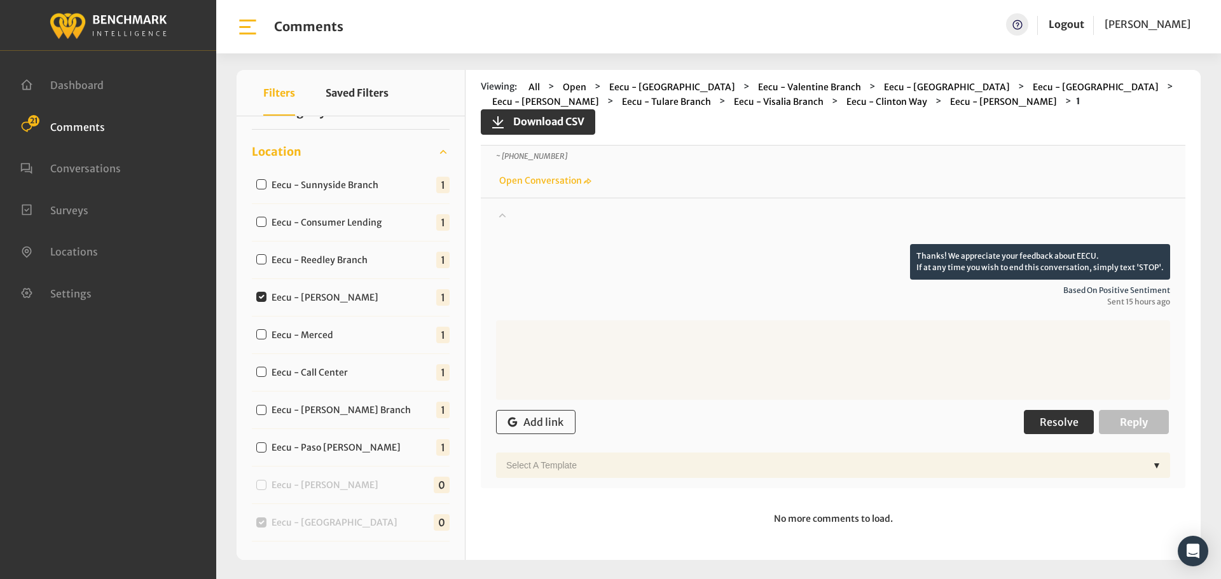
click at [1055, 413] on button "Resolve" at bounding box center [1059, 422] width 70 height 24
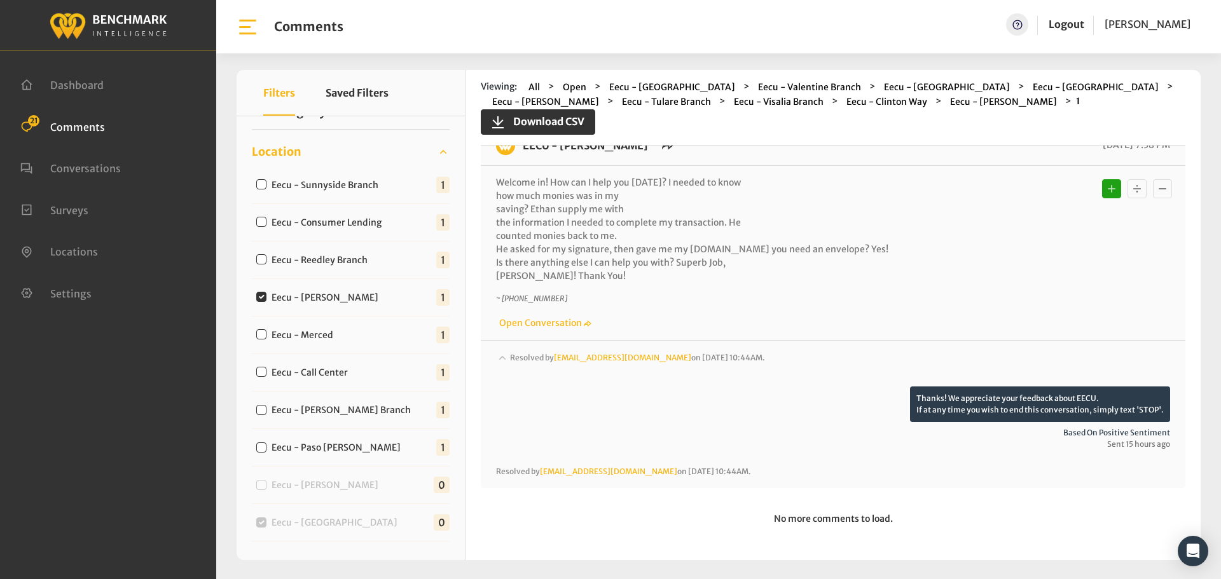
click at [261, 333] on input "Eecu - Merced" at bounding box center [261, 334] width 10 height 10
checkbox input "true"
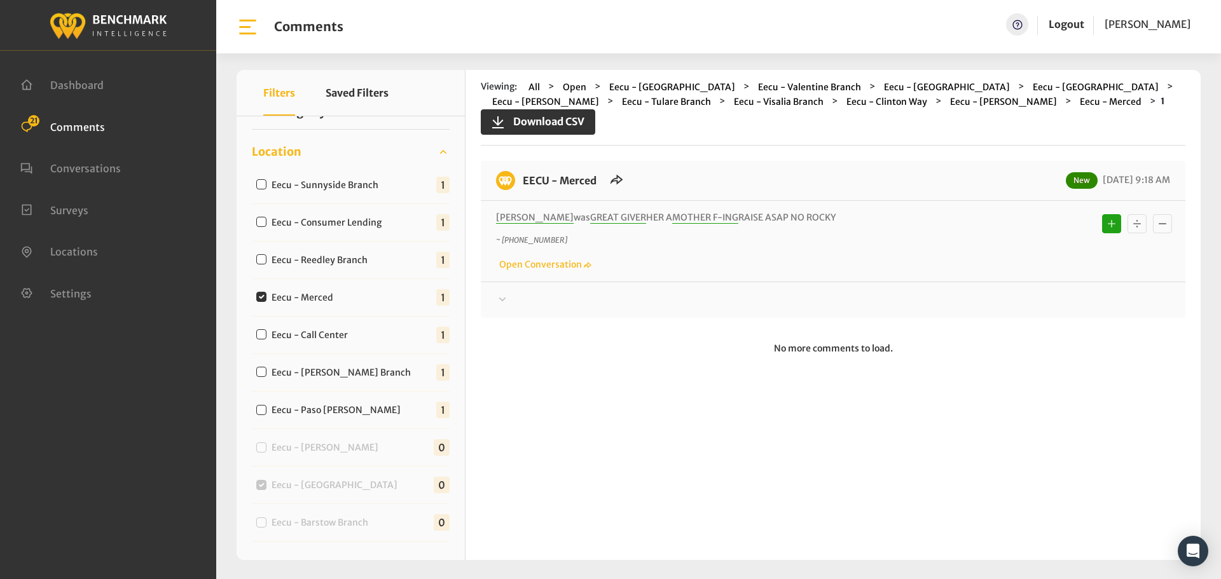
click at [521, 300] on div at bounding box center [833, 300] width 674 height 15
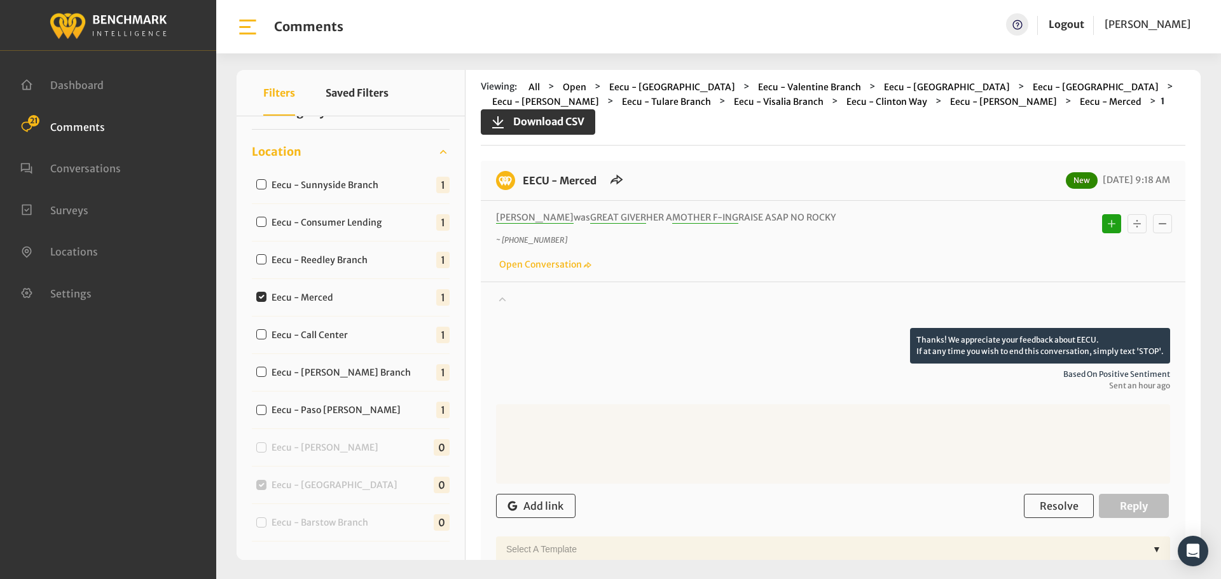
click at [521, 300] on div at bounding box center [833, 311] width 674 height 36
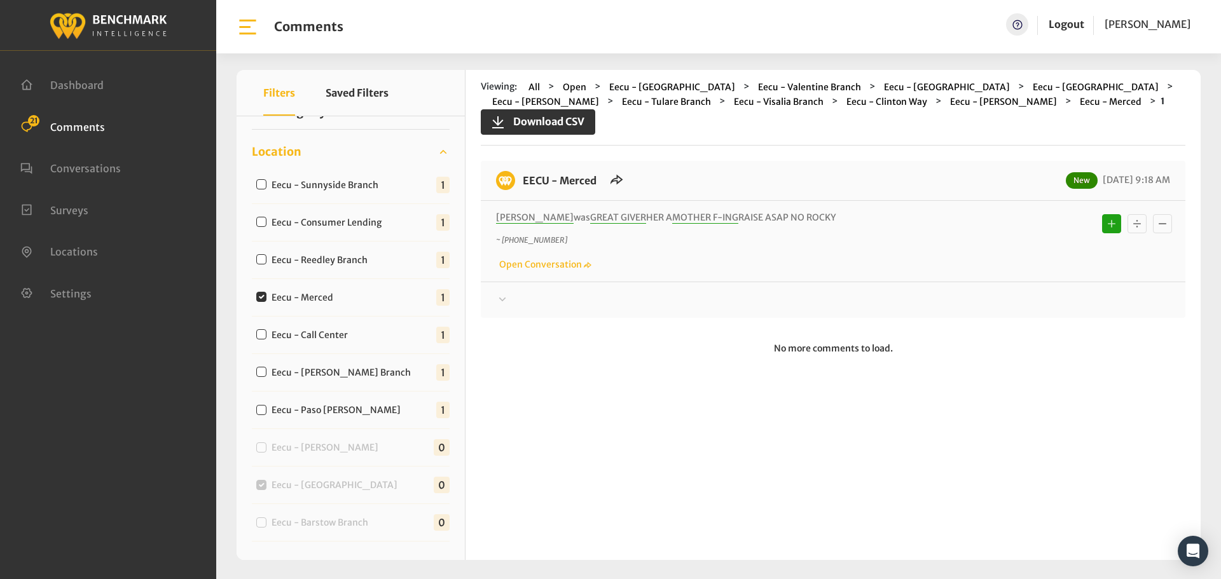
drag, startPoint x: 828, startPoint y: 218, endPoint x: 520, endPoint y: 183, distance: 309.8
click at [520, 183] on div "EECU - Merced New [DATE] 9:18 AM [PERSON_NAME] was GREAT GIVER HER A MOTHER F-I…" at bounding box center [833, 239] width 705 height 157
click at [525, 298] on div at bounding box center [833, 300] width 674 height 15
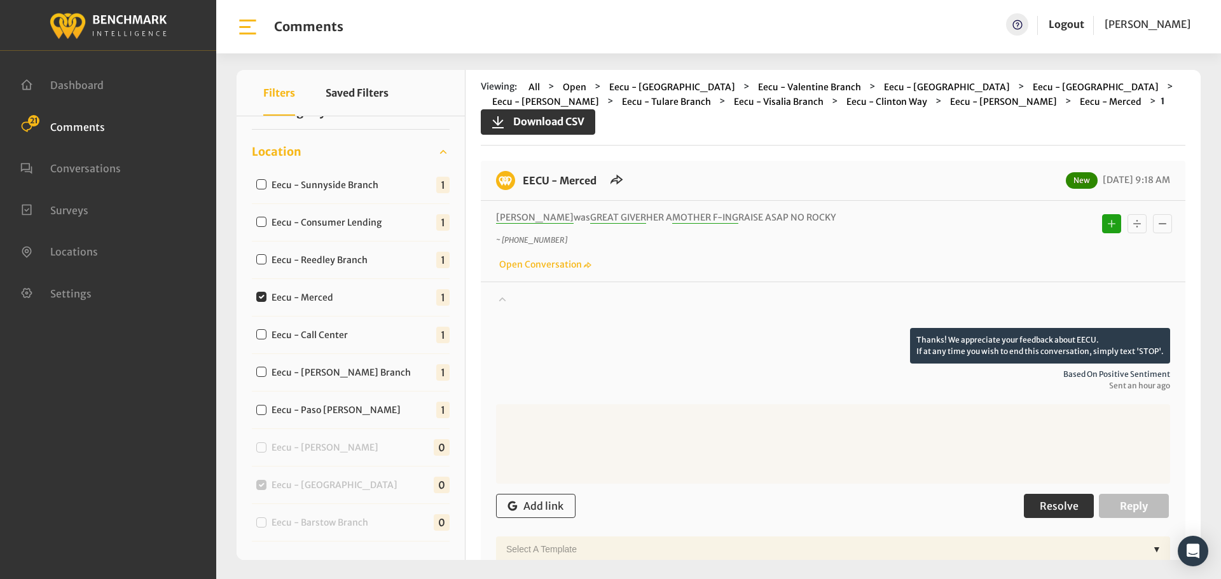
click at [1056, 506] on span "Resolve" at bounding box center [1059, 506] width 39 height 13
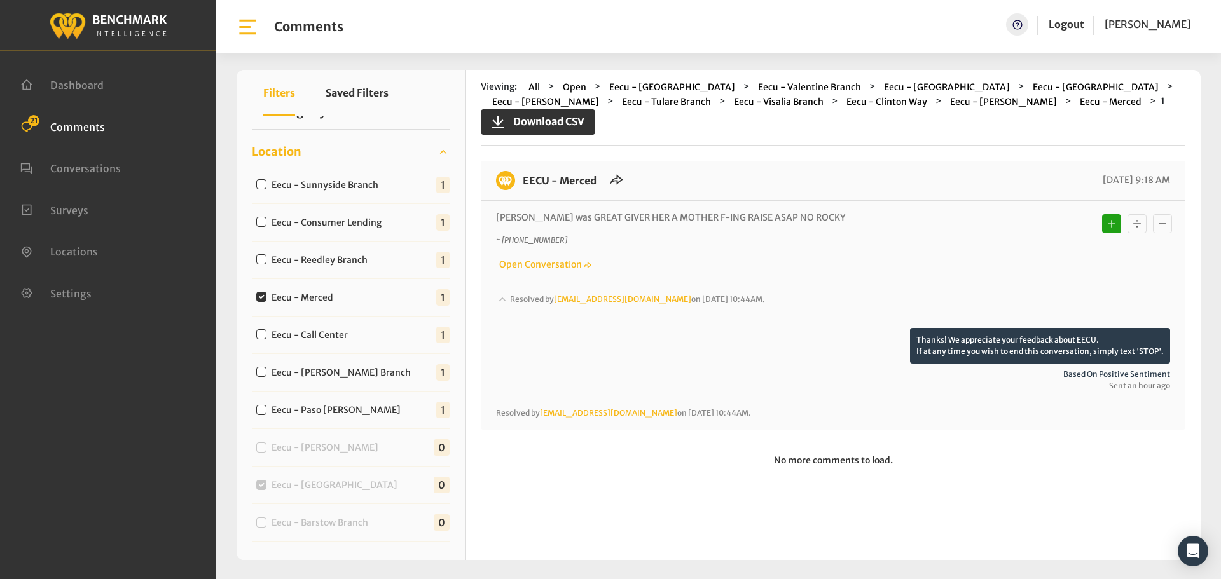
click at [268, 340] on label "Eecu - Call Center" at bounding box center [312, 335] width 91 height 13
click at [267, 340] on input "Eecu - Call Center" at bounding box center [261, 334] width 10 height 10
checkbox input "true"
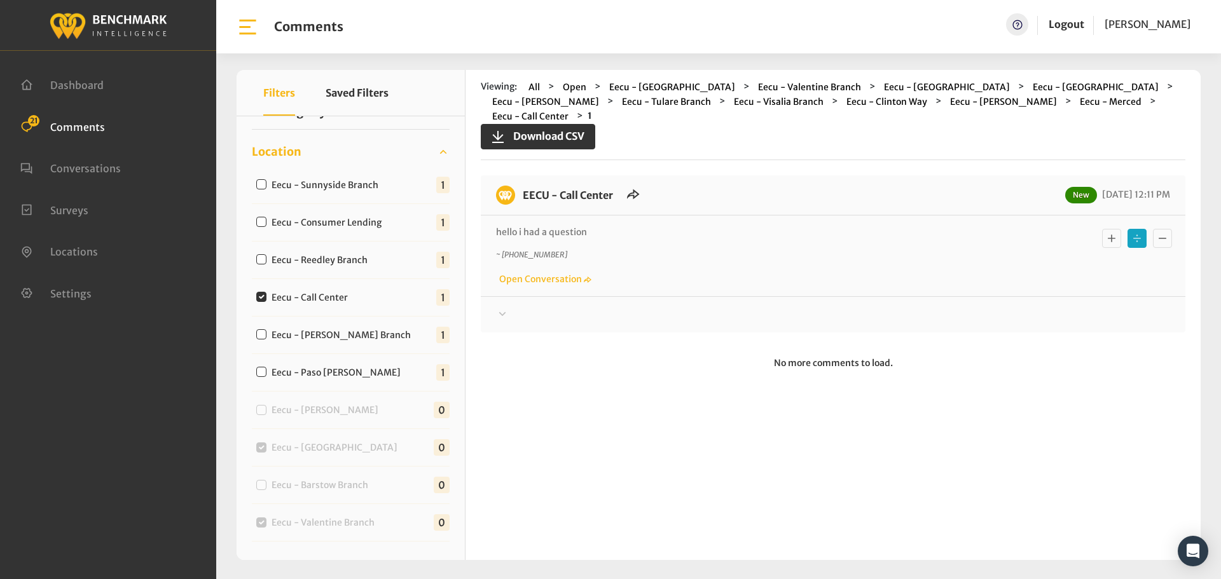
click at [513, 307] on div at bounding box center [833, 314] width 674 height 15
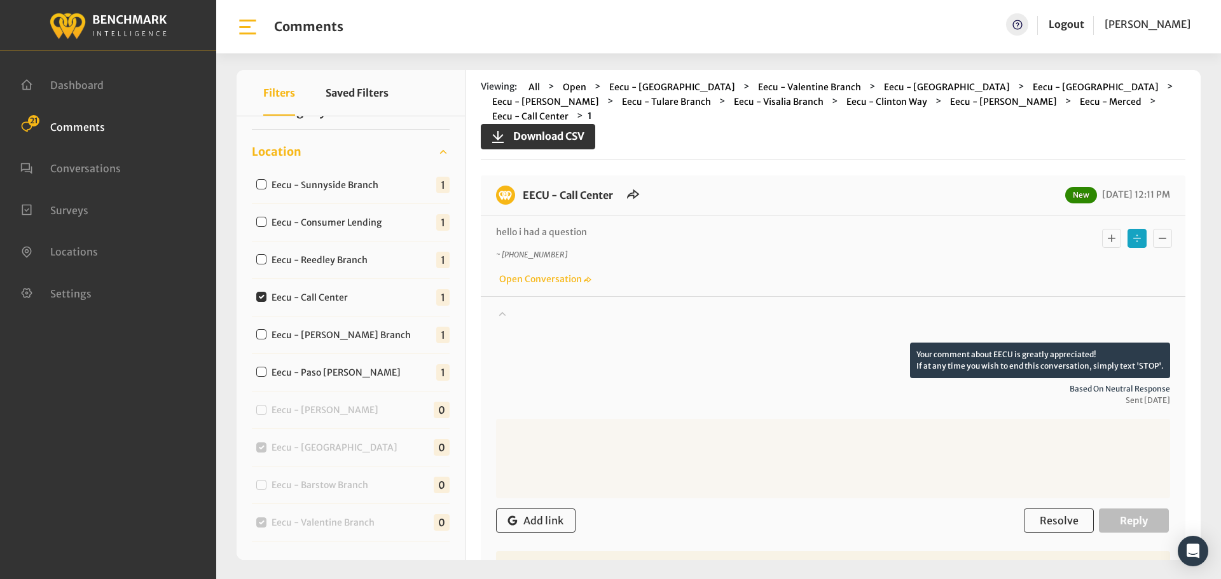
click at [513, 307] on div at bounding box center [833, 325] width 674 height 36
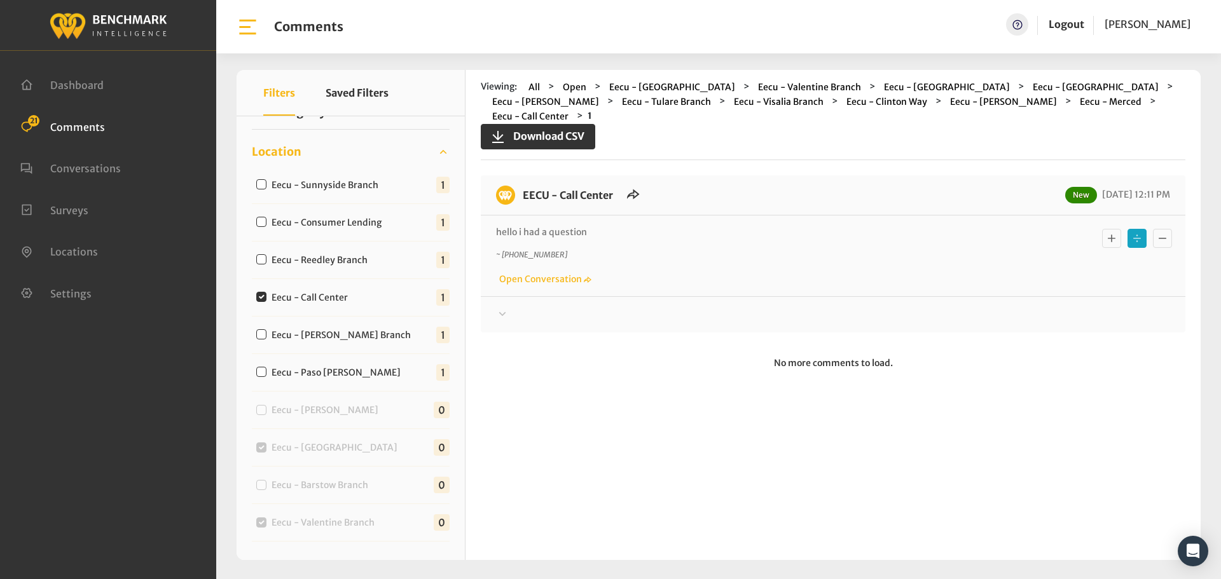
click at [256, 300] on input "Eecu - Call Center" at bounding box center [261, 297] width 10 height 10
checkbox input "false"
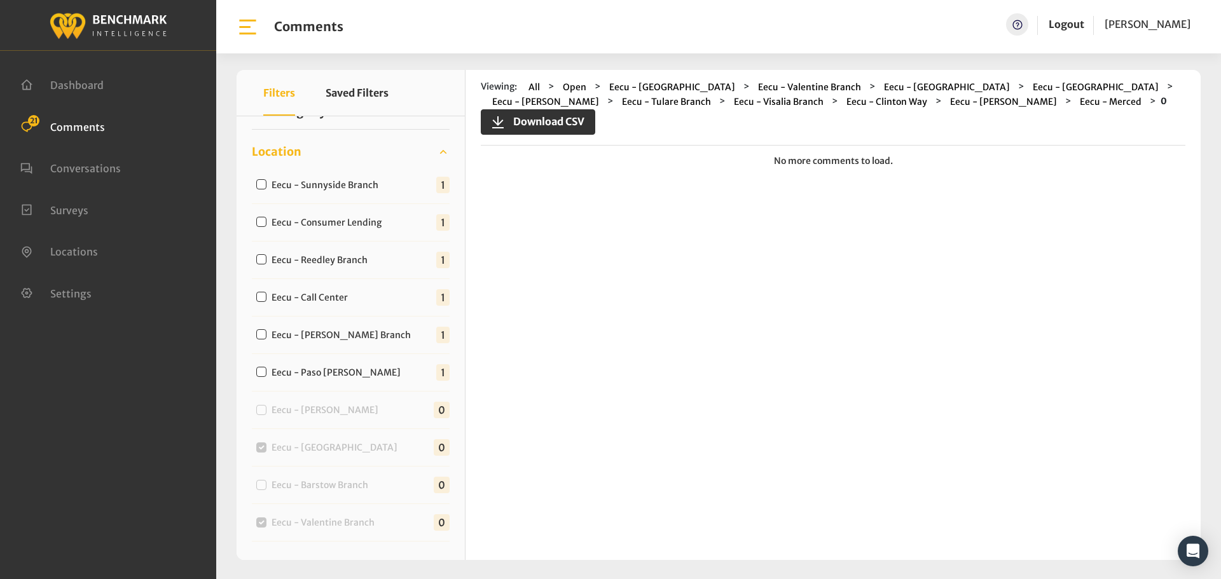
click at [267, 337] on div "Eecu - [PERSON_NAME] Branch" at bounding box center [336, 334] width 169 height 15
click at [261, 339] on input "Eecu - [PERSON_NAME] Branch" at bounding box center [261, 334] width 10 height 10
checkbox input "true"
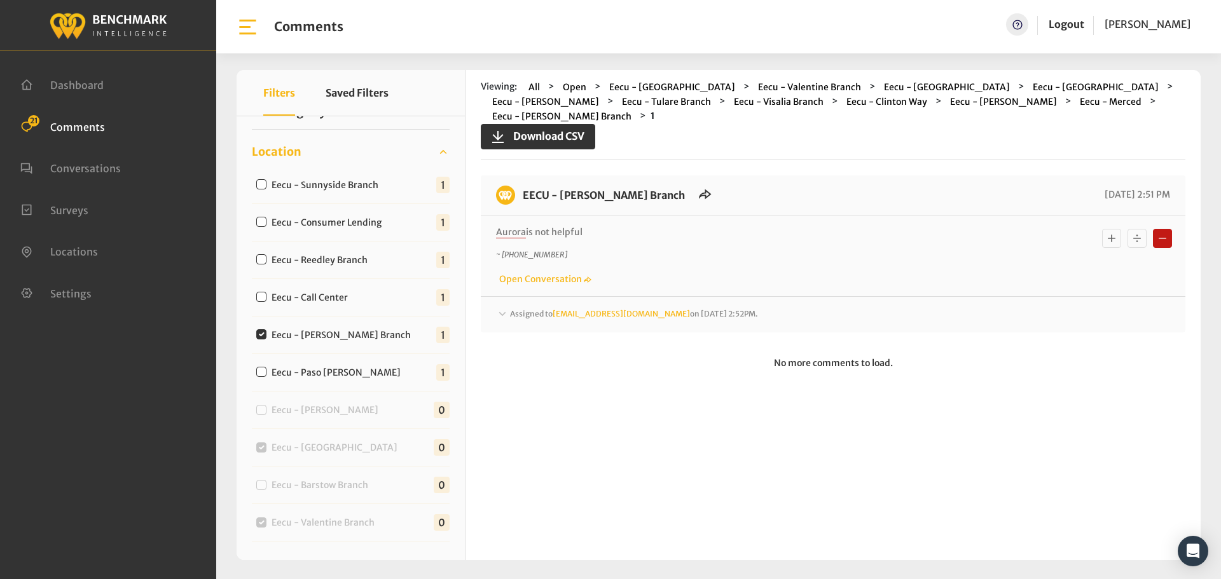
click at [513, 309] on span "Assigned to [EMAIL_ADDRESS][DOMAIN_NAME] on [DATE] 2:52PM." at bounding box center [634, 314] width 248 height 10
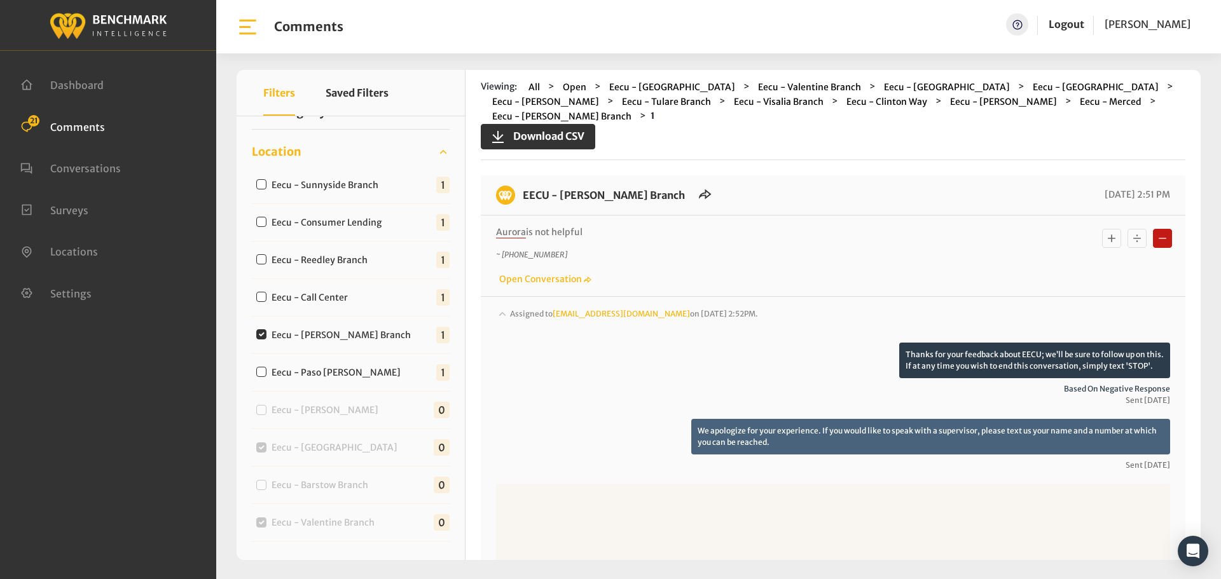
click at [513, 309] on span "Assigned to [EMAIL_ADDRESS][DOMAIN_NAME] on [DATE] 2:52PM." at bounding box center [634, 314] width 248 height 10
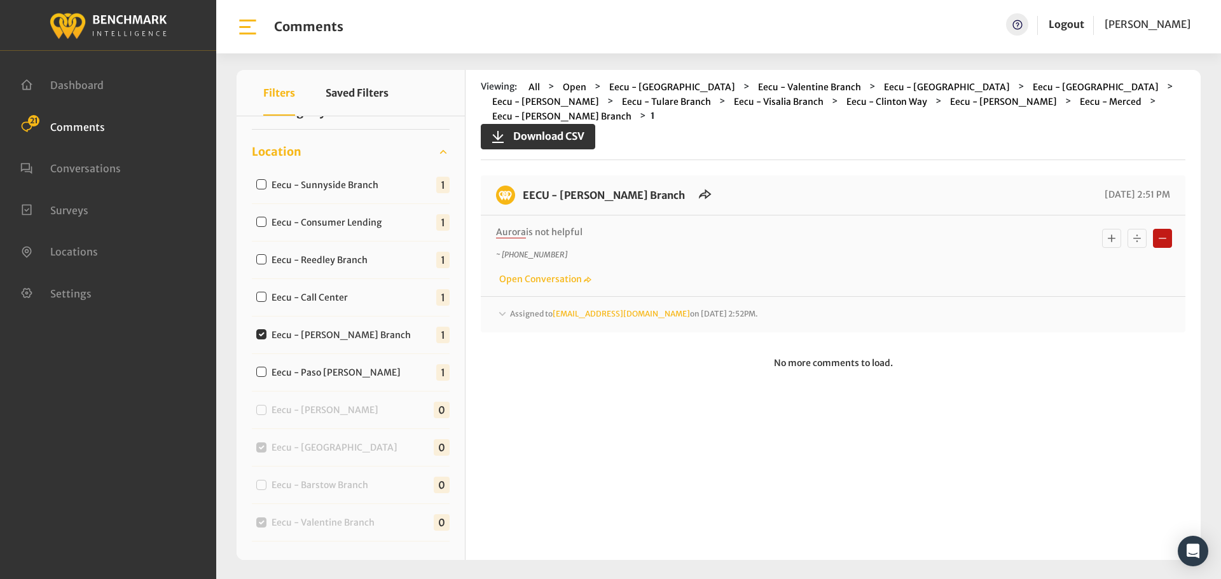
click at [268, 327] on div "Eecu - [PERSON_NAME] Branch" at bounding box center [336, 334] width 169 height 15
click at [260, 338] on input "Eecu - [PERSON_NAME] Branch" at bounding box center [261, 334] width 10 height 10
checkbox input "false"
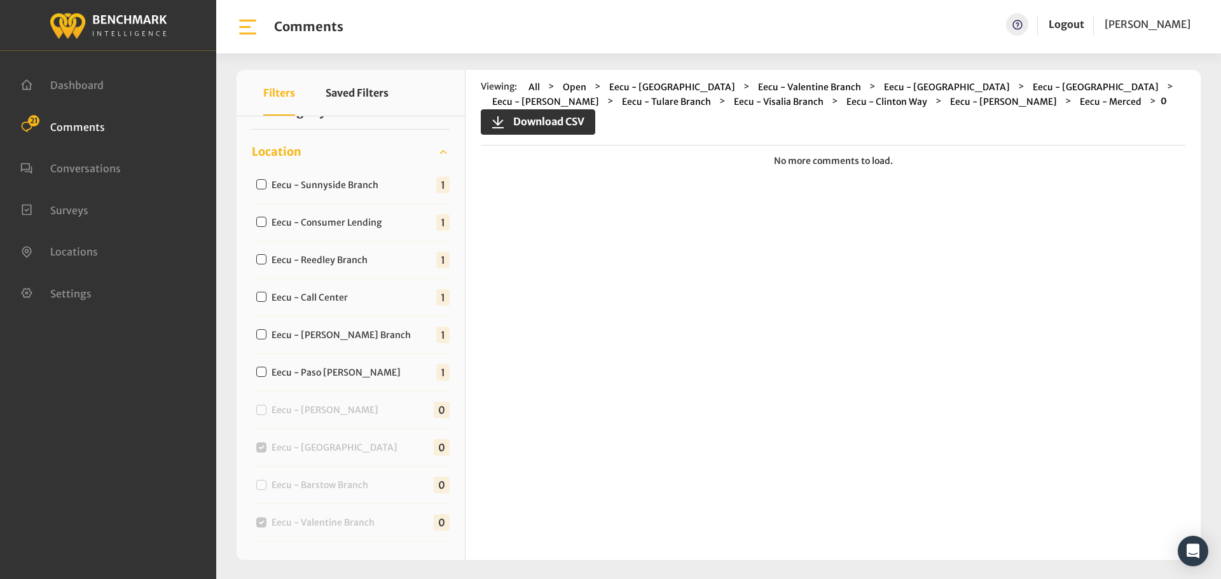
click at [263, 376] on input "Eecu - Paso [PERSON_NAME]" at bounding box center [261, 372] width 10 height 10
checkbox input "true"
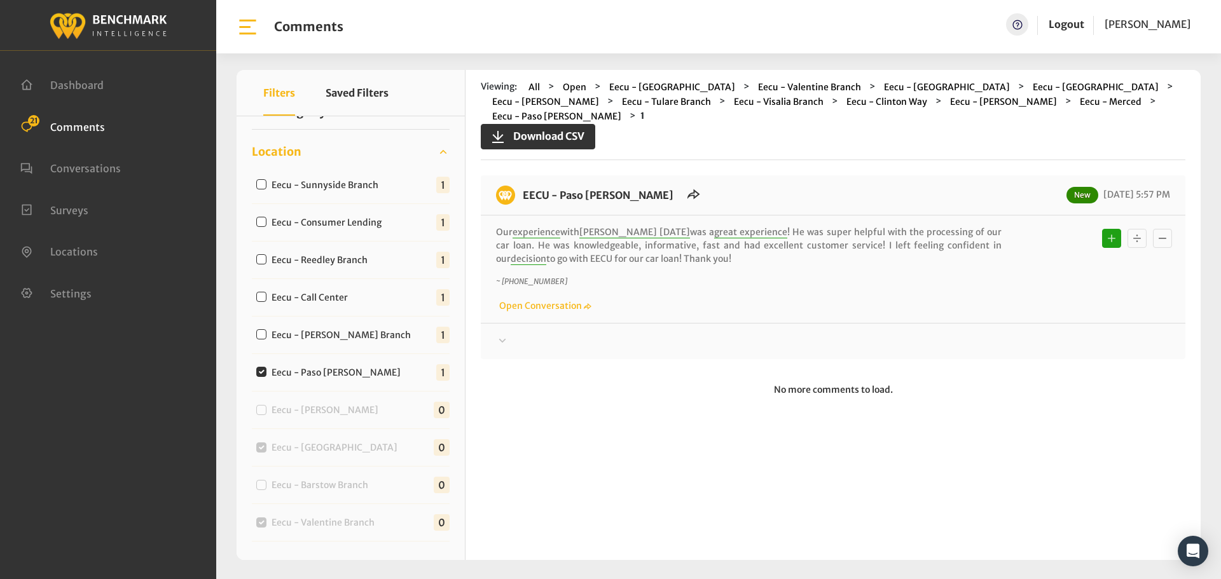
click at [524, 334] on div at bounding box center [833, 341] width 674 height 15
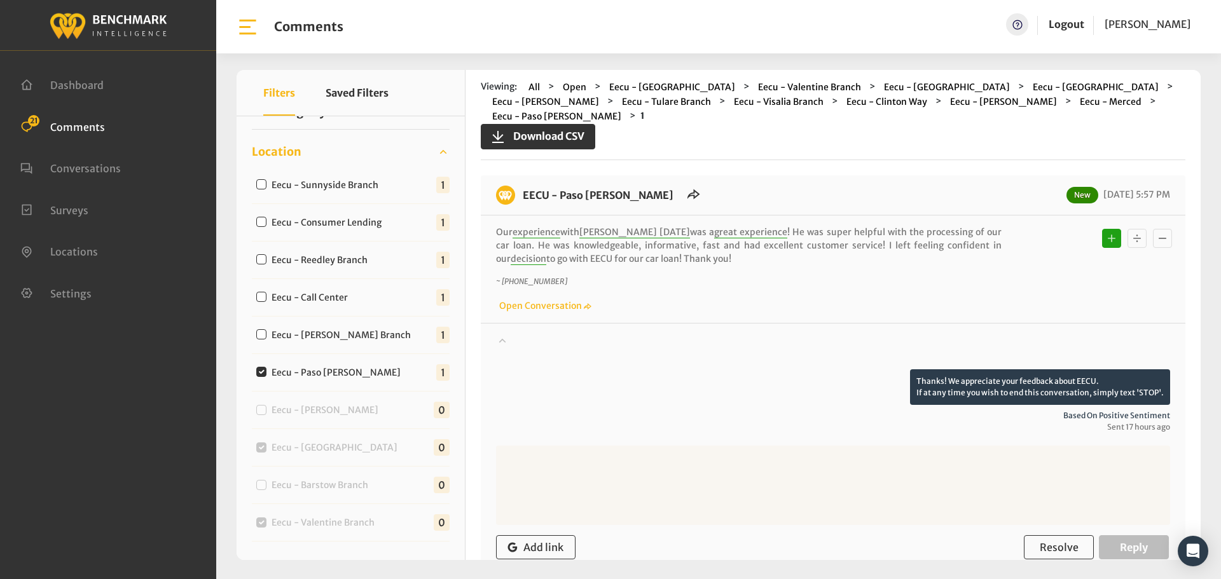
drag, startPoint x: 723, startPoint y: 247, endPoint x: 523, endPoint y: 184, distance: 209.0
click at [523, 184] on div "EECU - Paso [PERSON_NAME] New [DATE] 5:57 PM Our experience with [PERSON_NAME] …" at bounding box center [833, 395] width 705 height 438
click at [1047, 541] on span "Resolve" at bounding box center [1059, 547] width 39 height 13
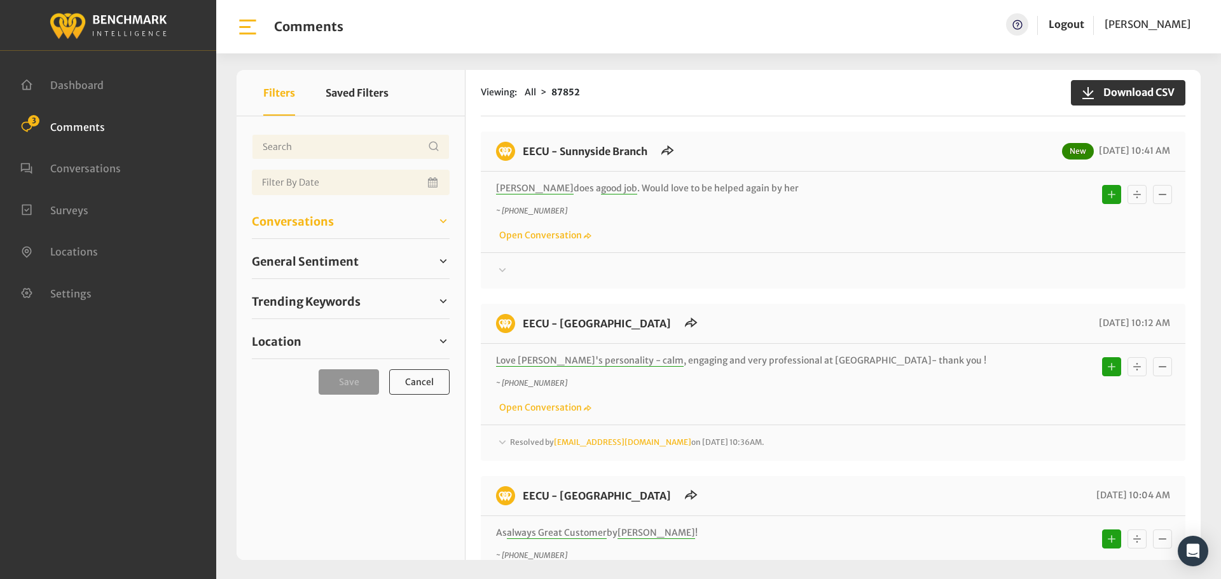
click at [321, 225] on span "Conversations" at bounding box center [293, 221] width 82 height 17
click at [0, 0] on input "Open" at bounding box center [0, 0] width 0 height 0
checkbox input "true"
